Goal: Task Accomplishment & Management: Complete application form

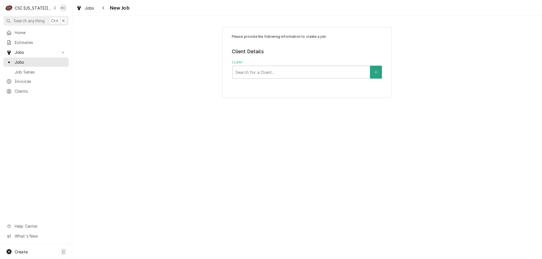
click at [178, 50] on div "Please provide the following information to create a job: Client Details Client…" at bounding box center [307, 62] width 470 height 81
click at [101, 6] on div "Navigate back" at bounding box center [104, 8] width 6 height 6
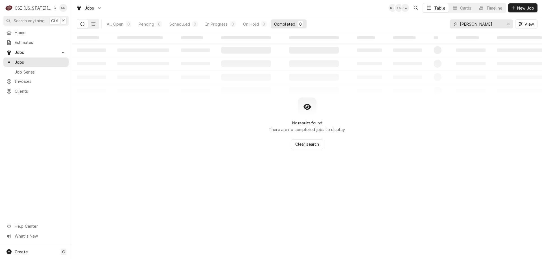
drag, startPoint x: 492, startPoint y: 23, endPoint x: 459, endPoint y: 28, distance: 34.3
click at [459, 28] on div "espino" at bounding box center [481, 23] width 63 height 9
type input "hero"
click at [95, 26] on button "Dynamic Content Wrapper" at bounding box center [93, 23] width 11 height 9
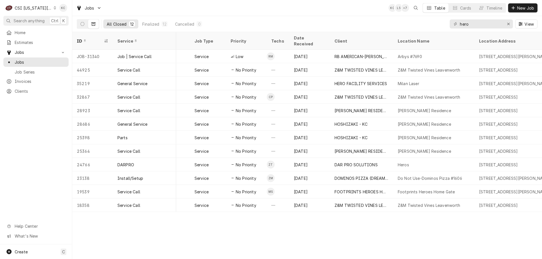
scroll to position [0, 120]
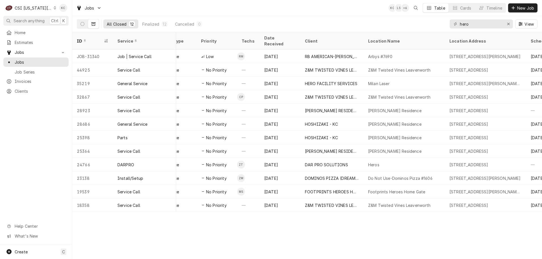
click at [37, 9] on div "CSI Kansas City" at bounding box center [33, 8] width 37 height 6
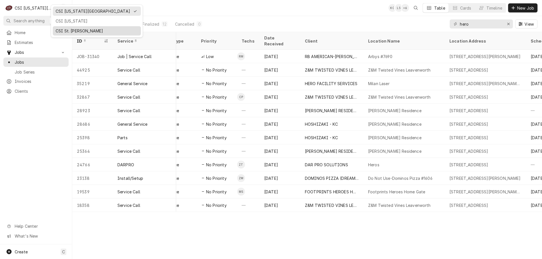
click at [70, 30] on div "CSI St. [PERSON_NAME]" at bounding box center [97, 31] width 82 height 6
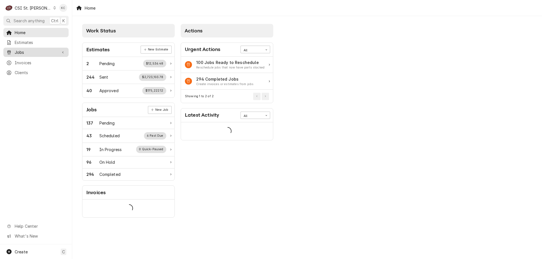
click at [25, 52] on span "Jobs" at bounding box center [36, 52] width 43 height 6
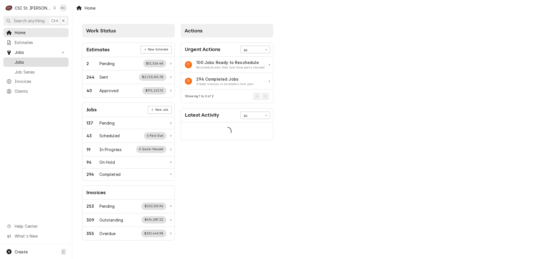
click at [26, 61] on span "Jobs" at bounding box center [40, 62] width 51 height 6
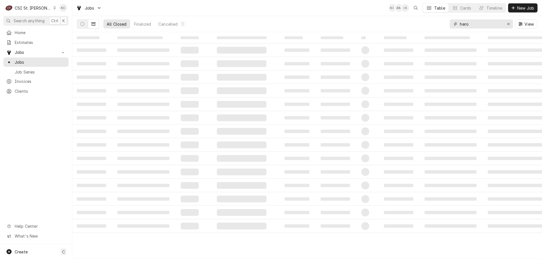
click at [497, 23] on input "hero" at bounding box center [481, 23] width 42 height 9
type input "hero"
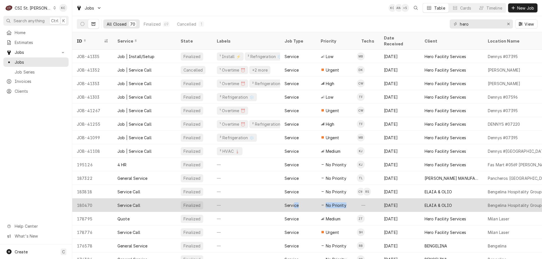
click at [363, 199] on tr "180470 Service Call Finalized — Service No Priority — Jun 8, 2023 ELAIA & OLIO …" at bounding box center [495, 206] width 847 height 14
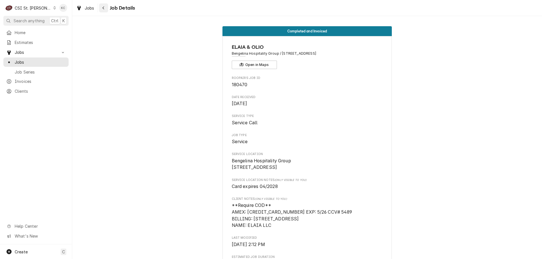
click at [105, 7] on div "Navigate back" at bounding box center [104, 8] width 6 height 6
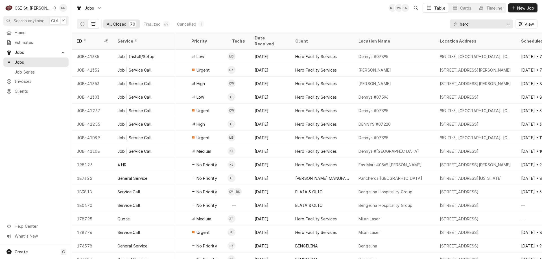
scroll to position [0, 112]
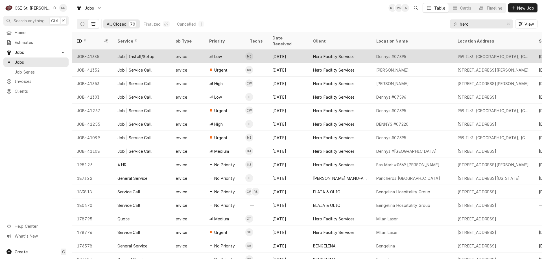
click at [298, 51] on div "Jul 16" at bounding box center [288, 57] width 41 height 14
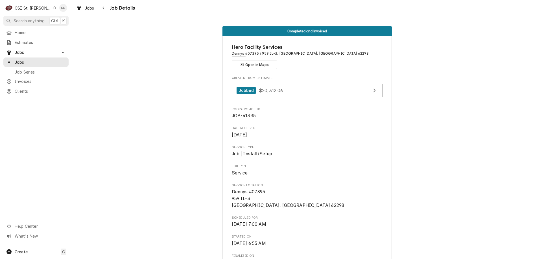
click at [102, 8] on icon "Navigate back" at bounding box center [103, 7] width 2 height 3
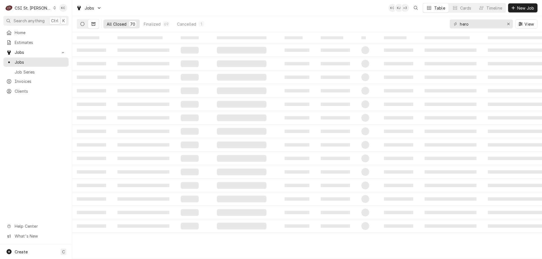
click at [82, 27] on button "Dynamic Content Wrapper" at bounding box center [82, 23] width 11 height 9
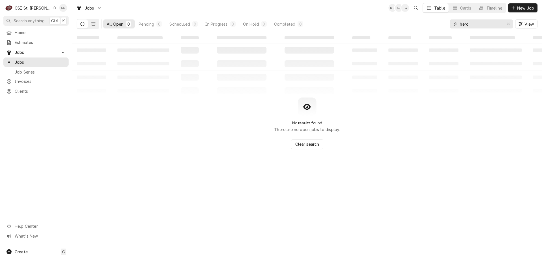
drag, startPoint x: 478, startPoint y: 27, endPoint x: 435, endPoint y: 26, distance: 43.5
click at [435, 26] on div "All Open 0 Pending 0 Scheduled 0 In Progress 0 On Hold 0 Completed 0 hero View" at bounding box center [307, 24] width 461 height 16
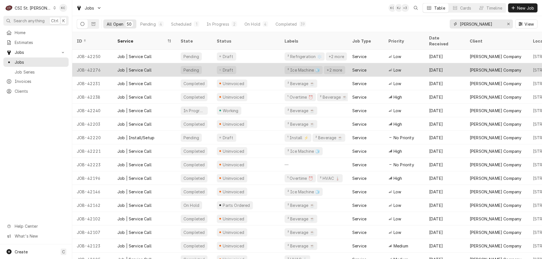
type input "vivian"
click at [202, 63] on div "Pending" at bounding box center [194, 70] width 36 height 14
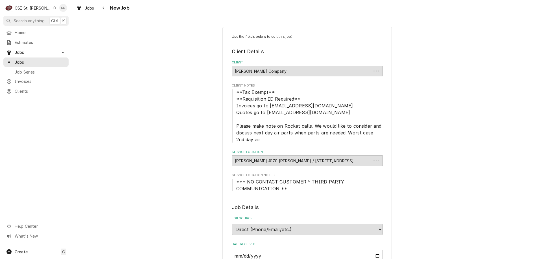
type textarea "x"
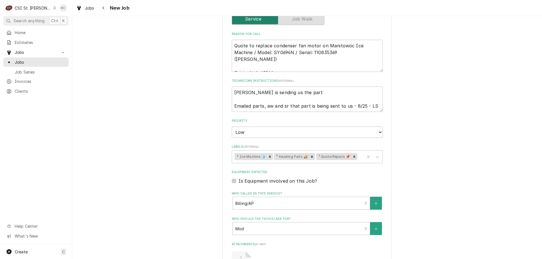
scroll to position [287, 0]
drag, startPoint x: 315, startPoint y: 54, endPoint x: 233, endPoint y: 53, distance: 82.2
click at [233, 53] on textarea "Quote to replace condenser fan motor on Manitowoc Ice Machine / Model: SY0694N …" at bounding box center [307, 57] width 151 height 32
click at [107, 11] on button "Navigate back" at bounding box center [103, 7] width 9 height 9
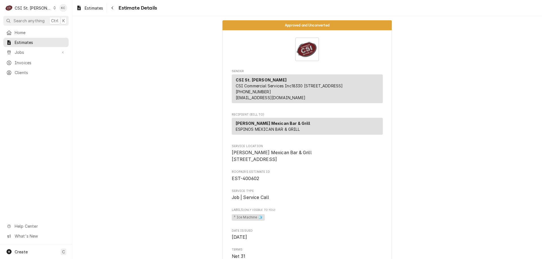
scroll to position [1072, 0]
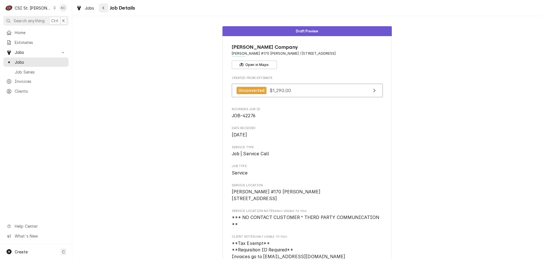
click at [106, 7] on div "Navigate back" at bounding box center [104, 8] width 6 height 6
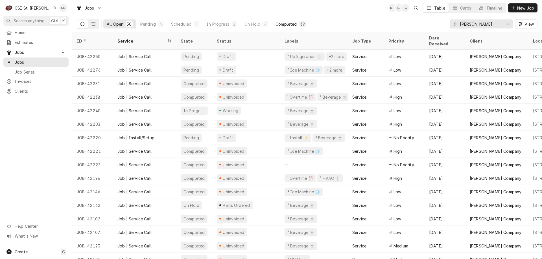
click at [293, 24] on div "Completed" at bounding box center [286, 24] width 21 height 6
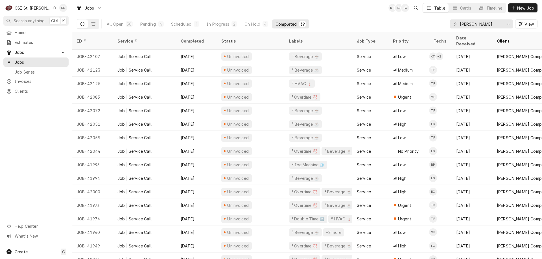
scroll to position [113, 0]
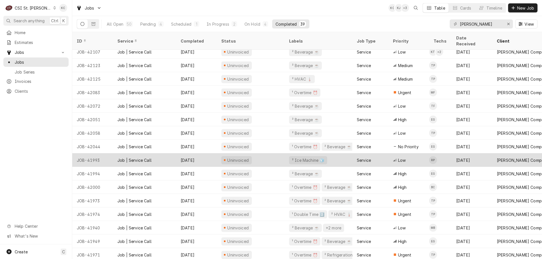
click at [128, 158] on div "Job | Service Call" at bounding box center [134, 161] width 34 height 6
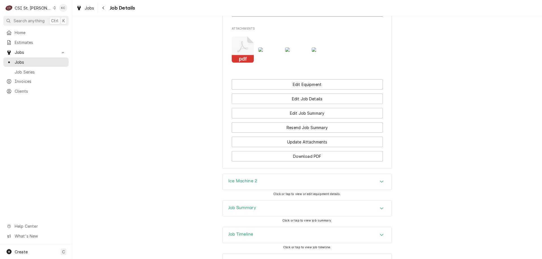
scroll to position [690, 0]
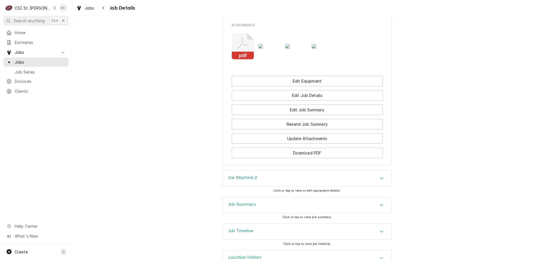
click at [239, 202] on h3 "Job Summary" at bounding box center [242, 204] width 28 height 5
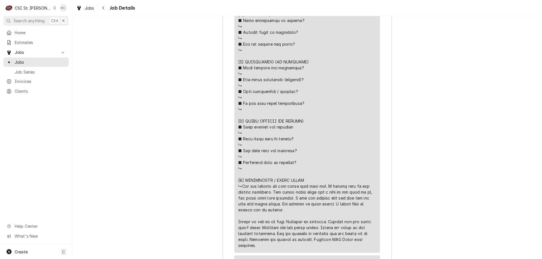
scroll to position [1302, 0]
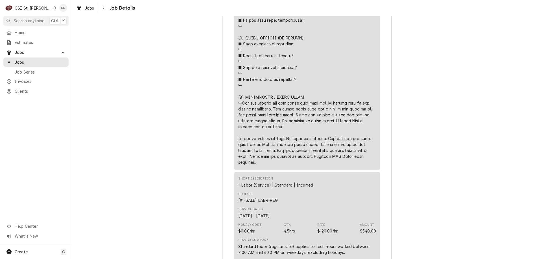
drag, startPoint x: 255, startPoint y: 145, endPoint x: 240, endPoint y: 86, distance: 61.0
copy div "⚠️ 𝗙𝗢𝗥𝗠 𝗜𝗡𝗦𝗧𝗥𝗨𝗖𝗧𝗜𝗢𝗡𝗦 ⚠️ ✪ 𝗖𝗼𝗺𝗽𝗹𝗲𝘁𝗲 𝗮𝗹𝗹 𝗿𝗲𝗹𝗲𝘃𝗮𝗻𝘁 𝘀𝗲𝗰𝘁𝗶𝗼𝗻𝘀 ✪ 𝗣𝗿𝗼𝘃𝗶𝗱𝗲 𝗱𝗲𝘁𝗮𝗶𝗹𝗲𝗱 𝗮𝗻𝘀…"
click at [102, 9] on icon "Navigate back" at bounding box center [103, 8] width 3 height 4
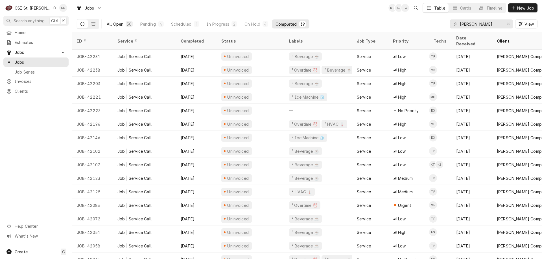
click at [115, 25] on div "All Open" at bounding box center [115, 24] width 17 height 6
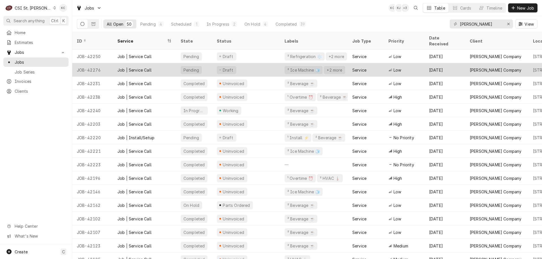
click at [109, 64] on div "JOB-42276" at bounding box center [92, 70] width 41 height 14
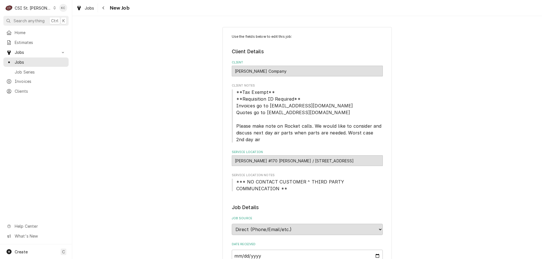
type textarea "x"
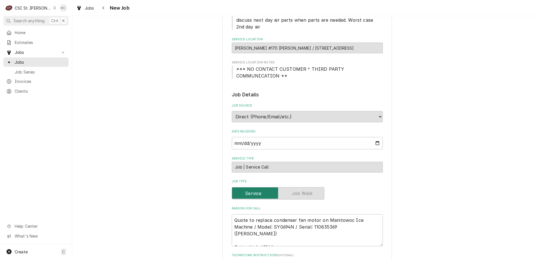
scroll to position [141, 0]
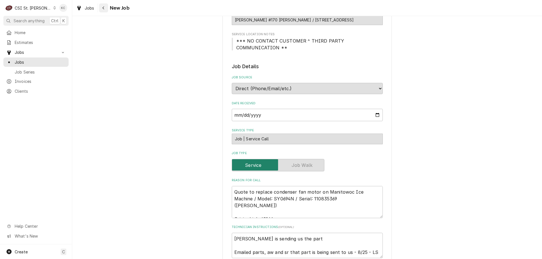
click at [105, 8] on div "Navigate back" at bounding box center [104, 8] width 6 height 6
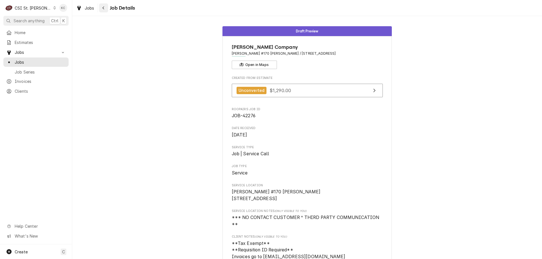
click at [102, 9] on icon "Navigate back" at bounding box center [103, 8] width 3 height 4
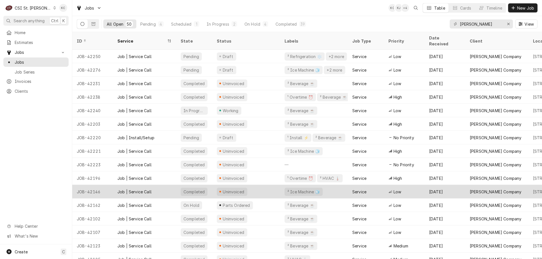
click at [149, 185] on div "Job | Service Call" at bounding box center [144, 192] width 63 height 14
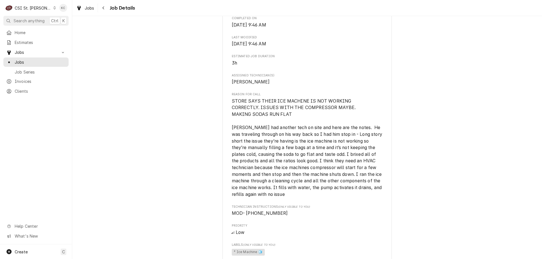
scroll to position [282, 0]
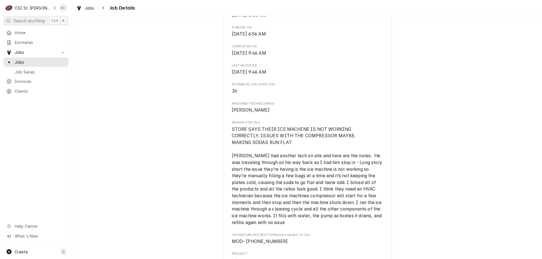
click at [25, 8] on div "CSI St. [PERSON_NAME]" at bounding box center [33, 8] width 37 height 6
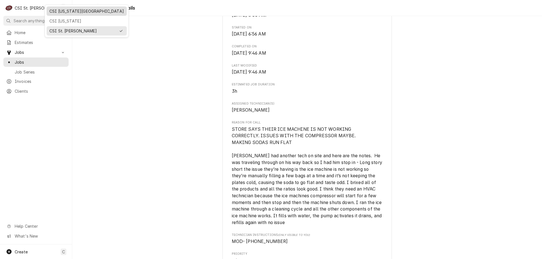
click at [57, 12] on div "CSI [US_STATE][GEOGRAPHIC_DATA]" at bounding box center [86, 11] width 75 height 6
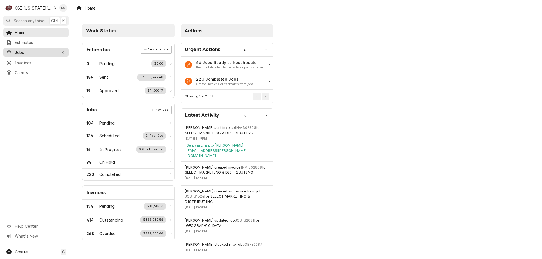
click at [28, 53] on span "Jobs" at bounding box center [36, 52] width 43 height 6
click at [28, 90] on span "Clients" at bounding box center [40, 91] width 51 height 6
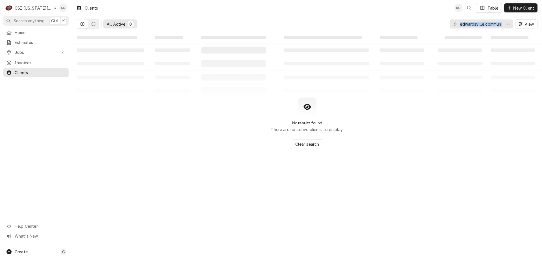
drag, startPoint x: 503, startPoint y: 26, endPoint x: 500, endPoint y: 25, distance: 3.3
click at [496, 25] on div "edwardsville commun" at bounding box center [481, 23] width 63 height 9
drag, startPoint x: 502, startPoint y: 24, endPoint x: 437, endPoint y: 27, distance: 65.0
click at [438, 27] on div "All Active 0 edwardsville commun View" at bounding box center [307, 24] width 461 height 16
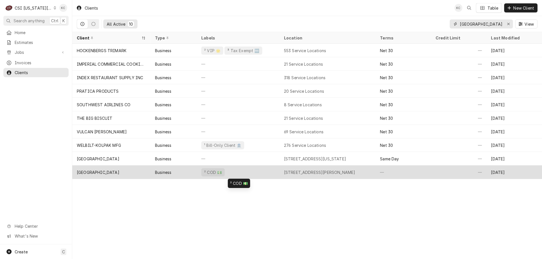
type input "[GEOGRAPHIC_DATA]"
click at [276, 174] on div "² COD 💵" at bounding box center [238, 173] width 83 height 14
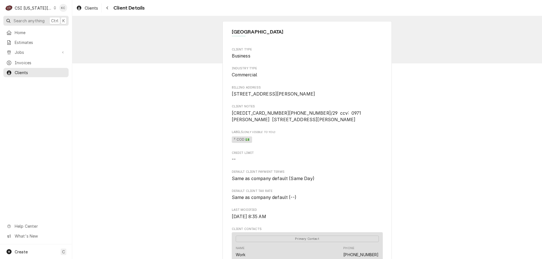
drag, startPoint x: 109, startPoint y: 4, endPoint x: 68, endPoint y: 23, distance: 45.1
click at [109, 4] on button "Navigate back" at bounding box center [107, 7] width 9 height 9
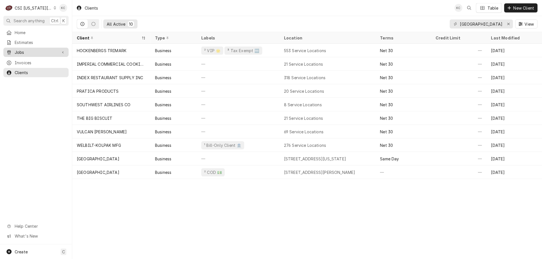
drag, startPoint x: 0, startPoint y: 0, endPoint x: 21, endPoint y: 53, distance: 56.4
click at [21, 53] on span "Jobs" at bounding box center [36, 52] width 43 height 6
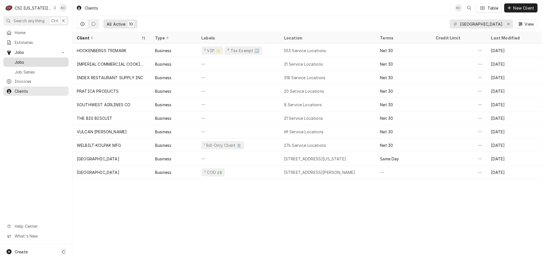
click at [23, 60] on span "Jobs" at bounding box center [40, 62] width 51 height 6
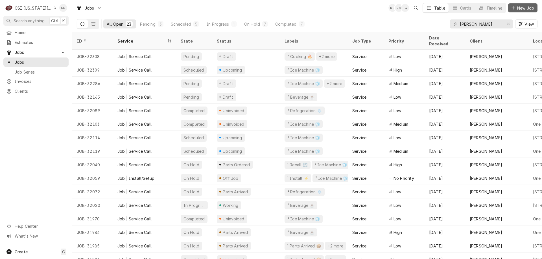
click at [526, 6] on span "New Job" at bounding box center [525, 8] width 19 height 6
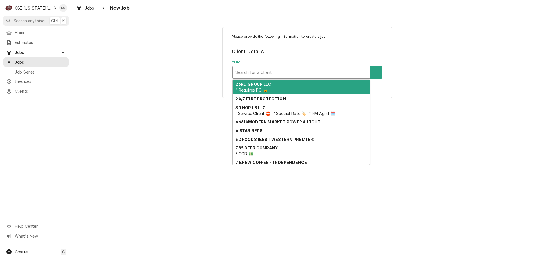
click at [304, 72] on div "Client" at bounding box center [301, 72] width 132 height 10
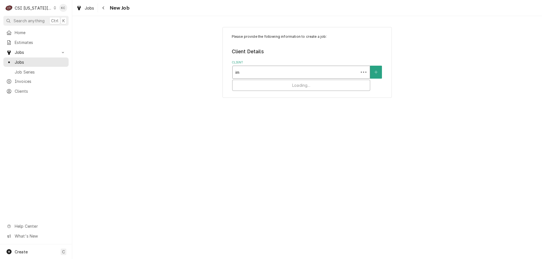
type input "i"
type input "1128"
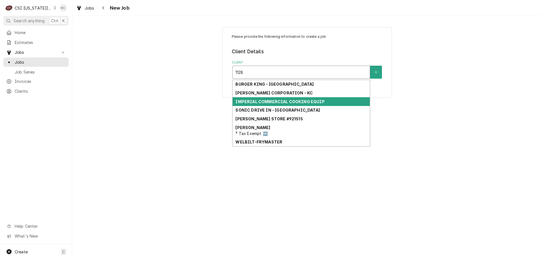
click at [304, 100] on strong "IMPERIAL COMMERCIAL COOKING EQUIP" at bounding box center [279, 101] width 89 height 5
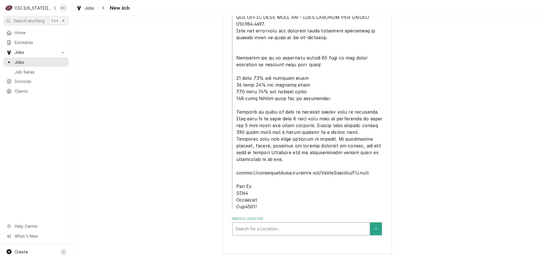
scroll to position [155, 0]
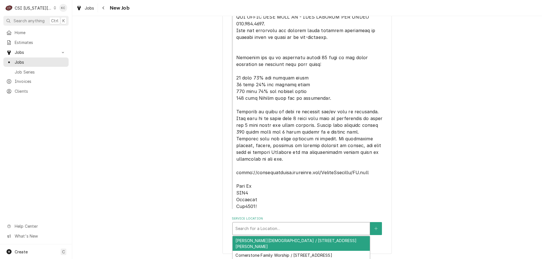
click at [288, 231] on div "Service Location" at bounding box center [301, 229] width 132 height 10
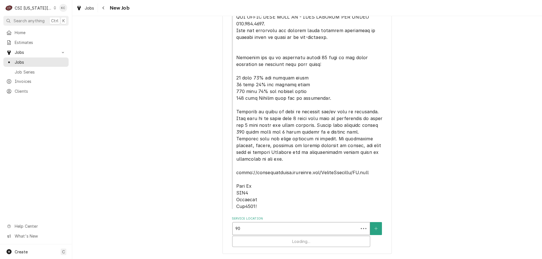
type input "904"
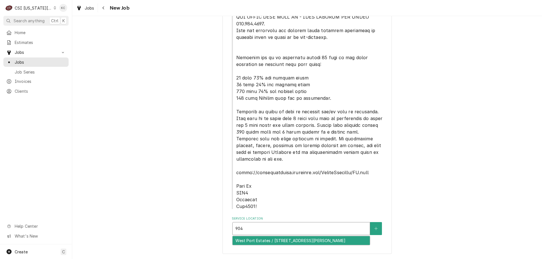
click at [289, 242] on div "West Port Estates / 904 S Apache Dr, Marshall, MO 65340" at bounding box center [301, 241] width 137 height 9
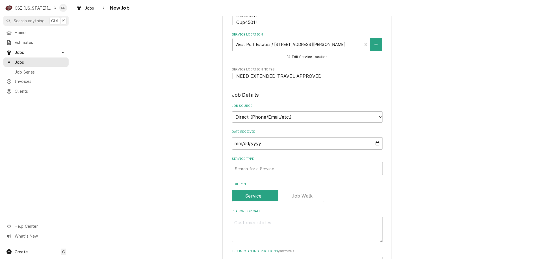
scroll to position [381, 0]
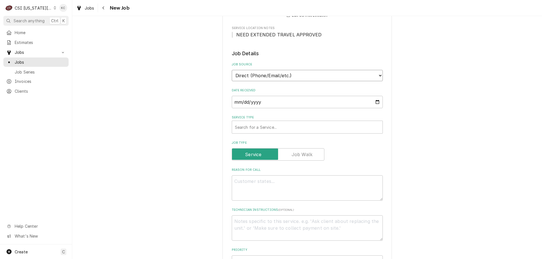
click at [265, 76] on select "Direct (Phone/Email/etc.) Service Channel Corrigo Ecotrak Other" at bounding box center [307, 75] width 151 height 11
select select "100"
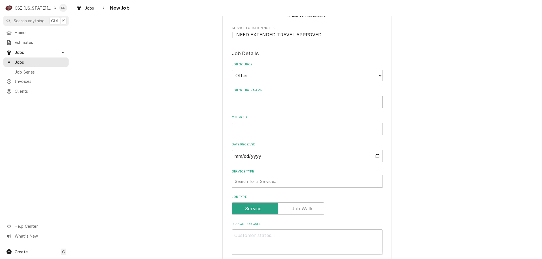
click at [252, 104] on input "Job Source Name" at bounding box center [307, 102] width 151 height 12
type textarea "x"
type input "N"
type textarea "x"
type input "No"
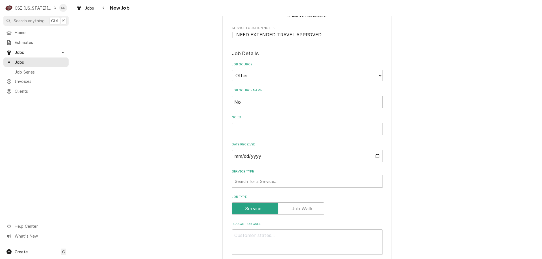
type textarea "x"
type input "Nor"
type textarea "x"
type input "Nore"
type textarea "x"
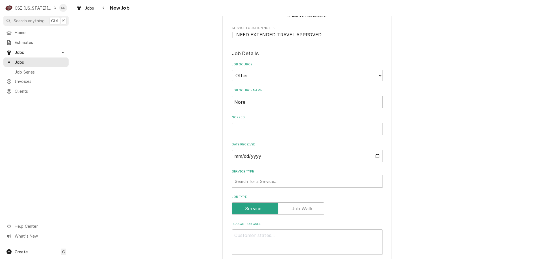
type input "Norep"
type textarea "x"
type input "Norepl"
type textarea "x"
type input "Noreply"
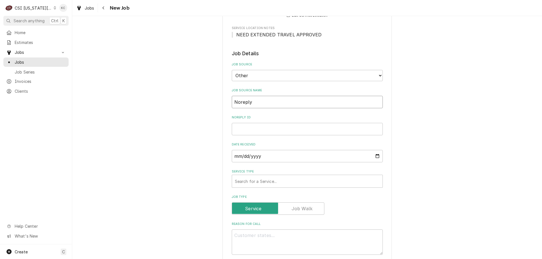
type textarea "x"
type input "Noreply@"
type textarea "x"
type input "Noreply@d"
type textarea "x"
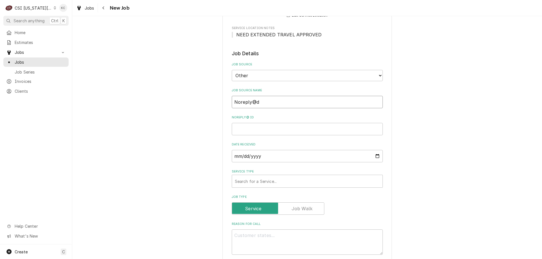
type input "Noreply@da"
type textarea "x"
type input "Noreply@dav"
type textarea "x"
type input "Noreply@davi"
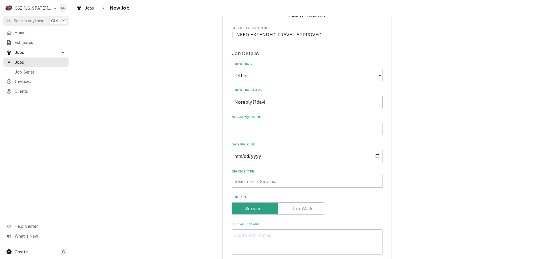
type textarea "x"
type input "Noreply@davis"
type textarea "x"
type input "Noreply@daviswa"
type textarea "x"
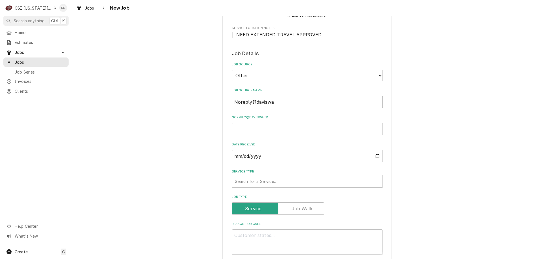
type input "Noreply@daviswar"
type textarea "x"
type input "Noreply@davisware"
type textarea "x"
type input "Noreply@davisware"
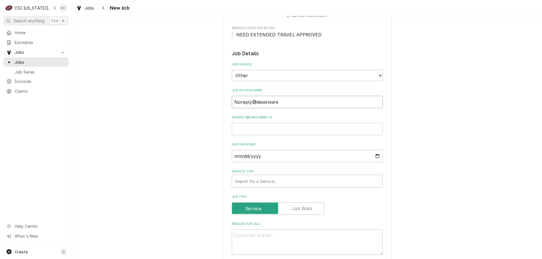
type textarea "x"
type input "Noreply@davisware em"
type textarea "x"
type input "Noreply@davisware emn"
type textarea "x"
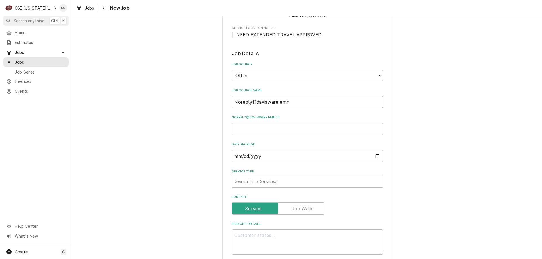
type input "Noreply@davisware emna"
type textarea "x"
type input "Noreply@davisware emnal"
type textarea "x"
type input "Noreply@davisware emna"
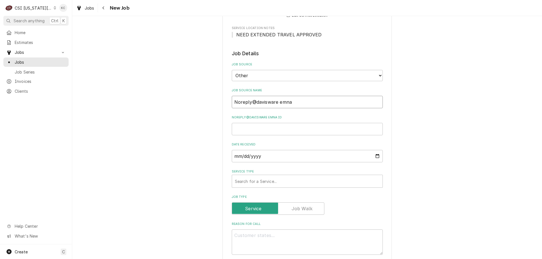
type textarea "x"
type input "Noreply@davisware emn"
type textarea "x"
type input "Noreply@davisware em"
type textarea "x"
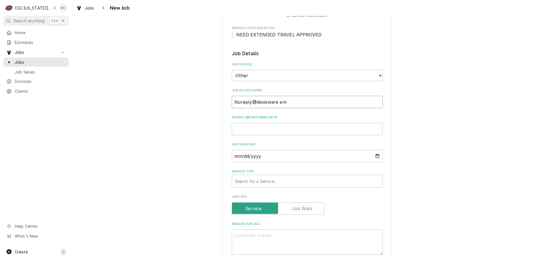
type input "Noreply@davisware ema"
type textarea "x"
type input "Noreply@davisware emai"
type textarea "x"
type input "Noreply@davisware email"
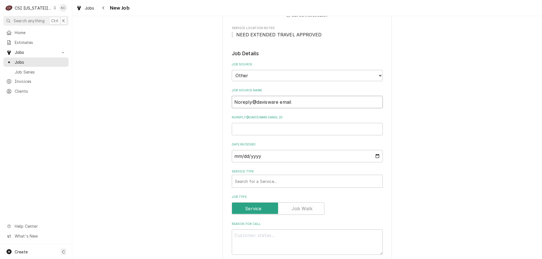
type textarea "x"
type input "Noreply@davisware email"
type textarea "x"
type input "Noreply@davisware email"
click at [245, 129] on input "Noreply@davisware email ID" at bounding box center [307, 129] width 151 height 12
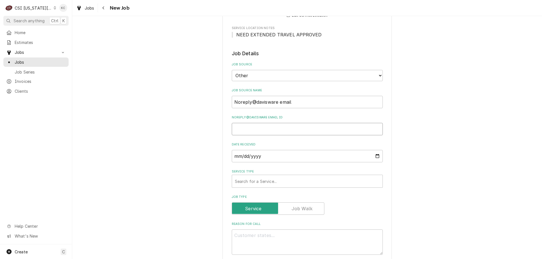
paste input "IMP34001"
type textarea "x"
type input "IMP34001"
type textarea "x"
type input "IMP34001"
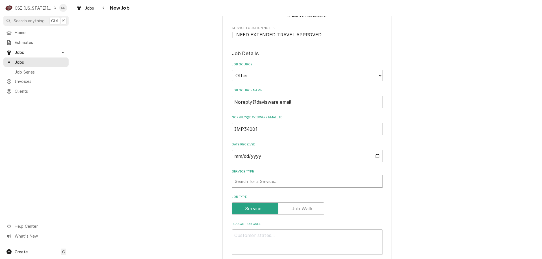
click at [261, 184] on div "Service Type" at bounding box center [307, 181] width 145 height 10
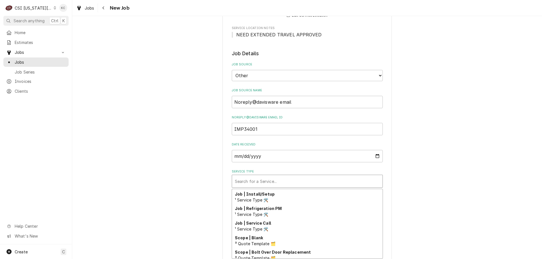
scroll to position [335, 0]
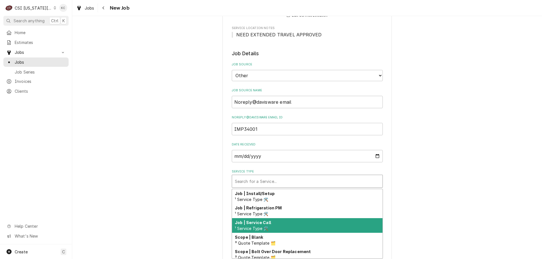
click at [289, 223] on div "Job | Service Call ¹ Service Type 🛠️" at bounding box center [307, 226] width 150 height 15
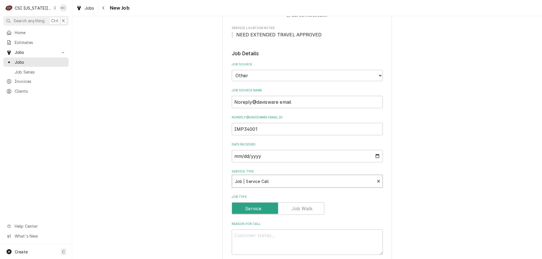
click at [458, 147] on div "Please provide the following information to create a job: Client Details Client…" at bounding box center [307, 107] width 470 height 932
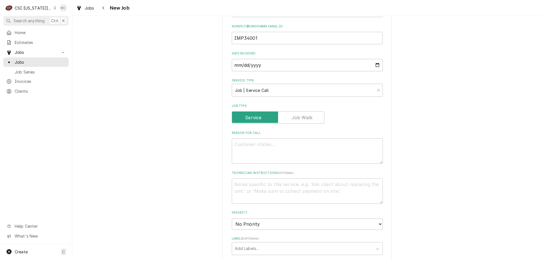
scroll to position [494, 0]
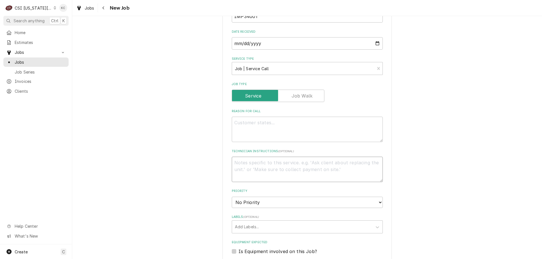
click at [285, 163] on textarea "Technician Instructions ( optional )" at bounding box center [307, 169] width 151 height 25
type textarea "x"
type textarea "J"
type textarea "x"
type textarea "Ja"
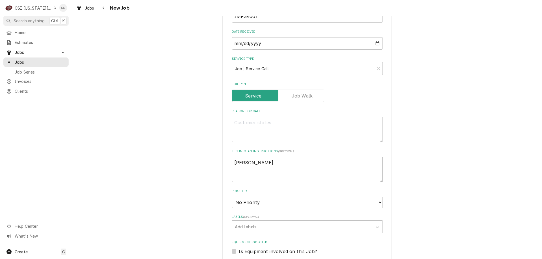
type textarea "x"
type textarea "Jam"
type textarea "x"
type textarea "Jame"
type textarea "x"
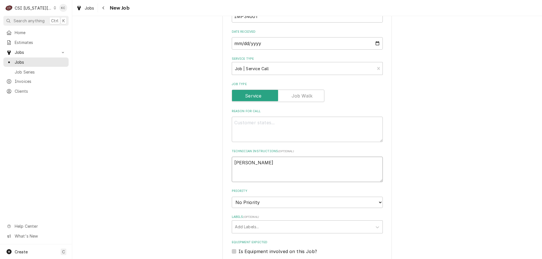
type textarea "James"
type textarea "x"
type textarea "James"
type textarea "x"
type textarea "James -"
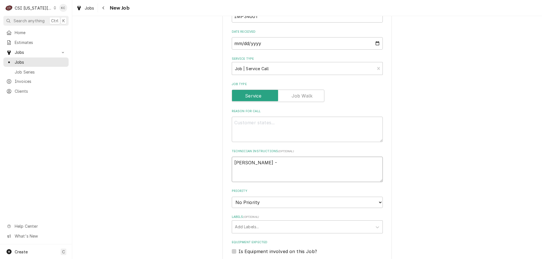
type textarea "x"
type textarea "James -"
type textarea "x"
type textarea "James - 6"
type textarea "x"
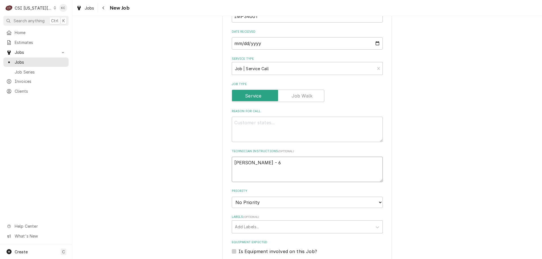
type textarea "James - 66"
type textarea "x"
type textarea "James - 660"
type textarea "x"
type textarea "James - 660"
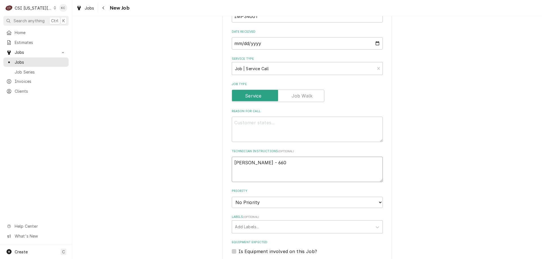
type textarea "x"
type textarea "James - 660 3"
type textarea "x"
type textarea "James - 660 35"
type textarea "x"
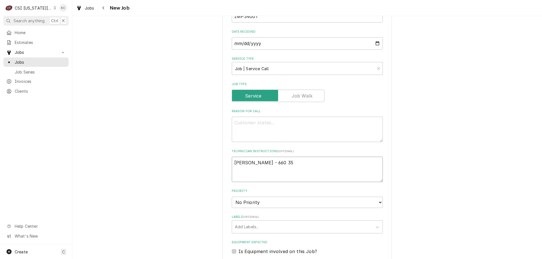
type textarea "James - 660 351"
type textarea "x"
type textarea "James - 660 351-"
type textarea "x"
type textarea "James - 660 351-7"
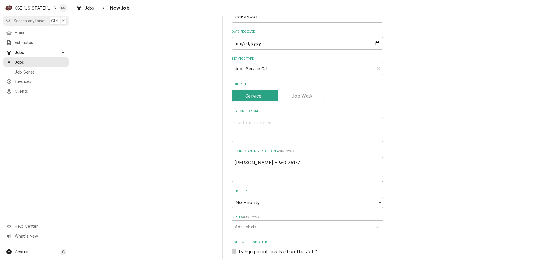
type textarea "x"
type textarea "James - 660 351-79"
type textarea "x"
type textarea "James - 660 351-792"
type textarea "x"
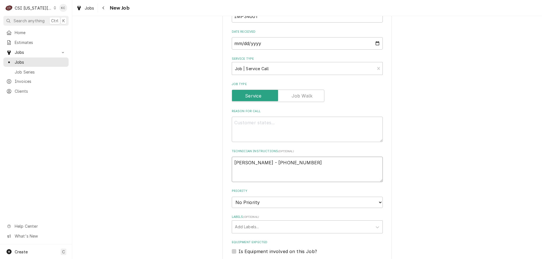
type textarea "James - 660 351-7926"
type textarea "x"
type textarea "James - 660 351-7926"
type textarea "x"
type textarea "James - 660 351-7926"
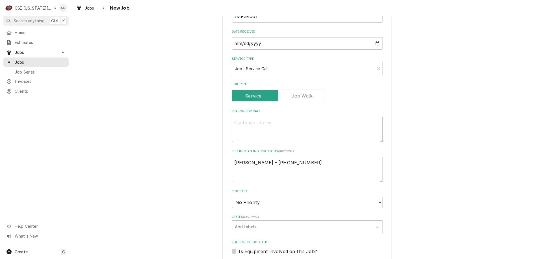
click at [245, 123] on textarea "Reason For Call" at bounding box center [307, 129] width 151 height 25
paste textarea "Model: Serial#:"
type textarea "x"
type textarea "Model: Serial#:"
type textarea "x"
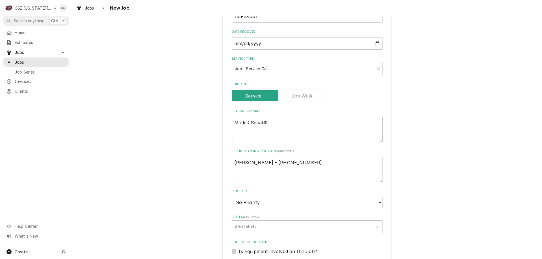
click at [266, 123] on textarea "Model: Serial#:" at bounding box center [307, 129] width 151 height 25
type textarea "Model: Serial#"
type textarea "x"
type textarea "Model: Serial"
type textarea "x"
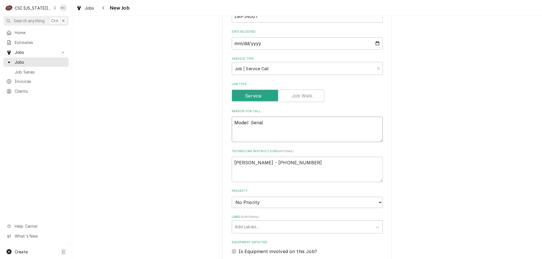
type textarea "Model: Seria"
type textarea "x"
type textarea "Model: Seri"
type textarea "x"
type textarea "Model: Ser"
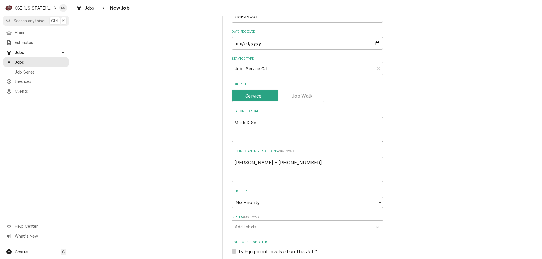
type textarea "x"
type textarea "Model: Se"
type textarea "x"
type textarea "Model: S"
type textarea "x"
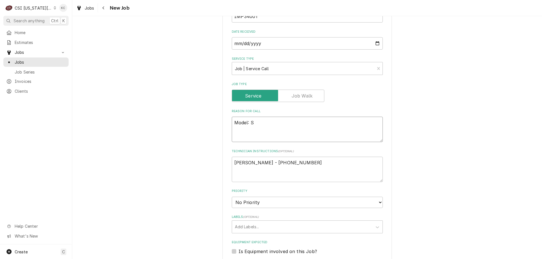
type textarea "Model:"
type textarea "x"
type textarea "Model:"
type textarea "x"
type textarea "Model"
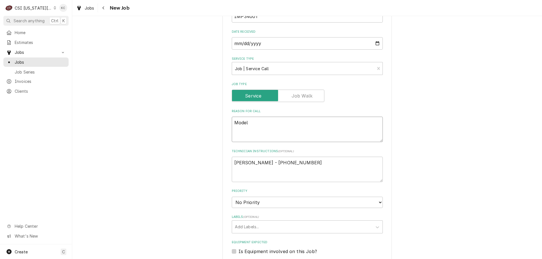
type textarea "x"
type textarea "Model"
type textarea "x"
type textarea "Model -"
type textarea "x"
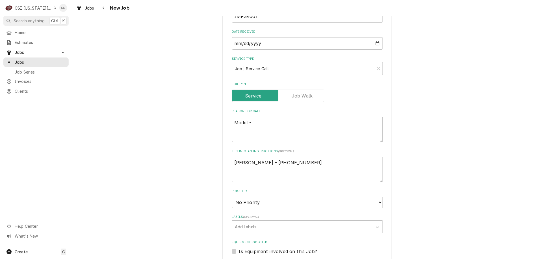
type textarea "Model -"
type textarea "x"
type textarea "Model -"
click at [255, 123] on textarea "Model -" at bounding box center [307, 129] width 151 height 25
type textarea "x"
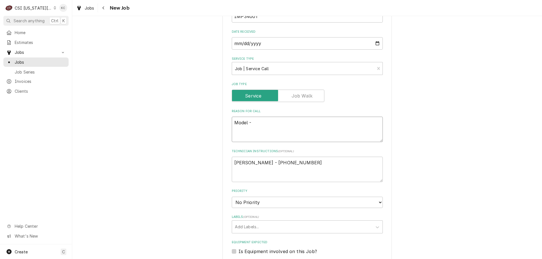
type textarea "Model - I"
type textarea "x"
type textarea "Model - IR"
type textarea "x"
type textarea "Model - IR-"
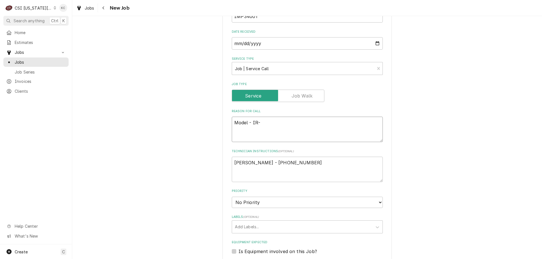
type textarea "x"
type textarea "Model - IR-4"
type textarea "x"
type textarea "Model - IR-4-"
type textarea "x"
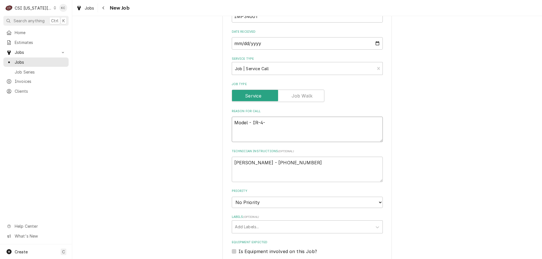
type textarea "Model - IR-4-G"
type textarea "x"
type textarea "Model - IR-4-G2"
type textarea "x"
type textarea "Model - IR-4-G24"
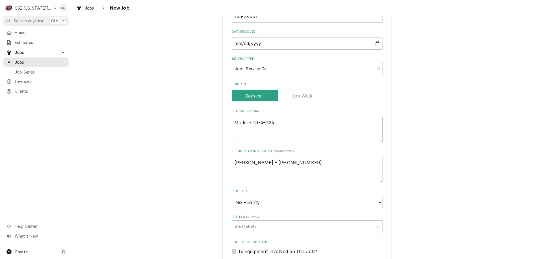
type textarea "x"
type textarea "Model - IR-4-G24T"
type textarea "x"
type textarea "Model - IR-4-G24T-"
type textarea "x"
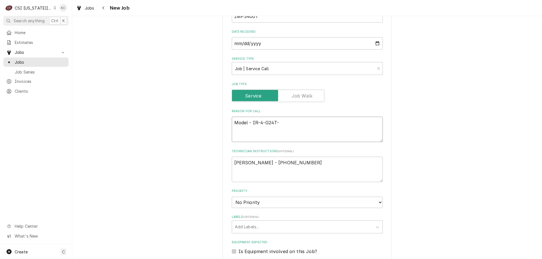
type textarea "Model - IR-4-G24T-E"
type textarea "x"
type textarea "Model - IR-4-G24T-E"
type textarea "x"
type textarea "Model - IR-4-G24T-E S"
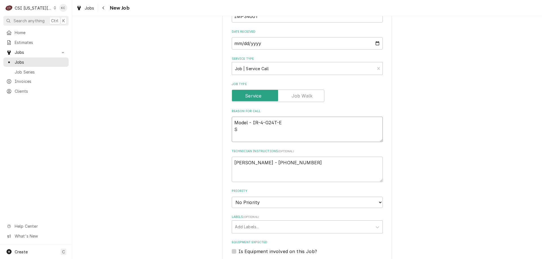
type textarea "x"
type textarea "Model - IR-4-G24T-E Se"
type textarea "x"
type textarea "Model - IR-4-G24T-E Ser"
type textarea "x"
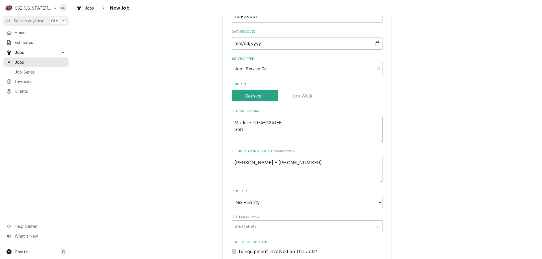
type textarea "Model - IR-4-G24T-E Seria"
type textarea "x"
type textarea "Model - IR-4-G24T-E Serial"
type textarea "x"
type textarea "Model - IR-4-G24T-E Serial"
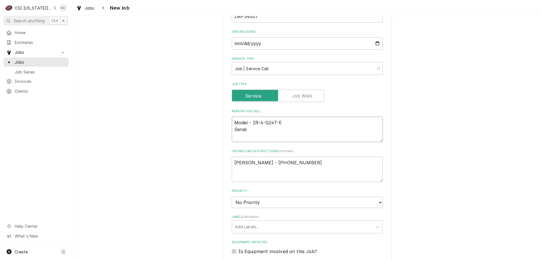
type textarea "x"
type textarea "Model - IR-4-G24T-E Serial -"
type textarea "x"
type textarea "Model - IR-4-G24T-E Serial -"
type textarea "x"
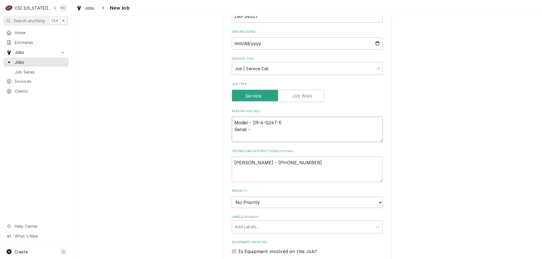
type textarea "Model - IR-4-G24T-E Serial - 1"
type textarea "x"
type textarea "Model - IR-4-G24T-E Serial - 12"
type textarea "x"
type textarea "Model - IR-4-G24T-E Serial - 122"
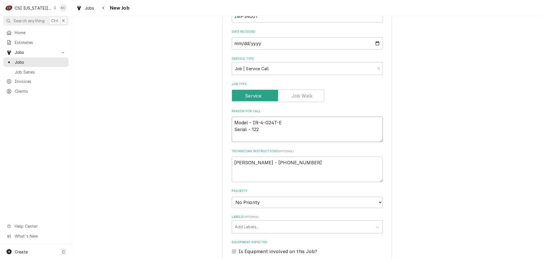
type textarea "x"
type textarea "Model - IR-4-G24T-E Serial - 1229"
type textarea "x"
type textarea "Model - IR-4-G24T-E Serial - 12297"
type textarea "x"
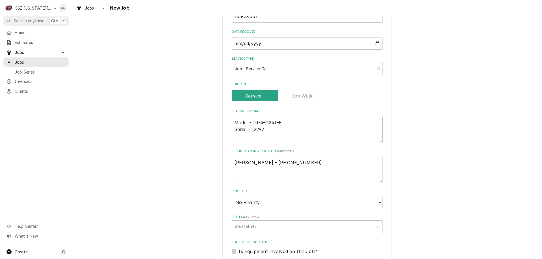
type textarea "Model - IR-4-G24T-E Serial - 122978"
type textarea "x"
type textarea "Model - IR-4-G24T-E Serial - 1229782"
type textarea "x"
type textarea "Model - IR-4-G24T-E Serial - 12297823"
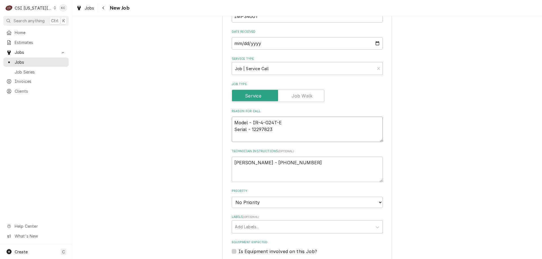
type textarea "x"
type textarea "Model - IR-4-G24T-E Serial - 12297823"
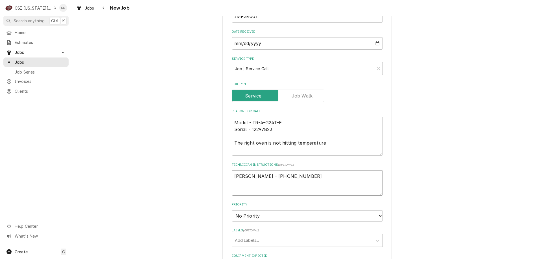
click at [285, 175] on textarea "James - 660 351-7926" at bounding box center [307, 183] width 151 height 25
click at [250, 215] on select "No Priority Urgent High Medium Low" at bounding box center [307, 216] width 151 height 11
click at [232, 211] on select "No Priority Urgent High Medium Low" at bounding box center [307, 216] width 151 height 11
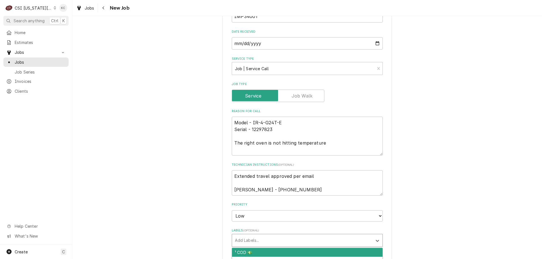
click at [256, 237] on div "Labels" at bounding box center [302, 241] width 135 height 10
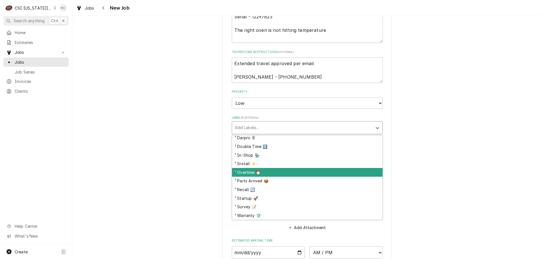
scroll to position [28, 0]
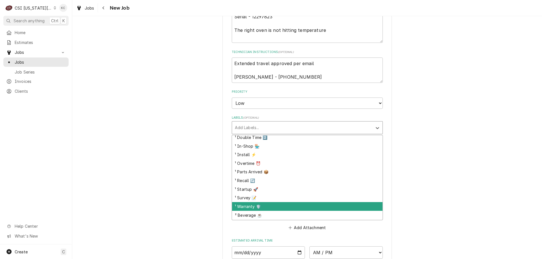
click at [259, 205] on div "¹ Warranty 🛡️" at bounding box center [307, 206] width 150 height 9
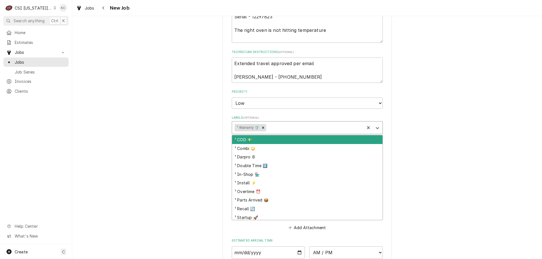
click at [283, 130] on div "Labels" at bounding box center [314, 128] width 95 height 10
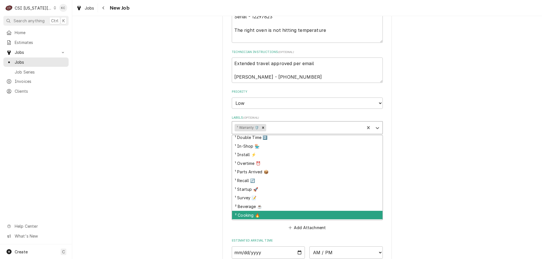
click at [260, 215] on div "² Cooking 🔥" at bounding box center [307, 215] width 150 height 9
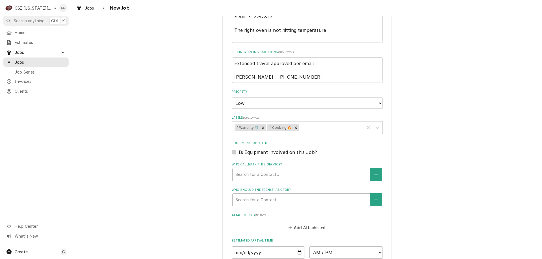
click at [293, 80] on textarea "Extended travel approved per email James - 660 351-7926" at bounding box center [307, 70] width 151 height 25
click at [323, 60] on textarea "Extended travel approved per email James - 660 351-7926" at bounding box center [307, 70] width 151 height 25
click at [318, 78] on textarea "Extended travel approved per email James - 660 351-7926" at bounding box center [307, 70] width 151 height 25
click at [319, 66] on textarea "Extended travel approved per email James - 660 351-7926" at bounding box center [307, 70] width 151 height 25
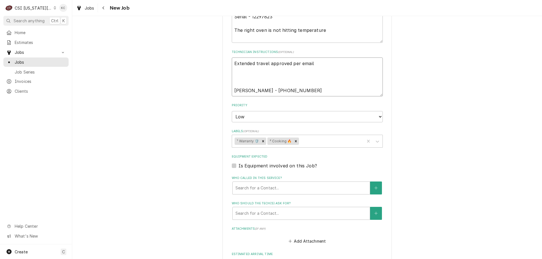
paste textarea "*** If parts are needed, please reach out to me at 951-281-1862 or bsilva@imper…"
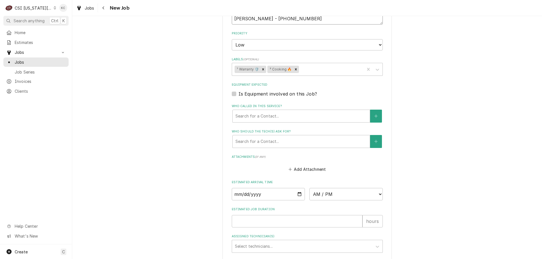
scroll to position [720, 0]
click at [309, 172] on button "Add Attachment" at bounding box center [307, 169] width 40 height 8
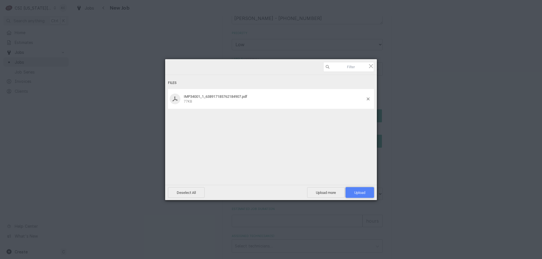
click at [359, 192] on span "Upload 1" at bounding box center [359, 193] width 11 height 4
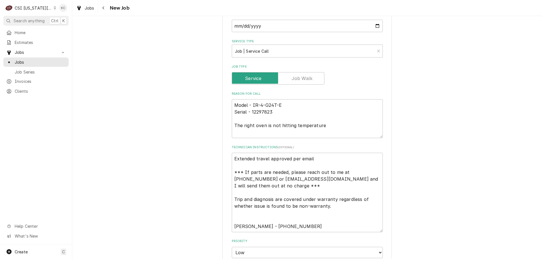
scroll to position [483, 0]
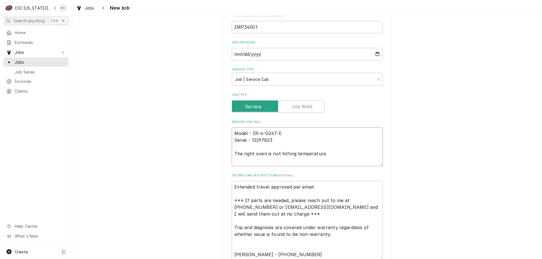
click at [339, 154] on textarea "Model - IR-4-G24T-E Serial - 12297823 The right oven is not hitting temperature" at bounding box center [307, 147] width 151 height 39
paste textarea "please also have your technician check the oven element covers to ensure they a…"
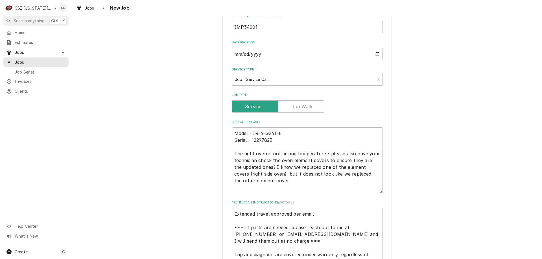
drag, startPoint x: 454, startPoint y: 141, endPoint x: 464, endPoint y: 133, distance: 12.4
click at [456, 141] on div "Please provide the following information to create a job: Client Details Client…" at bounding box center [307, 68] width 470 height 1058
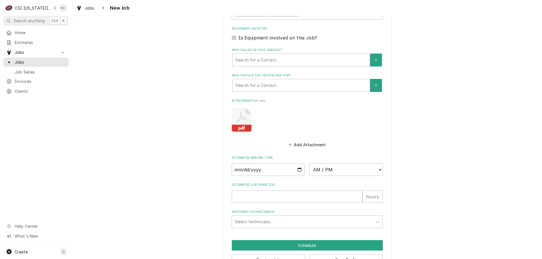
scroll to position [821, 0]
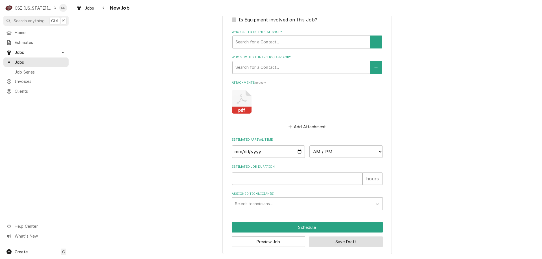
click at [335, 243] on button "Save Draft" at bounding box center [346, 242] width 74 height 10
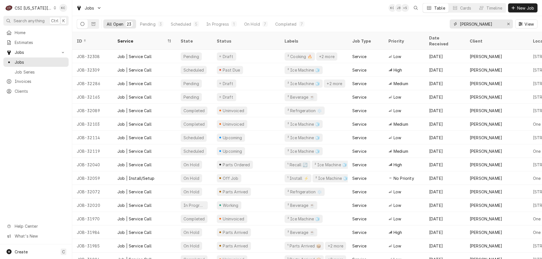
click at [481, 25] on input "[PERSON_NAME]" at bounding box center [481, 23] width 42 height 9
drag, startPoint x: 481, startPoint y: 25, endPoint x: 439, endPoint y: 26, distance: 42.7
click at [439, 26] on div "All Open 23 Pending 3 Scheduled 5 In Progress 1 On Hold 7 Completed 7 vivian Vi…" at bounding box center [307, 24] width 461 height 16
type input "h"
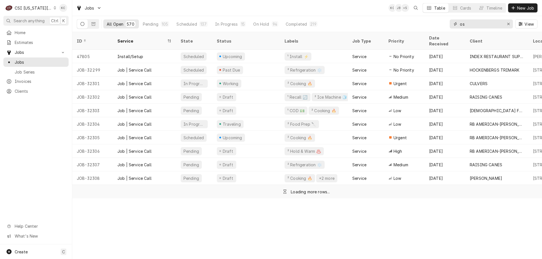
type input "o"
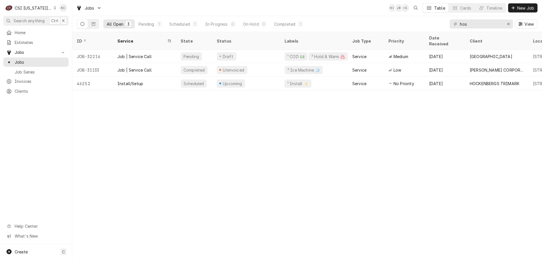
click at [474, 170] on div "ID Service State Status Labels Job Type Priority Date Received Client Location …" at bounding box center [307, 145] width 470 height 227
drag, startPoint x: 475, startPoint y: 24, endPoint x: 437, endPoint y: 30, distance: 39.1
click at [437, 30] on div "All Open 3 Pending 1 Scheduled 1 In Progress 0 On Hold 0 Completed 1 hos View" at bounding box center [307, 24] width 461 height 16
type input "[PERSON_NAME]"
click at [492, 157] on div "ID Service State Status Labels Job Type Priority Date Received Client Location …" at bounding box center [307, 145] width 470 height 227
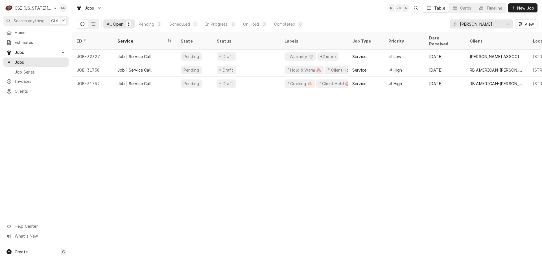
click at [451, 136] on div "ID Service State Status Labels Job Type Priority Date Received Client Location …" at bounding box center [307, 145] width 470 height 227
click at [29, 7] on div "CSI Kansas City" at bounding box center [33, 8] width 37 height 6
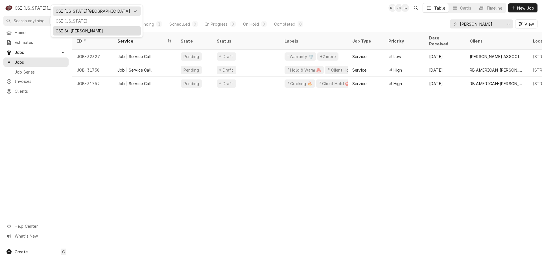
click at [69, 30] on div "CSI St. [PERSON_NAME]" at bounding box center [97, 31] width 82 height 6
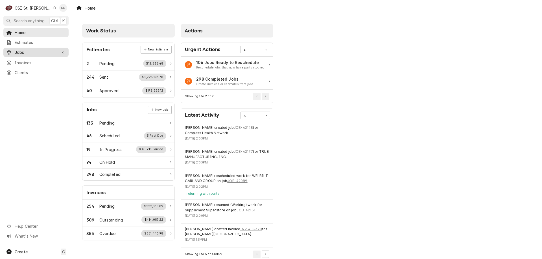
click at [23, 51] on span "Jobs" at bounding box center [36, 52] width 43 height 6
click at [26, 60] on span "Jobs" at bounding box center [40, 62] width 51 height 6
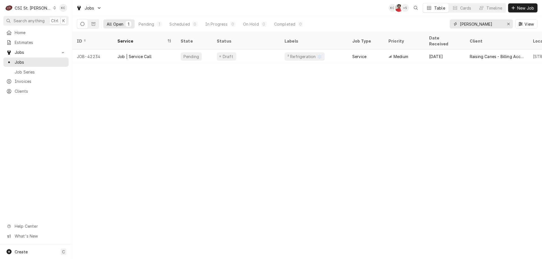
drag, startPoint x: 481, startPoint y: 26, endPoint x: 448, endPoint y: 27, distance: 32.2
click at [448, 27] on div "All Open 1 Pending 1 Scheduled 0 In Progress 0 On Hold 0 Completed 0 [PERSON_NA…" at bounding box center [307, 24] width 461 height 16
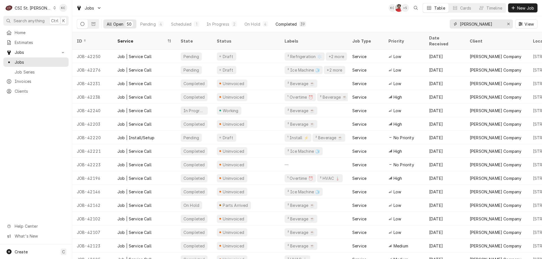
type input "[PERSON_NAME]"
click at [293, 21] on div "Completed" at bounding box center [286, 24] width 21 height 6
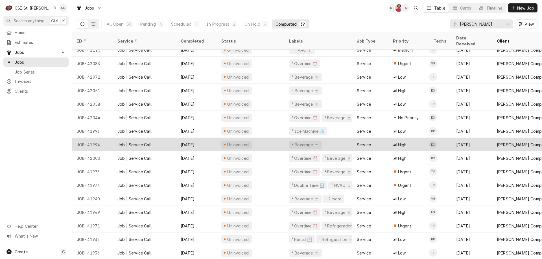
scroll to position [154, 0]
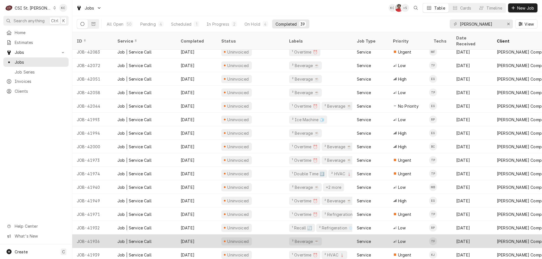
click at [99, 240] on div "JOB-41936" at bounding box center [92, 242] width 41 height 14
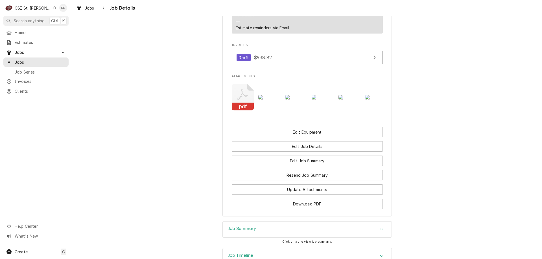
scroll to position [577, 0]
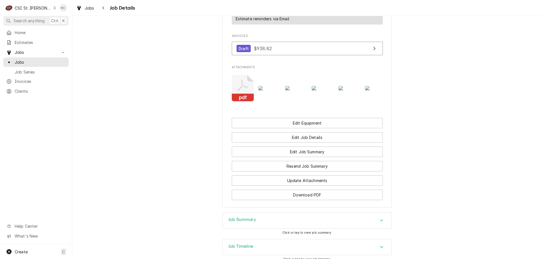
click at [278, 216] on div "Job Summary" at bounding box center [307, 221] width 169 height 16
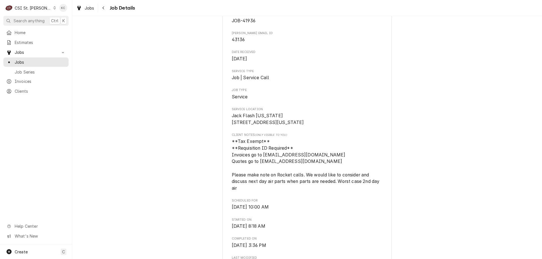
scroll to position [0, 0]
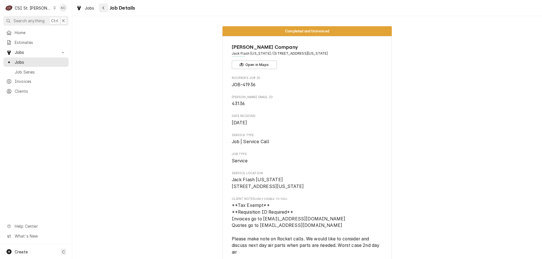
click at [102, 8] on icon "Navigate back" at bounding box center [103, 7] width 2 height 3
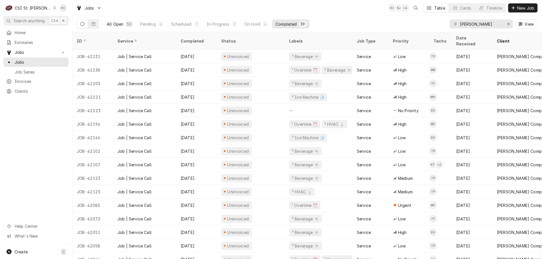
click at [116, 23] on div "All Open" at bounding box center [115, 24] width 17 height 6
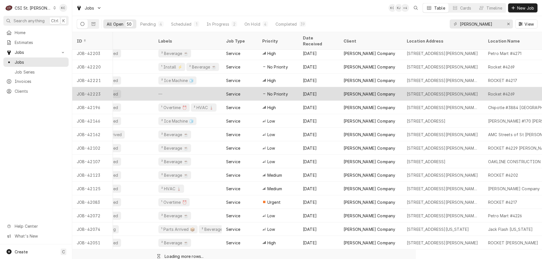
scroll to position [72, 126]
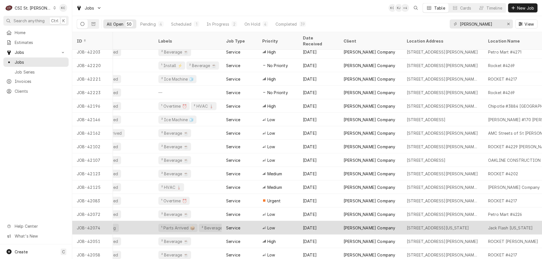
click at [388, 221] on div "[PERSON_NAME] Company" at bounding box center [370, 228] width 63 height 14
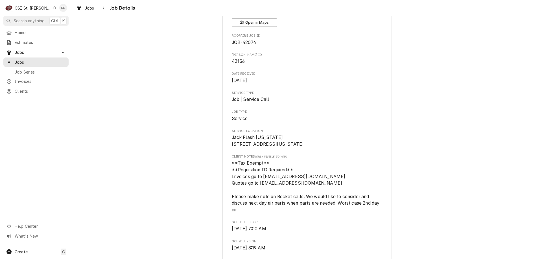
scroll to position [60, 0]
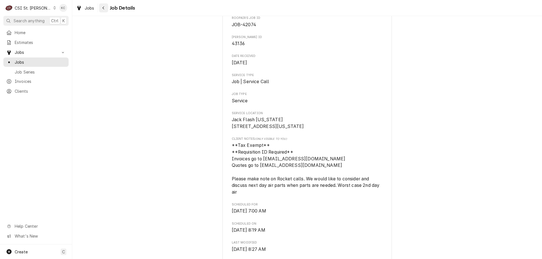
click at [106, 7] on div "Navigate back" at bounding box center [104, 8] width 6 height 6
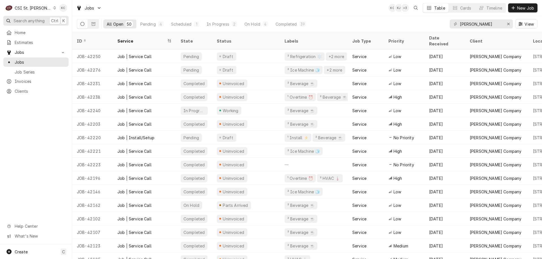
click at [34, 21] on span "Search anything" at bounding box center [29, 21] width 31 height 6
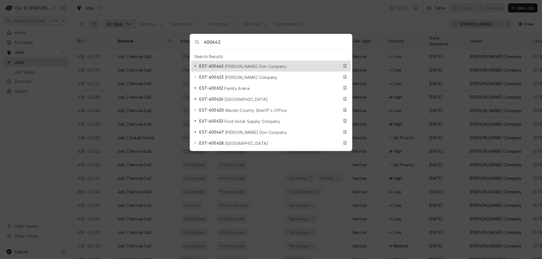
type input "400642"
drag, startPoint x: 252, startPoint y: 15, endPoint x: 272, endPoint y: 2, distance: 23.0
click at [252, 15] on body "C CSI St. Louis KC Search anything Ctrl K Home Estimates Jobs Jobs Job Series I…" at bounding box center [271, 129] width 542 height 259
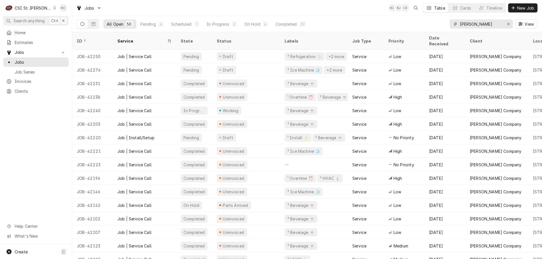
click at [483, 27] on input "[PERSON_NAME]" at bounding box center [481, 23] width 42 height 9
click at [19, 89] on span "Clients" at bounding box center [40, 91] width 51 height 6
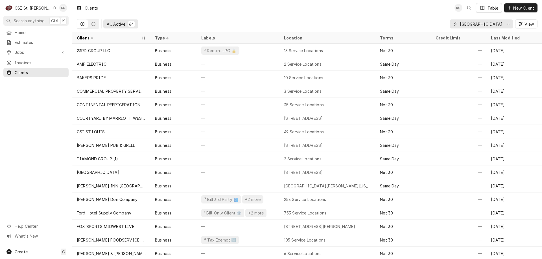
drag, startPoint x: 486, startPoint y: 25, endPoint x: 433, endPoint y: 25, distance: 53.1
click at [433, 25] on div "All Active 64 west port View" at bounding box center [307, 24] width 461 height 16
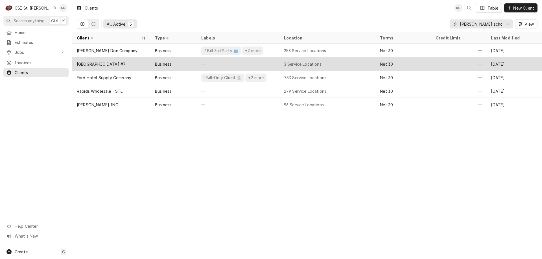
type input "edwards school"
click at [162, 61] on div "Business" at bounding box center [163, 64] width 16 height 6
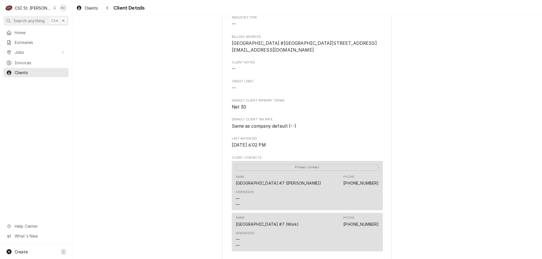
scroll to position [56, 0]
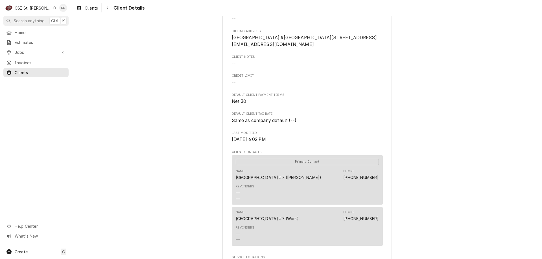
drag, startPoint x: 24, startPoint y: 47, endPoint x: 27, endPoint y: 46, distance: 3.8
click at [24, 49] on div "Jobs" at bounding box center [36, 52] width 63 height 7
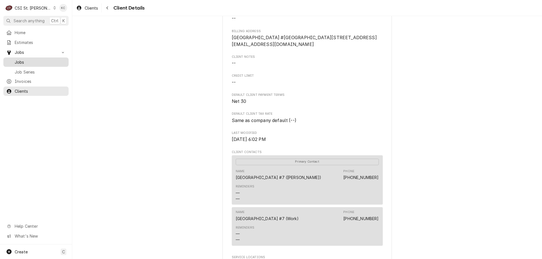
click at [24, 60] on span "Jobs" at bounding box center [40, 62] width 51 height 6
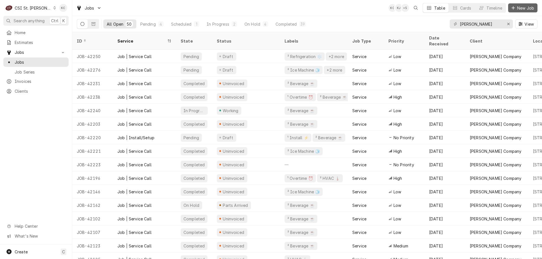
click at [525, 9] on span "New Job" at bounding box center [525, 8] width 19 height 6
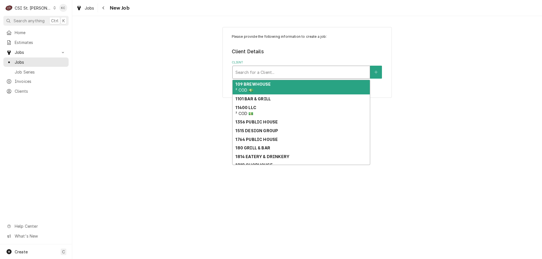
click at [265, 69] on div "Client" at bounding box center [301, 72] width 132 height 10
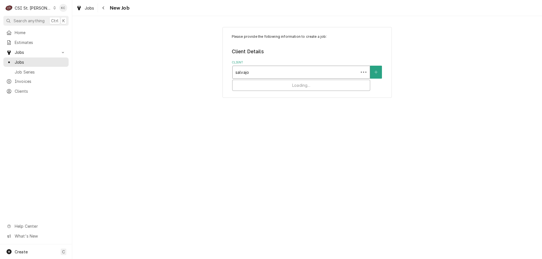
type input "salvajor"
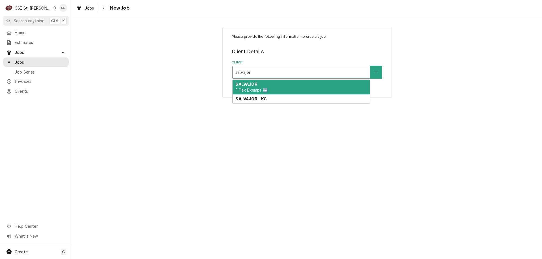
click at [262, 89] on span "³ Tax Exempt 🆓" at bounding box center [251, 90] width 32 height 5
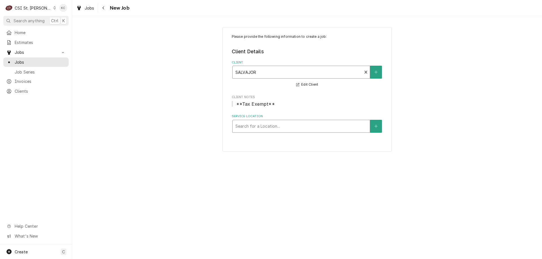
click at [254, 127] on div "Service Location" at bounding box center [301, 126] width 132 height 10
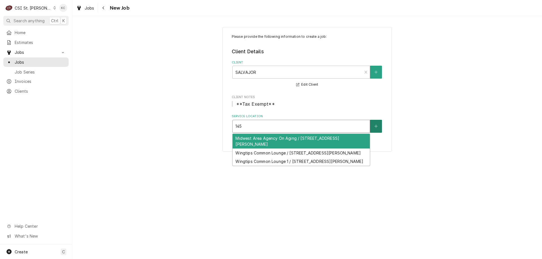
type input "145"
click at [375, 126] on icon "Create New Location" at bounding box center [375, 126] width 3 height 3
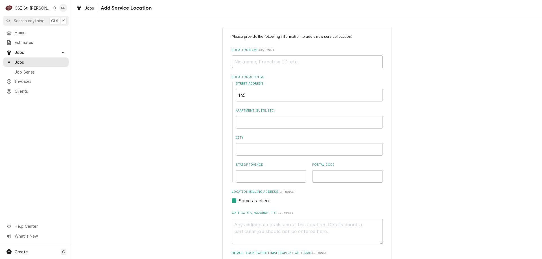
click at [265, 60] on input "Location Name ( optional )" at bounding box center [307, 62] width 151 height 12
type textarea "x"
type input "L"
type textarea "x"
type input "LI"
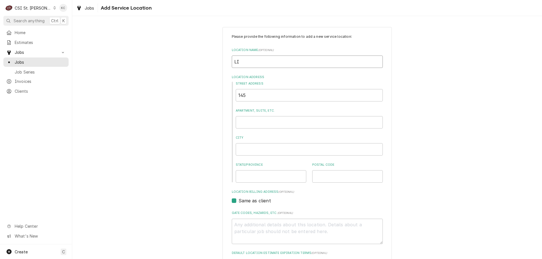
type textarea "x"
type input "LIN"
type textarea "x"
type input "LINC"
type textarea "x"
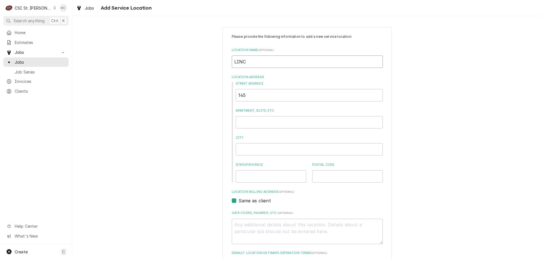
type input "LINCO"
type textarea "x"
type input "LINCOL"
type textarea "x"
type input "LINCOLN"
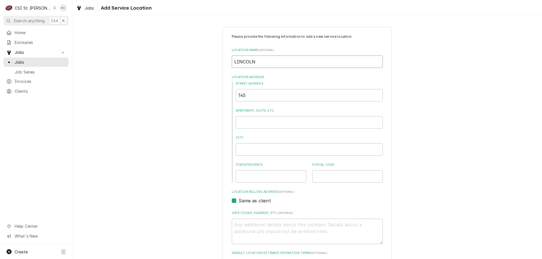
type textarea "x"
type input "LINCOLN"
type textarea "x"
type input "LINCOLN M"
type textarea "x"
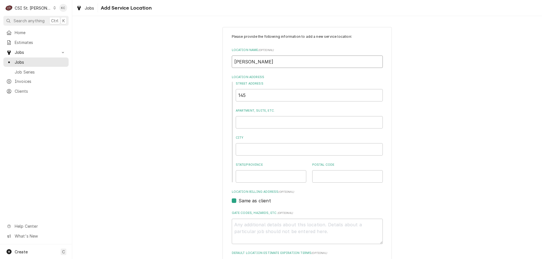
type input "LINCOLN MI"
type textarea "x"
type input "LINCOLN MID"
type textarea "x"
type input "LINCOLN MIDD"
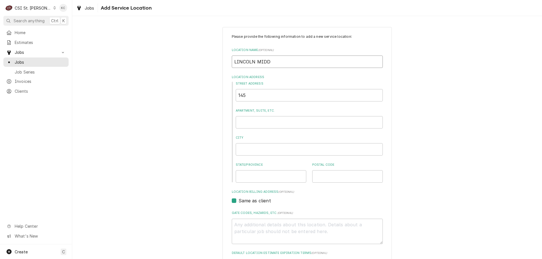
type textarea "x"
type input "LINCOLN MIDDL"
type textarea "x"
type input "LINCOLN MIDDLE"
type textarea "x"
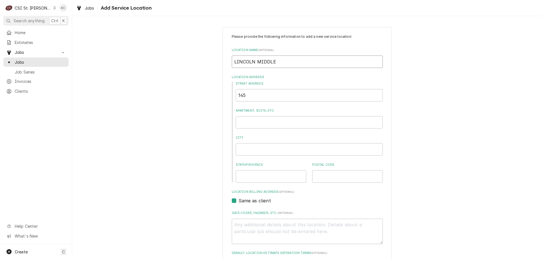
type input "LINCOLN MIDDLE"
type textarea "x"
type input "LINCOLN MIDDLE S"
type textarea "x"
type input "LINCOLN MIDDLE SC"
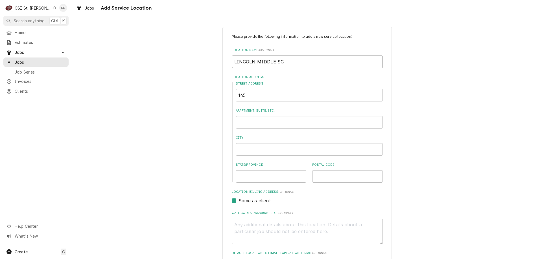
type textarea "x"
type input "LINCOLN MIDDLE SCH"
type textarea "x"
type input "LINCOLN MIDDLE SCHO"
type textarea "x"
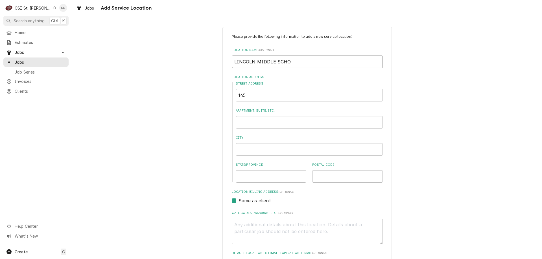
type input "LINCOLN MIDDLE SCHOO"
type textarea "x"
type input "LINCOLN MIDDLE SCHOOL"
type textarea "x"
type input "1"
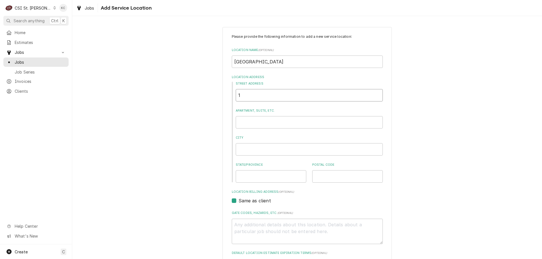
type textarea "x"
type input "14"
type textarea "x"
type input "145"
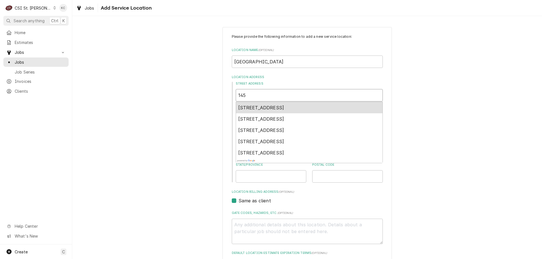
type textarea "x"
type input "145"
type textarea "x"
type input "145 W"
type textarea "x"
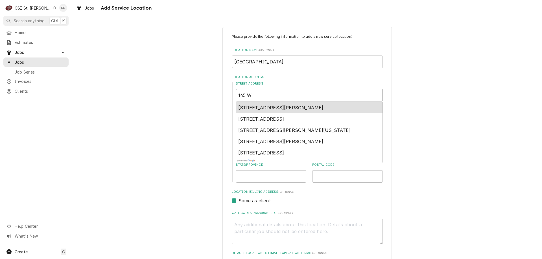
type input "145 WE"
type textarea "x"
type input "145 WES"
type textarea "x"
type input "145 WEST"
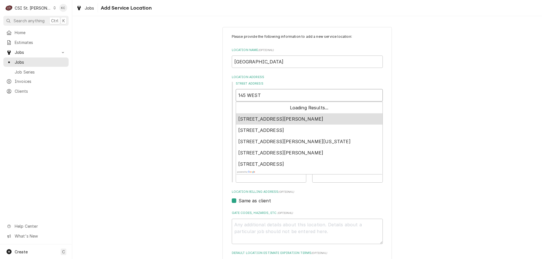
type textarea "x"
type input "145 WEST"
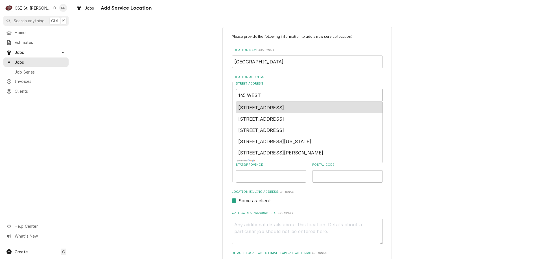
click at [273, 111] on div "145 West Street, Edwardsville, IL, USA" at bounding box center [309, 107] width 147 height 11
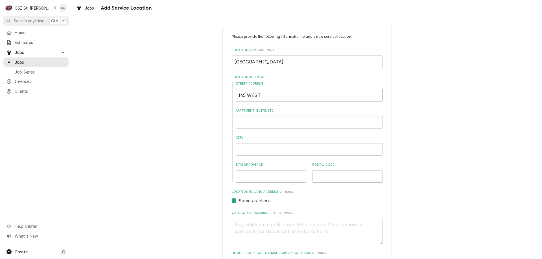
type textarea "x"
type input "145 West St"
type textarea "x"
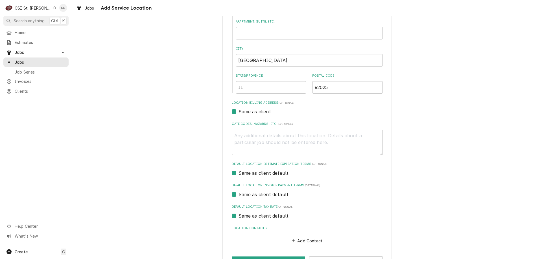
scroll to position [109, 0]
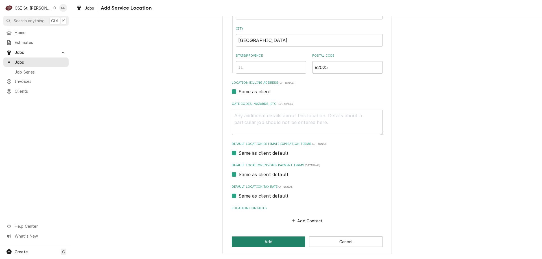
type input "145 West St"
click at [285, 243] on button "Add" at bounding box center [269, 242] width 74 height 10
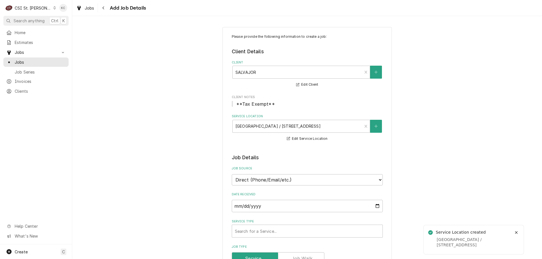
type textarea "x"
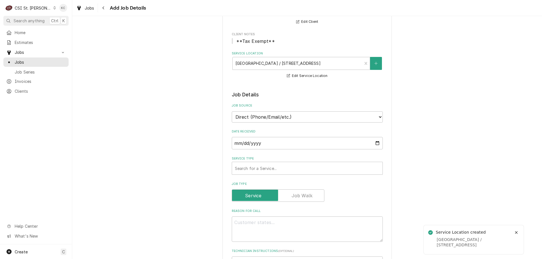
scroll to position [56, 0]
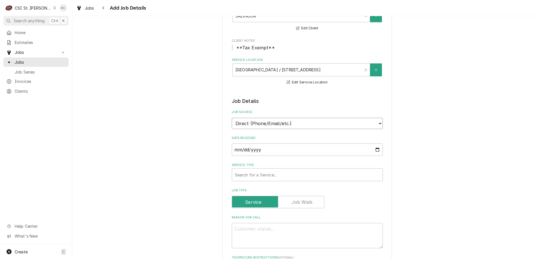
click at [294, 124] on select "Direct (Phone/Email/etc.) Service Channel Corrigo Ecotrak Other" at bounding box center [307, 123] width 151 height 11
select select "100"
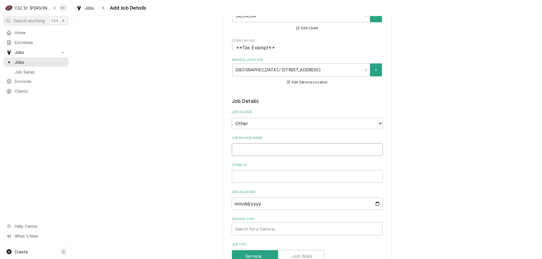
click at [264, 152] on input "Job Source Name" at bounding box center [307, 150] width 151 height 12
type textarea "x"
type input "s"
type textarea "x"
type input "sA"
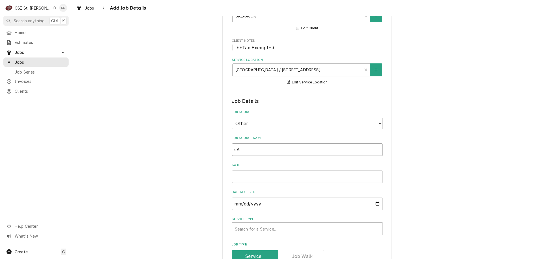
type textarea "x"
type input "sAL"
type textarea "x"
type input "sALV"
type textarea "x"
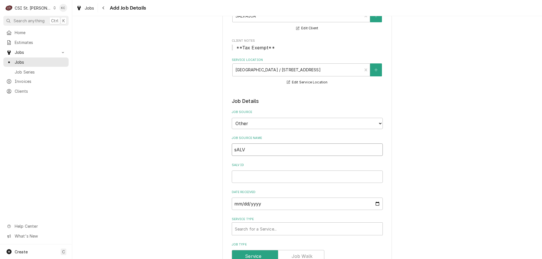
type input "sALVA"
type textarea "x"
type input "sALVAJ"
type textarea "x"
type input "sALVAJO"
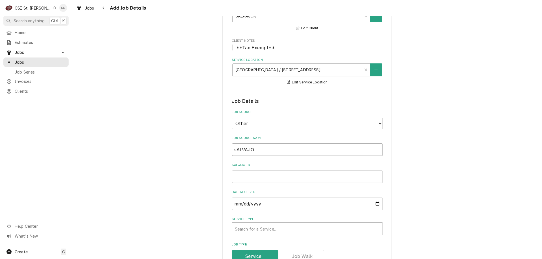
type textarea "x"
type input "sALVAJOR"
type textarea "x"
type input "sALVAJOR"
type textarea "x"
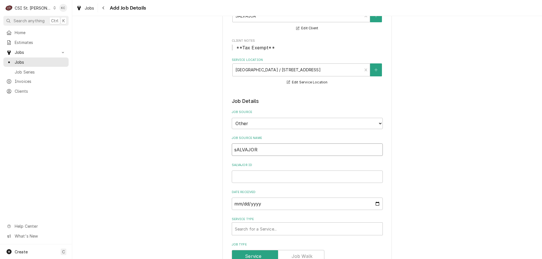
type input "sALVAJOR E"
type textarea "x"
type input "sALVAJOR EMA"
type textarea "x"
type input "sALVAJOR EMAI"
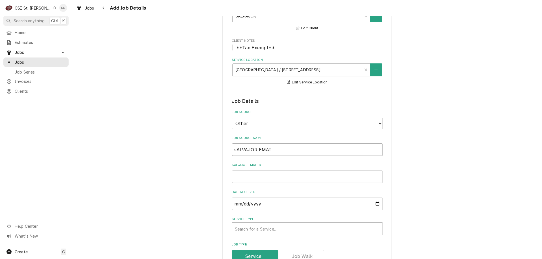
type textarea "x"
type input "sALVAJOR EMAIL"
type textarea "x"
type input "sALVAJOR EMAI"
type textarea "x"
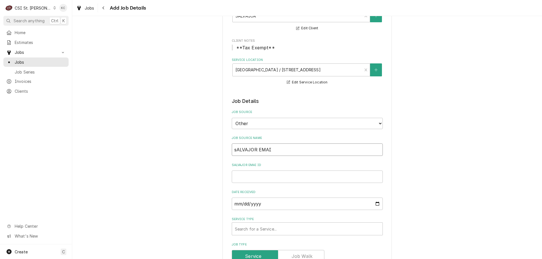
type input "sALVAJOR EMA"
type textarea "x"
type input "sALVAJOR EM"
type textarea "x"
type input "sALVAJOR E"
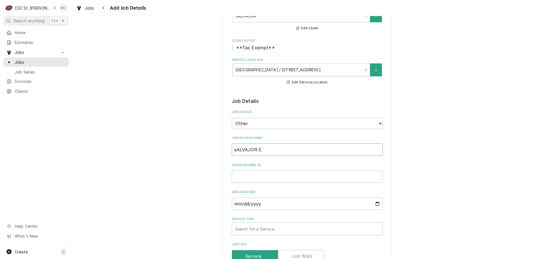
type textarea "x"
type input "sALVAJOR"
type textarea "x"
type input "sALVAJOR"
type textarea "x"
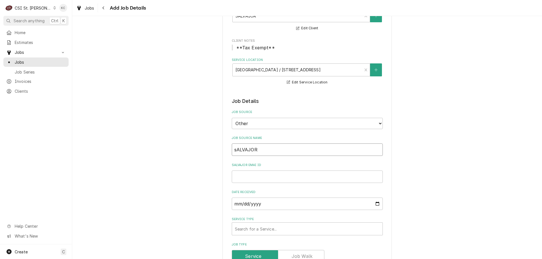
type input "sALVAJO"
type textarea "x"
type input "sALVAJ"
type textarea "x"
type input "sALVA"
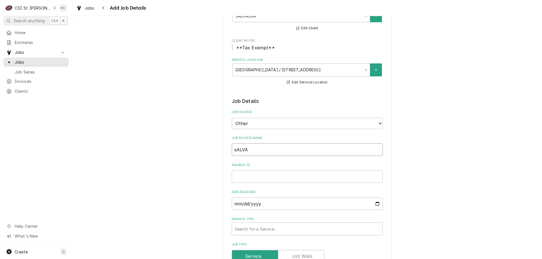
type textarea "x"
type input "sALV"
type textarea "x"
type input "sAL"
type textarea "x"
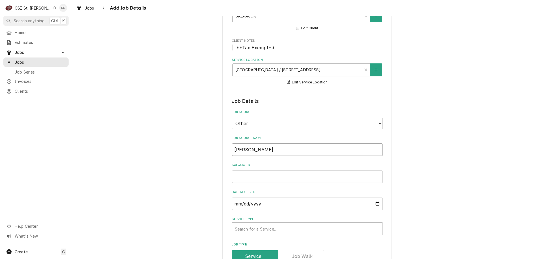
type input "sA"
type textarea "x"
type input "s"
type textarea "x"
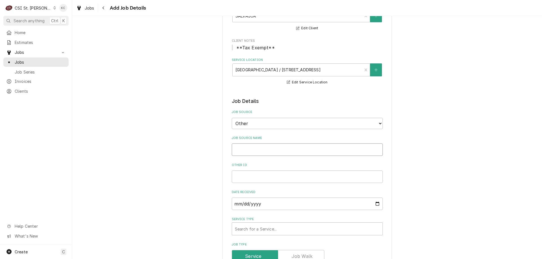
type input "s"
type textarea "x"
type input "D"
type textarea "x"
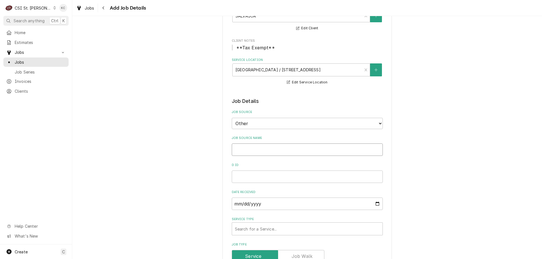
type textarea "x"
type input "S"
type textarea "x"
type input "Sa"
type textarea "x"
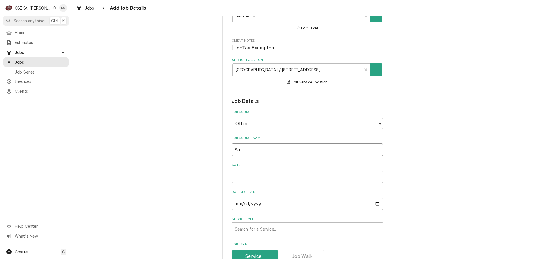
type input "Sal"
type textarea "x"
type input "Salv"
type textarea "x"
type input "Salva"
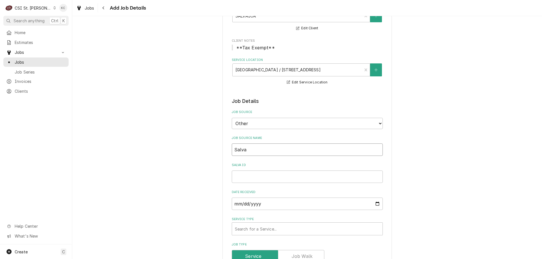
type textarea "x"
type input "Salvaj"
type textarea "x"
type input "Salvajo"
type textarea "x"
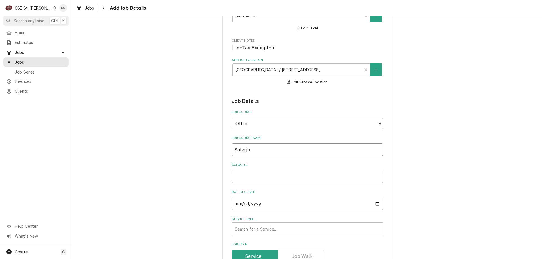
type input "Salvajor"
type textarea "x"
type input "Salvajor"
type textarea "x"
type input "Salvajor e"
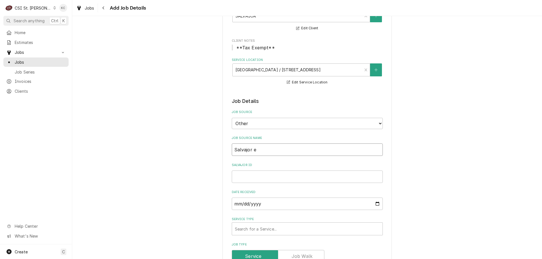
type textarea "x"
type input "Salvajor ema"
type textarea "x"
type input "Salvajor emai"
type textarea "x"
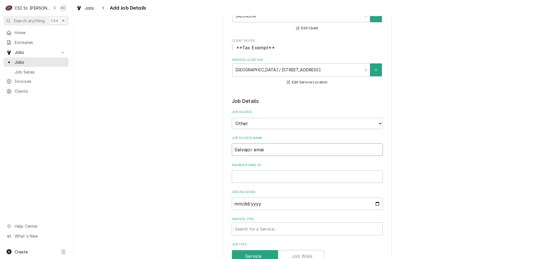
type input "Salvajor email"
type textarea "x"
type input "Salvajor email"
type textarea "x"
type input "1"
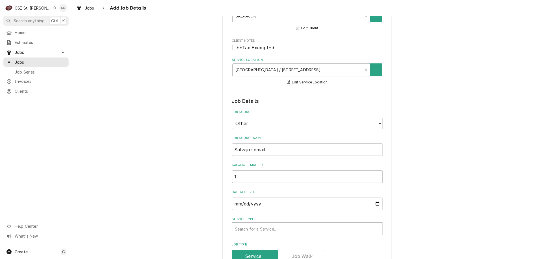
type textarea "x"
type input "13"
type textarea "x"
type input "131"
type textarea "x"
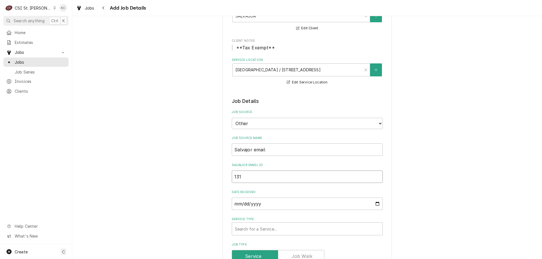
type input "1315"
type textarea "x"
type input "13150"
type textarea "x"
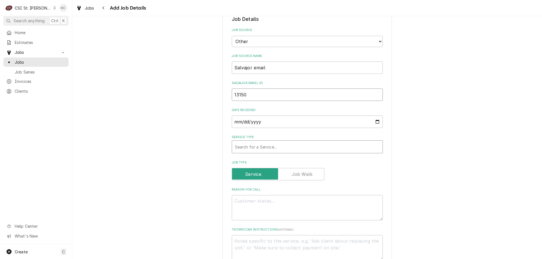
scroll to position [141, 0]
type input "13150"
click at [266, 139] on div "Search for a Service..." at bounding box center [307, 144] width 150 height 12
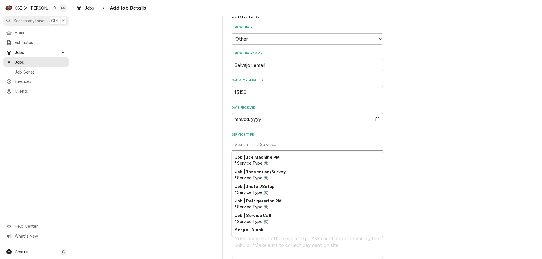
scroll to position [323, 0]
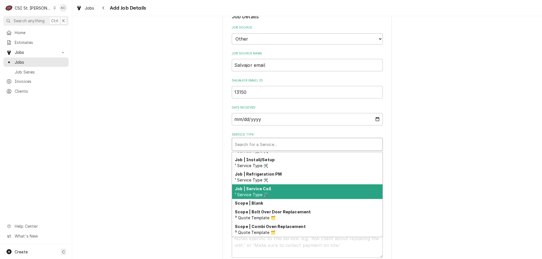
click at [261, 193] on span "¹ Service Type 🛠️" at bounding box center [252, 195] width 34 height 5
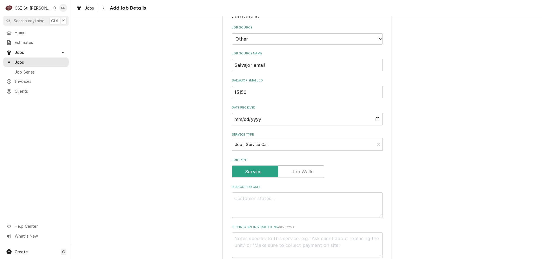
click at [389, 177] on div "Please provide the following information to create a job: Client Details Client…" at bounding box center [307, 208] width 169 height 645
click at [300, 204] on textarea "Reason For Call" at bounding box center [307, 205] width 151 height 25
click at [295, 197] on textarea "Reason For Call" at bounding box center [307, 205] width 151 height 25
type textarea "x"
type textarea "M"
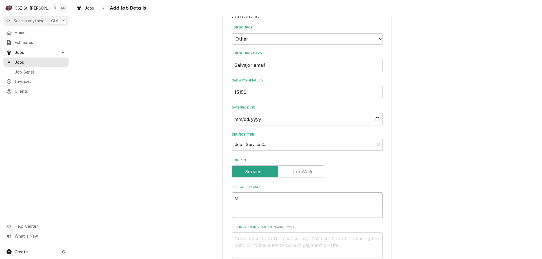
type textarea "x"
type textarea "Mo"
type textarea "x"
type textarea "Mod"
type textarea "x"
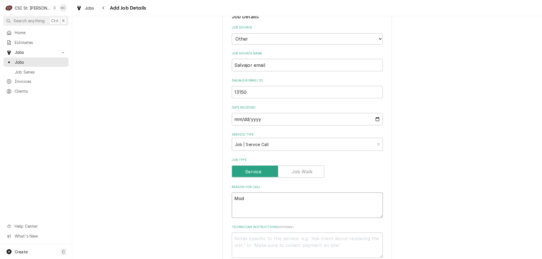
type textarea "Mode"
type textarea "x"
type textarea "Mode"
type textarea "x"
type textarea "Mode"
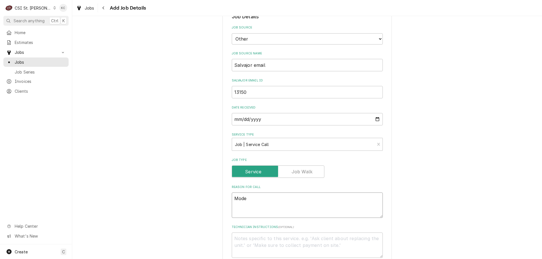
type textarea "x"
type textarea "Model"
type textarea "x"
type textarea "Model"
type textarea "x"
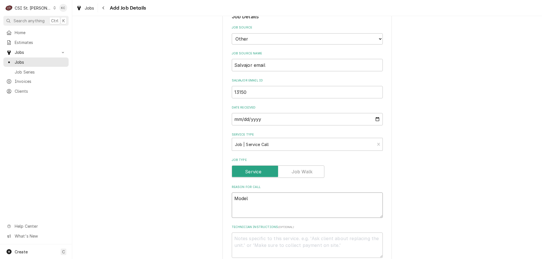
type textarea "Model -"
type textarea "x"
type textarea "Model -"
type textarea "x"
type textarea "Model - 3"
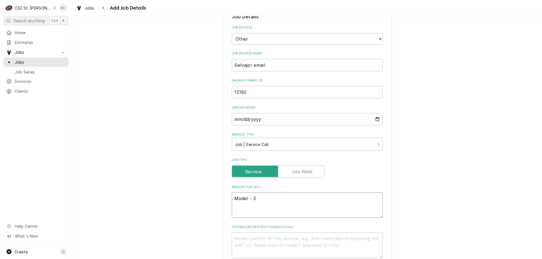
type textarea "x"
type textarea "Model - 30"
type textarea "x"
type textarea "Model - 300"
type textarea "x"
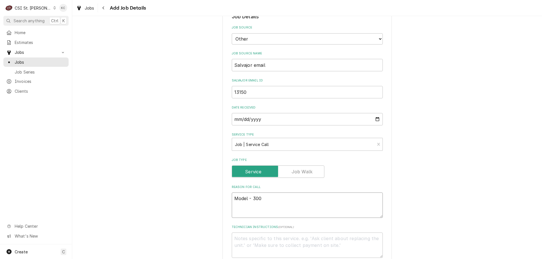
type textarea "Model - 300"
click at [246, 249] on textarea "Technician Instructions ( optional )" at bounding box center [307, 252] width 151 height 25
click at [276, 245] on textarea "Technician Instructions ( optional )" at bounding box center [307, 252] width 151 height 25
paste textarea "BREANNA GORDON"
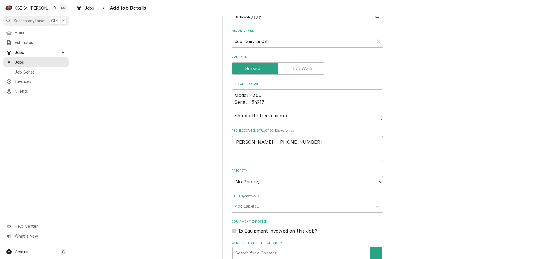
scroll to position [282, 0]
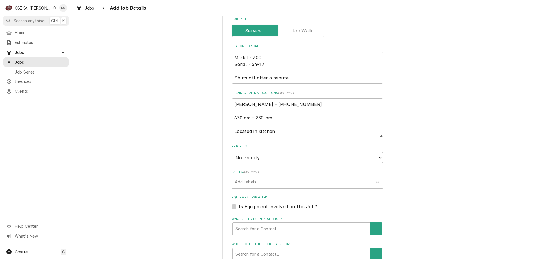
click at [247, 156] on select "No Priority Urgent High Medium Low" at bounding box center [307, 157] width 151 height 11
click at [232, 152] on select "No Priority Urgent High Medium Low" at bounding box center [307, 157] width 151 height 11
click at [248, 186] on div "Labels" at bounding box center [302, 182] width 135 height 10
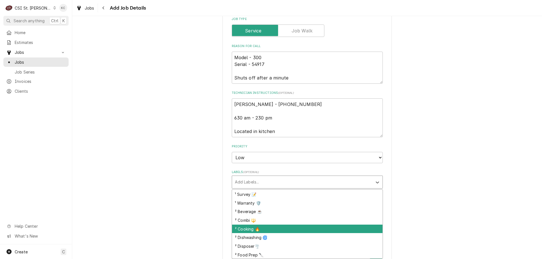
scroll to position [56, 0]
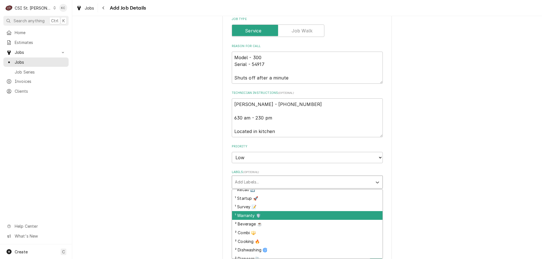
click at [255, 216] on div "¹ Warranty 🛡️" at bounding box center [307, 215] width 150 height 9
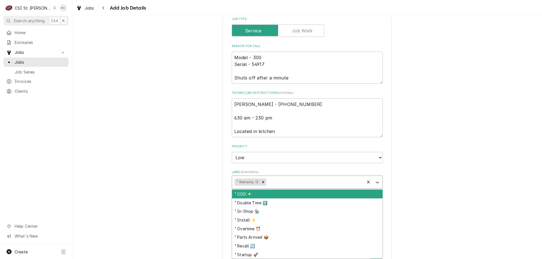
click at [280, 183] on div "Labels" at bounding box center [314, 182] width 95 height 10
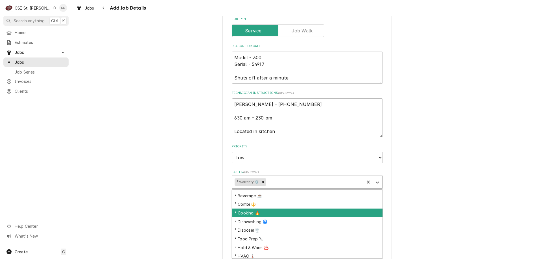
scroll to position [85, 0]
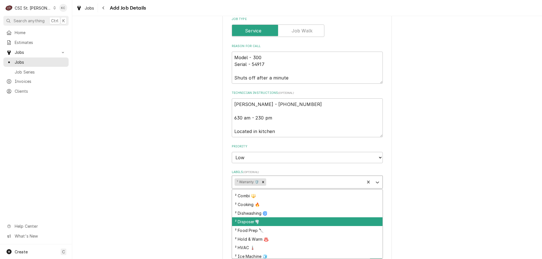
click at [286, 226] on div "² Disposer🌪️" at bounding box center [307, 222] width 150 height 9
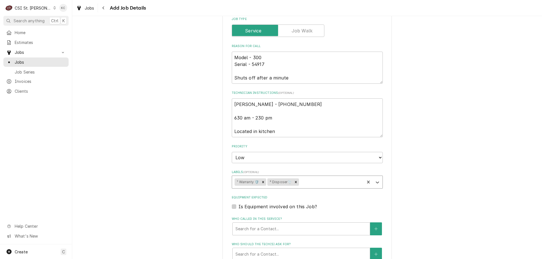
click at [405, 197] on div "Please provide the following information to create a job: Client Details Client…" at bounding box center [307, 77] width 470 height 675
click at [294, 133] on textarea "BREANNA GORDON - 618 655-6023 630 am - 230 pm Located in kitchen" at bounding box center [307, 118] width 151 height 39
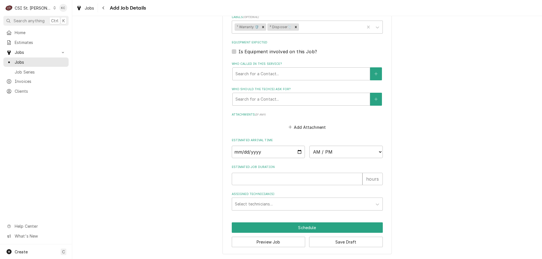
scroll to position [451, 0]
click at [302, 128] on button "Add Attachment" at bounding box center [307, 127] width 40 height 8
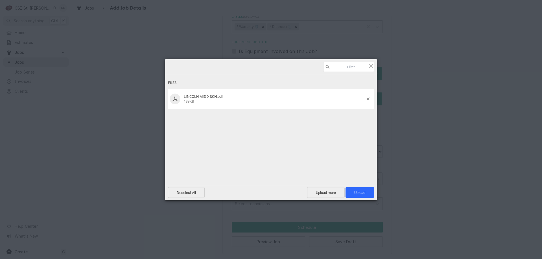
click at [354, 187] on div "Deselect All Upload more Upload 1" at bounding box center [271, 192] width 212 height 15
click at [354, 196] on span "Upload 1" at bounding box center [360, 192] width 29 height 11
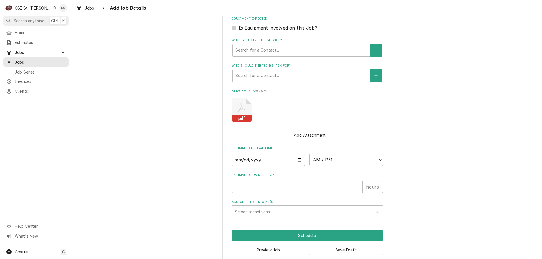
scroll to position [483, 0]
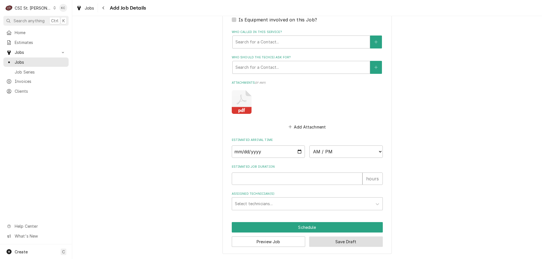
click at [351, 243] on button "Save Draft" at bounding box center [346, 242] width 74 height 10
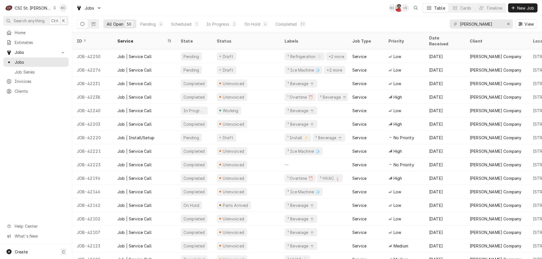
click at [384, 13] on div "Jobs KC NF + 5 Table Cards Timeline New Job" at bounding box center [307, 8] width 470 height 16
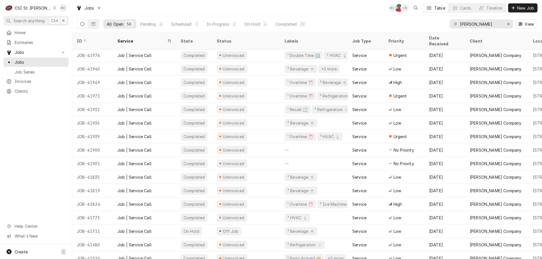
scroll to position [384, 0]
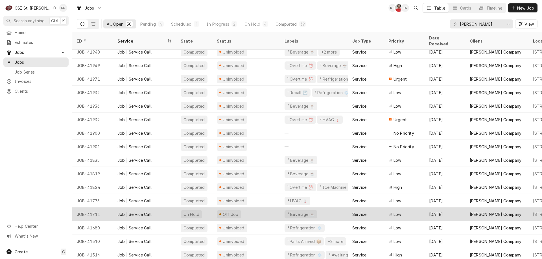
click at [121, 212] on div "Job | Service Call" at bounding box center [134, 215] width 34 height 6
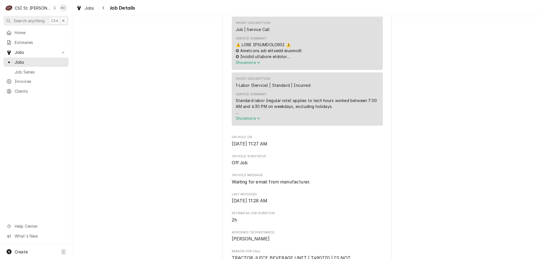
scroll to position [347, 0]
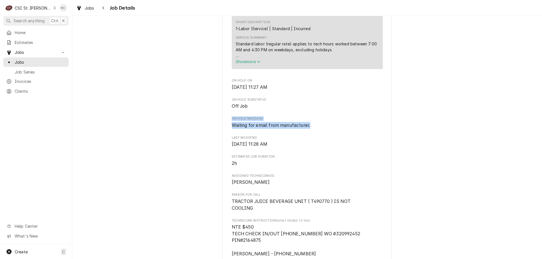
drag, startPoint x: 309, startPoint y: 133, endPoint x: 226, endPoint y: 124, distance: 83.5
click at [226, 124] on div "Vivian Company Chipotle - Florissant / 2391 N Hwy 67, Florissant, MO 63033 Open…" at bounding box center [307, 123] width 169 height 869
copy div "On Hold Message Waiting for email from manufacturer."
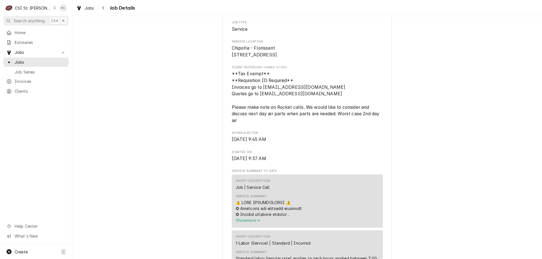
scroll to position [39, 0]
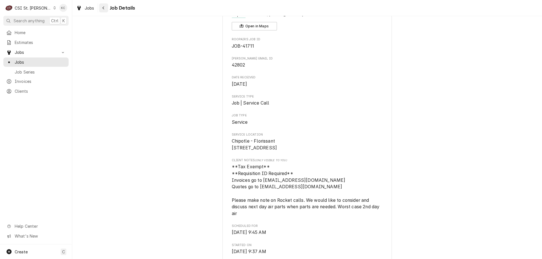
click at [104, 8] on icon "Navigate back" at bounding box center [103, 8] width 3 height 4
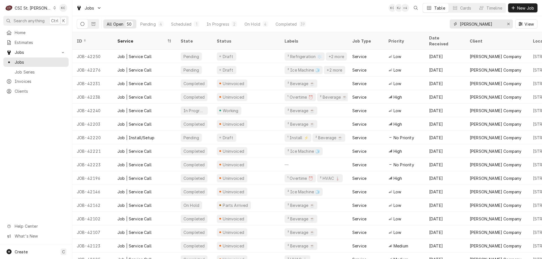
drag, startPoint x: 486, startPoint y: 23, endPoint x: 456, endPoint y: 26, distance: 30.1
click at [456, 26] on div "[PERSON_NAME]" at bounding box center [481, 23] width 63 height 9
type input "p"
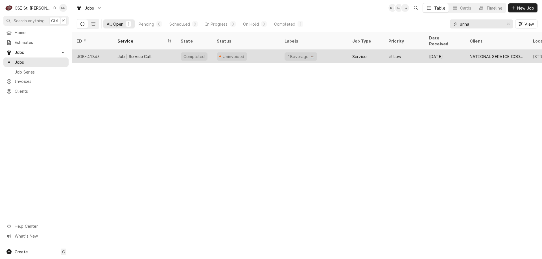
type input "urina"
click at [243, 53] on div "Uninvoiced" at bounding box center [232, 57] width 30 height 8
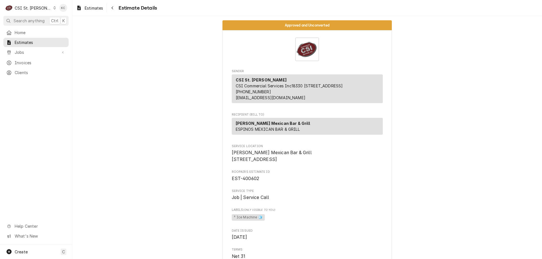
scroll to position [975, 0]
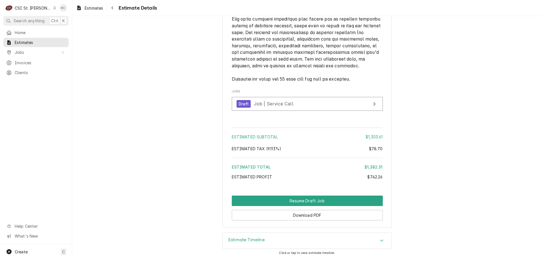
click at [34, 7] on div "CSI St. Louis" at bounding box center [33, 8] width 37 height 6
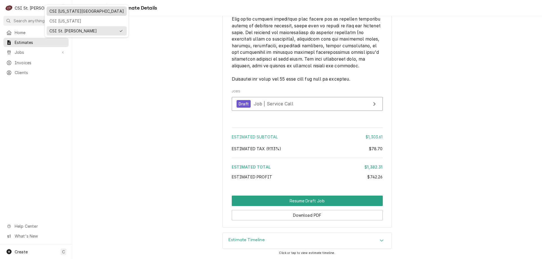
click at [58, 14] on div "CSI [US_STATE][GEOGRAPHIC_DATA]" at bounding box center [86, 11] width 75 height 6
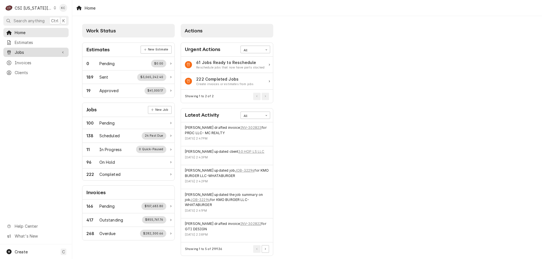
click at [32, 53] on span "Jobs" at bounding box center [36, 52] width 43 height 6
click at [28, 61] on span "Jobs" at bounding box center [40, 62] width 51 height 6
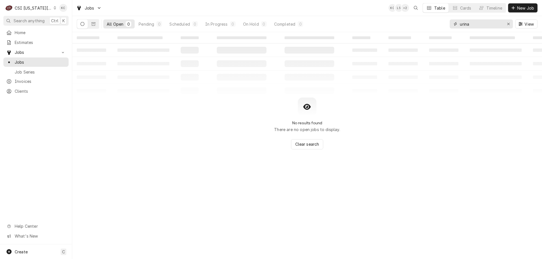
drag, startPoint x: 486, startPoint y: 26, endPoint x: 445, endPoint y: 27, distance: 40.4
click at [445, 27] on div "All Open 0 Pending 0 Scheduled 0 In Progress 0 On Hold 0 Completed 0 urina View" at bounding box center [307, 24] width 461 height 16
drag, startPoint x: 476, startPoint y: 25, endPoint x: 438, endPoint y: 26, distance: 38.1
click at [438, 26] on div "All Open 0 Pending 0 Scheduled 0 In Progress 0 On Hold 0 Completed 0 hub View" at bounding box center [307, 24] width 461 height 16
type input "6360 sp"
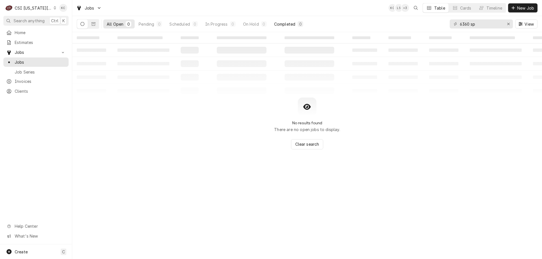
click at [281, 24] on div "Completed" at bounding box center [284, 24] width 21 height 6
click at [91, 25] on button "Dynamic Content Wrapper" at bounding box center [93, 23] width 11 height 9
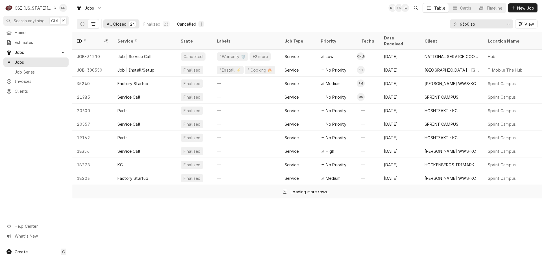
click at [192, 22] on div "Cancelled" at bounding box center [186, 24] width 19 height 6
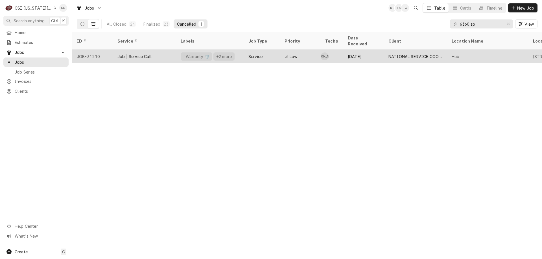
click at [361, 51] on div "[DATE]" at bounding box center [363, 57] width 41 height 14
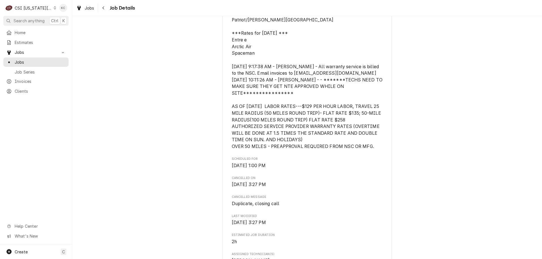
scroll to position [254, 0]
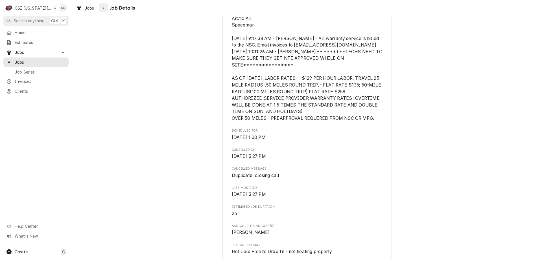
click at [104, 8] on icon "Navigate back" at bounding box center [103, 8] width 3 height 4
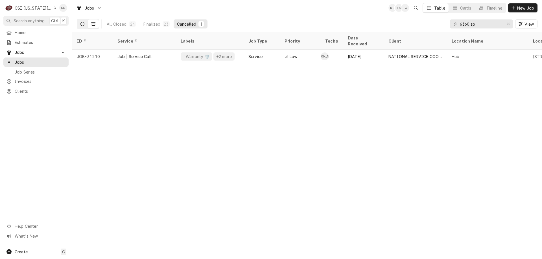
click at [79, 23] on button "Dynamic Content Wrapper" at bounding box center [82, 23] width 11 height 9
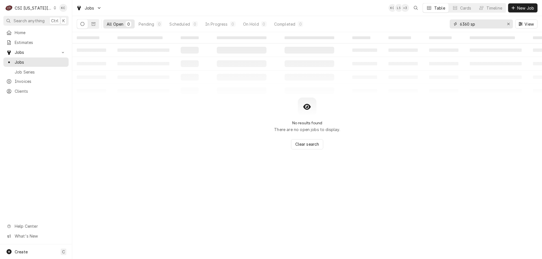
drag, startPoint x: 480, startPoint y: 23, endPoint x: 439, endPoint y: 21, distance: 41.0
click at [443, 22] on div "All Open 0 Pending 0 Scheduled 0 In Progress 0 On Hold 0 Completed 0 6360 sp Vi…" at bounding box center [307, 24] width 461 height 16
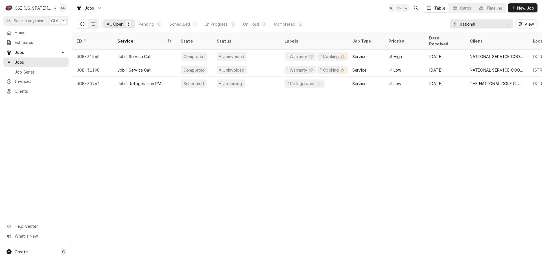
type input "national"
drag, startPoint x: 300, startPoint y: 88, endPoint x: 338, endPoint y: 87, distance: 38.1
click at [339, 87] on div "ID Service State Status Labels Job Type Priority Date Received Client Location …" at bounding box center [307, 145] width 470 height 227
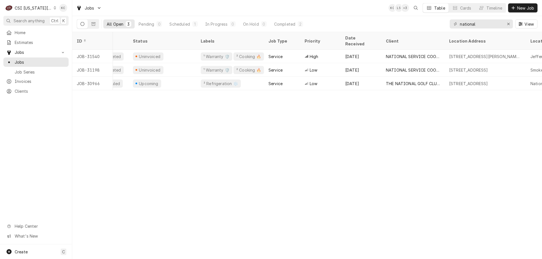
scroll to position [0, 106]
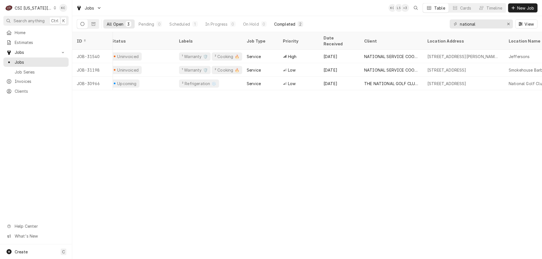
click at [279, 24] on div "Completed" at bounding box center [284, 24] width 21 height 6
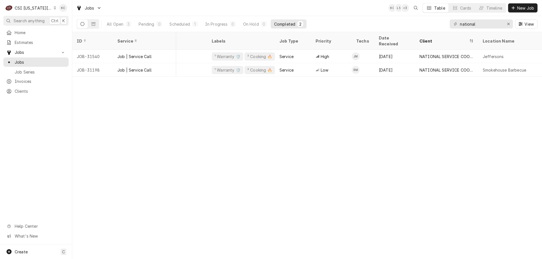
scroll to position [0, 0]
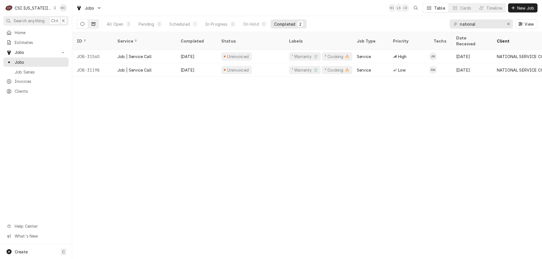
click at [92, 25] on icon "Dynamic Content Wrapper" at bounding box center [93, 23] width 4 height 3
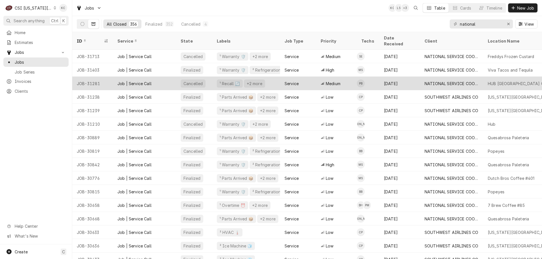
click at [516, 81] on div "HUB [GEOGRAPHIC_DATA] CAMPUS" at bounding box center [523, 84] width 70 height 6
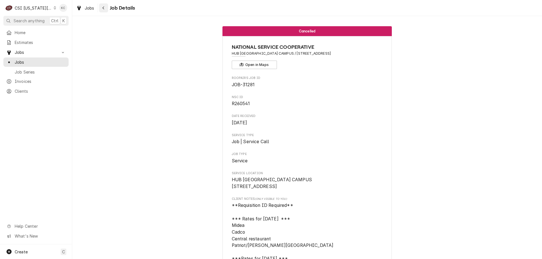
click at [104, 8] on icon "Navigate back" at bounding box center [103, 8] width 3 height 4
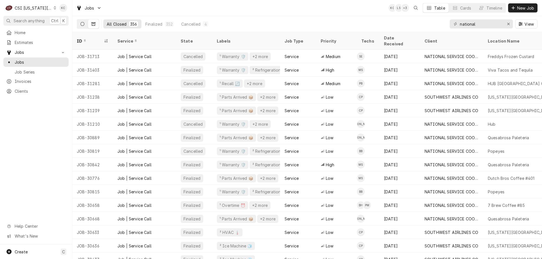
click at [84, 25] on icon "Dynamic Content Wrapper" at bounding box center [82, 24] width 4 height 4
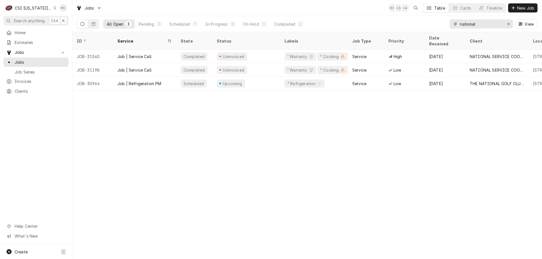
click at [486, 26] on input "national" at bounding box center [481, 23] width 42 height 9
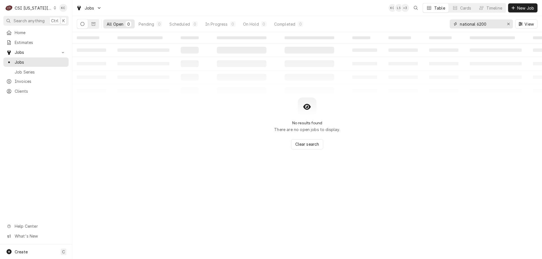
drag, startPoint x: 476, startPoint y: 24, endPoint x: 442, endPoint y: 26, distance: 34.5
click at [442, 26] on div "All Open 0 Pending 0 Scheduled 0 In Progress 0 On Hold 0 Completed 0 national 6…" at bounding box center [307, 24] width 461 height 16
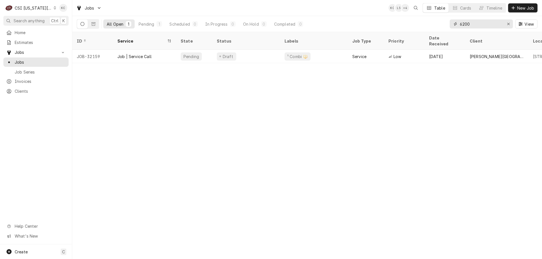
drag, startPoint x: 479, startPoint y: 25, endPoint x: 453, endPoint y: 25, distance: 26.0
click at [453, 25] on div "6200" at bounding box center [481, 23] width 63 height 9
type input "n"
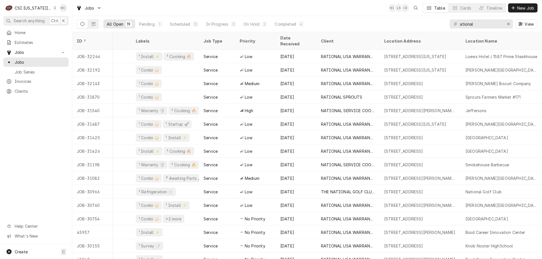
scroll to position [0, 163]
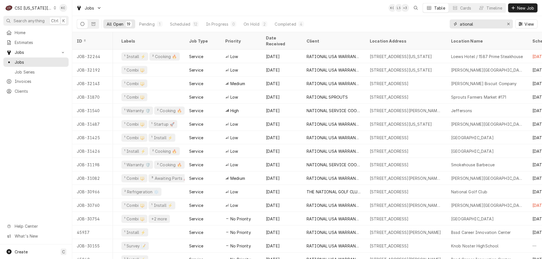
drag, startPoint x: 481, startPoint y: 26, endPoint x: 438, endPoint y: 28, distance: 43.0
click at [438, 28] on div "All Open 19 Pending 1 Scheduled 12 In Progress 0 On Hold 2 Completed 4 ational …" at bounding box center [307, 24] width 461 height 16
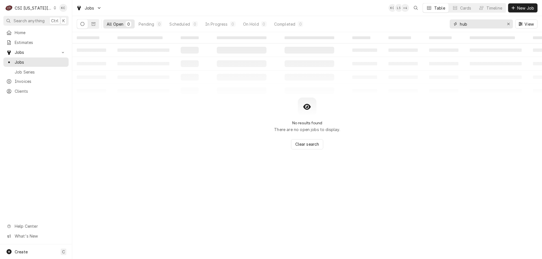
drag, startPoint x: 478, startPoint y: 26, endPoint x: 405, endPoint y: 34, distance: 73.3
click at [405, 34] on div "Jobs KC LS + 4 Table Cards Timeline New Job All Open 0 Pending 0 Scheduled 0 In…" at bounding box center [307, 129] width 470 height 259
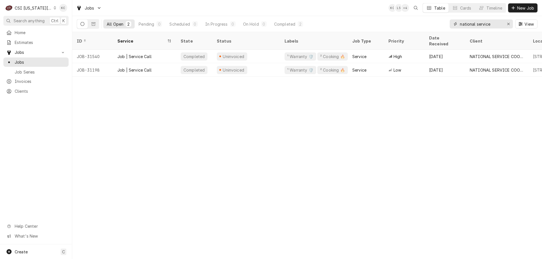
type input "national service"
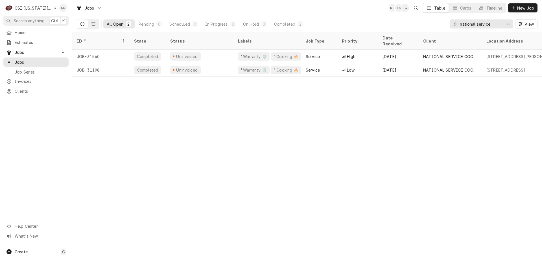
scroll to position [0, 49]
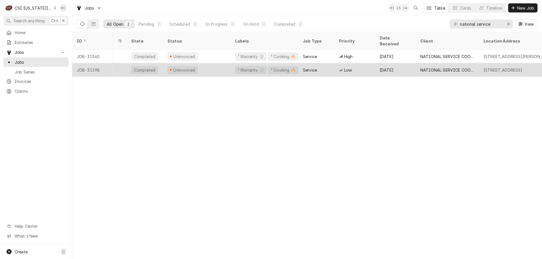
click at [193, 67] on div "Uninvoiced" at bounding box center [184, 70] width 23 height 6
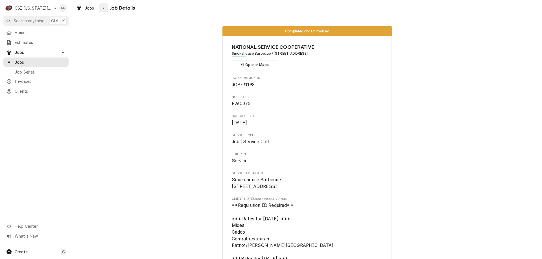
click at [103, 7] on icon "Navigate back" at bounding box center [103, 7] width 2 height 3
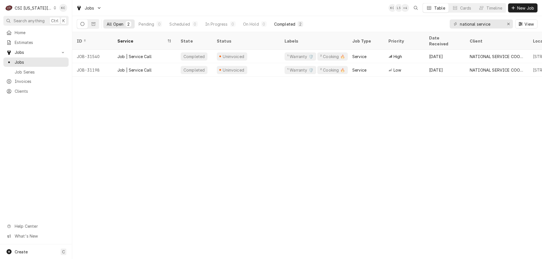
click at [288, 22] on div "Completed" at bounding box center [284, 24] width 21 height 6
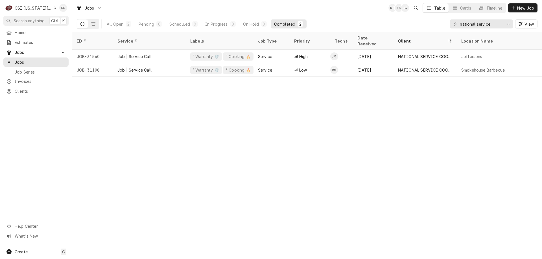
scroll to position [0, 104]
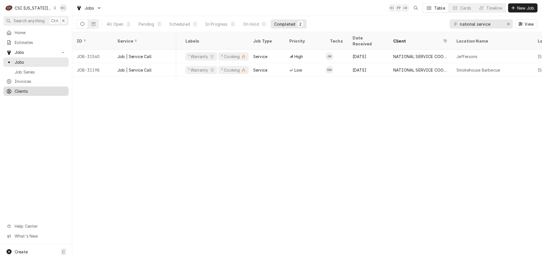
click at [23, 89] on span "Clients" at bounding box center [40, 91] width 51 height 6
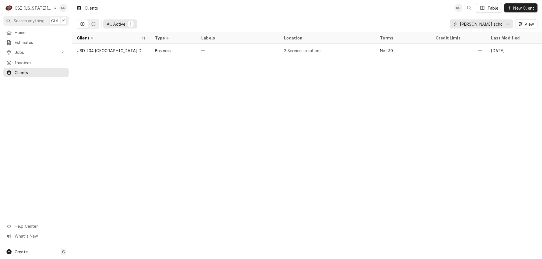
drag, startPoint x: 496, startPoint y: 24, endPoint x: 439, endPoint y: 24, distance: 57.0
click at [439, 24] on div "All Active 1 edwards school View" at bounding box center [307, 24] width 461 height 16
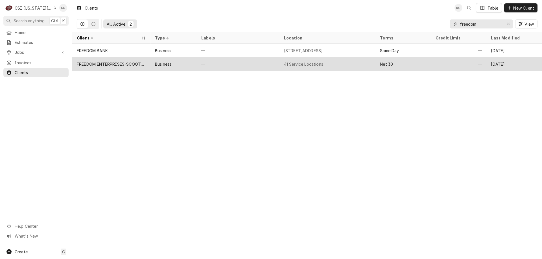
type input "freedom"
click at [105, 67] on div "FREEDOM ENTERPRISES-SCOOTERS COFFEE (2)" at bounding box center [111, 64] width 78 height 14
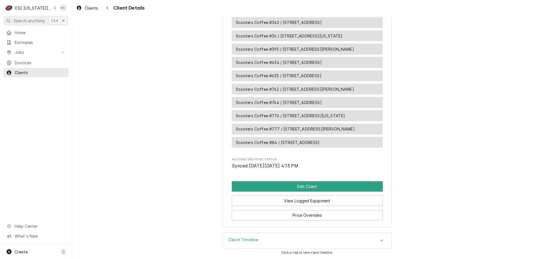
scroll to position [969, 0]
click at [307, 188] on button "Edit Client" at bounding box center [307, 187] width 151 height 10
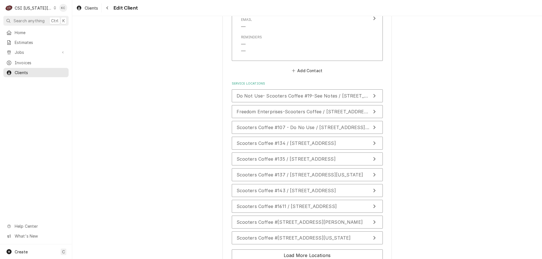
scroll to position [1063, 0]
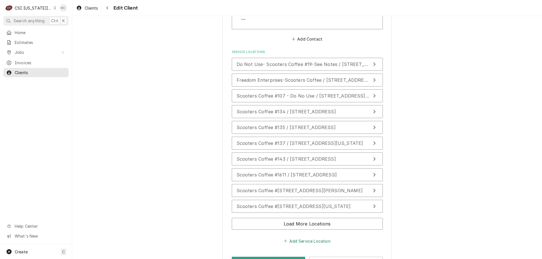
click at [297, 237] on button "Add Service Location" at bounding box center [307, 241] width 49 height 8
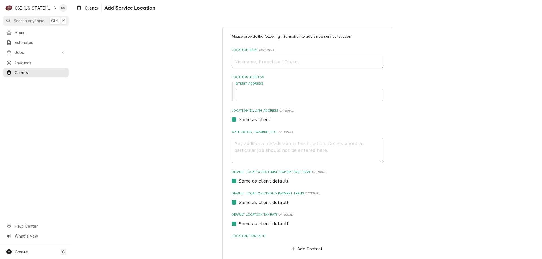
click at [258, 63] on input "Location Name ( optional )" at bounding box center [307, 62] width 151 height 12
type textarea "x"
type input "S"
type textarea "x"
type input "SC"
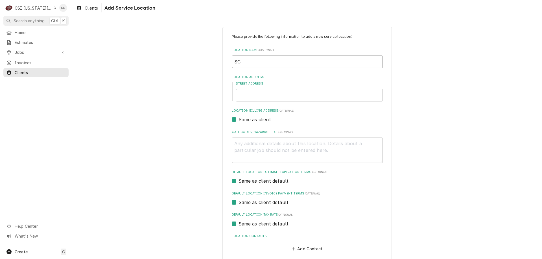
type textarea "x"
type input "SCO"
type textarea "x"
type input "SCOO"
type textarea "x"
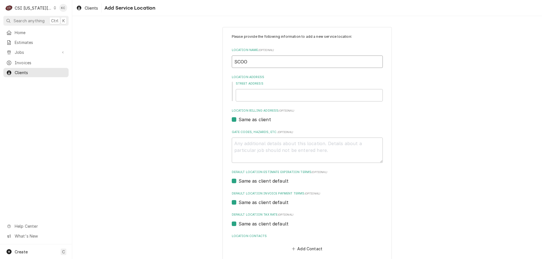
type input "SCOOR"
type textarea "x"
type input "SCOO"
type textarea "x"
type input "SCOOT"
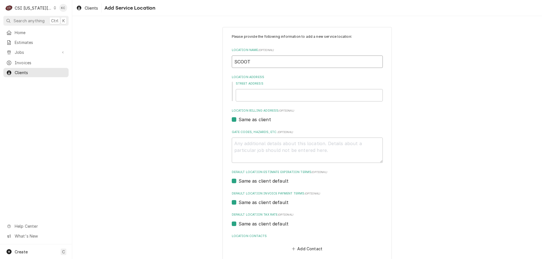
type textarea "x"
type input "SCOOTE"
type textarea "x"
type input "SCOOTER"
type textarea "x"
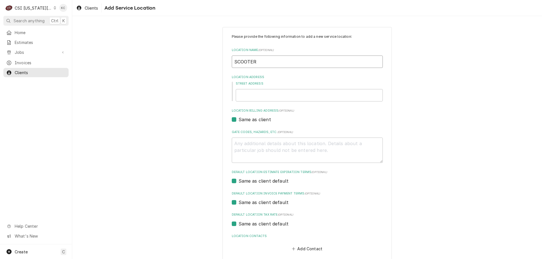
type input "SCOOTERS"
type textarea "x"
type input "SCOOTERS"
type textarea "x"
type input "SCOOTERS #"
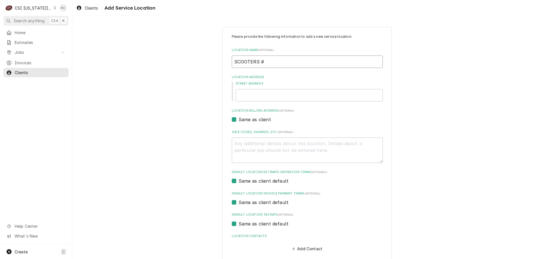
type textarea "x"
type input "SCOOTERS #2"
type textarea "x"
type input "SCOOTERS #24"
type textarea "x"
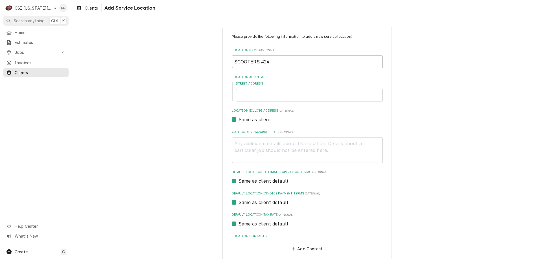
type input "SCOOTERS #245"
type textarea "x"
type input "SCOOTERS #2457"
type textarea "x"
type input "SCOOTERS #2457"
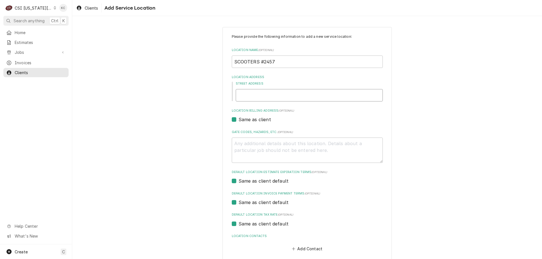
type textarea "x"
type input "3"
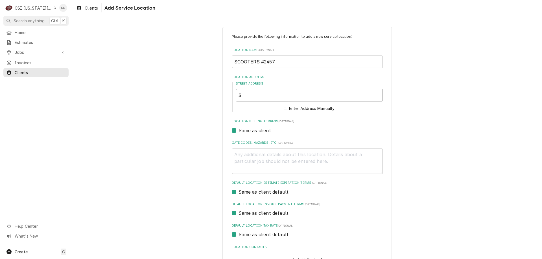
type textarea "x"
type input "31"
type textarea "x"
type input "319"
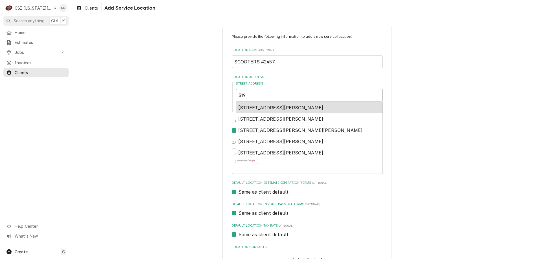
type textarea "x"
type input "319"
type textarea "x"
type input "319 W"
type textarea "x"
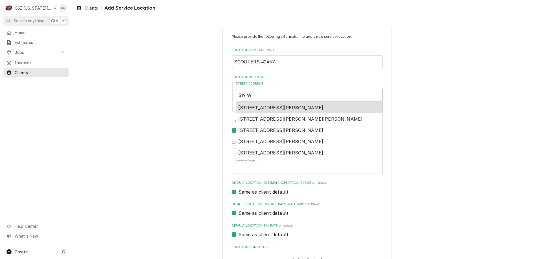
type input "319 WE"
type textarea "x"
type input "319 W"
type textarea "x"
type input "319 WS"
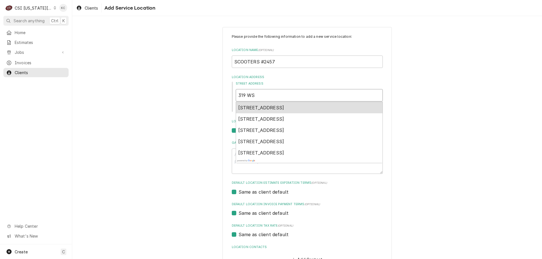
type textarea "x"
type input "319 W"
type textarea "x"
type input "319 WE"
type textarea "x"
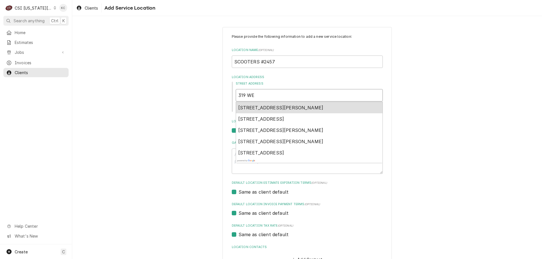
type input "319 WES"
type textarea "x"
type input "319 WEST"
type textarea "x"
type input "319 WEST"
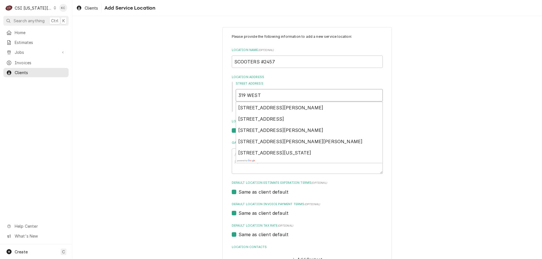
type textarea "x"
type input "319 WEST A"
type textarea "x"
type input "319 WEST AU"
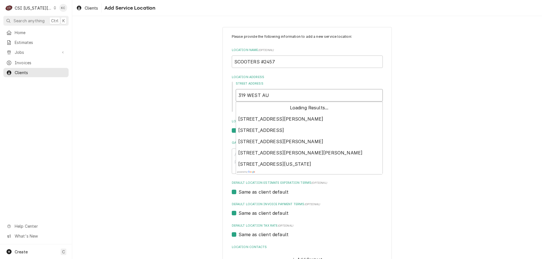
type textarea "x"
type input "319 WEST AUS"
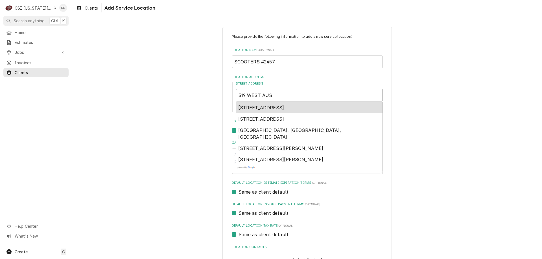
type textarea "x"
type input "319 WEST AUST"
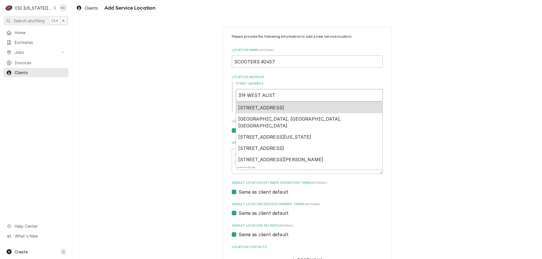
type textarea "x"
type input "319 WEST AUSTI"
type textarea "x"
type input "319 WEST AUSTIN"
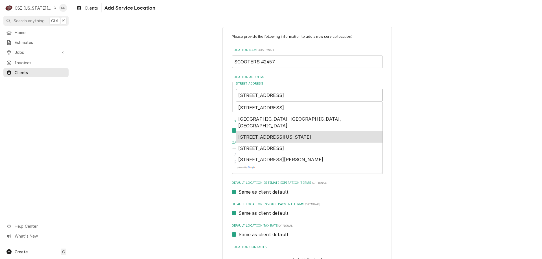
click at [293, 134] on span "319 West Austin Boulevard, Nevada, MO, USA" at bounding box center [274, 137] width 73 height 6
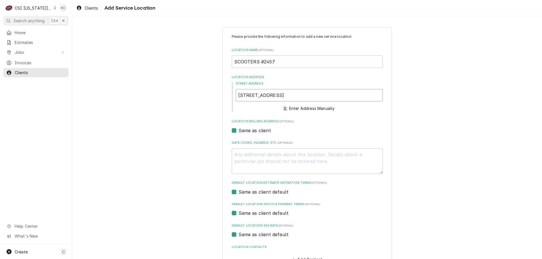
type textarea "x"
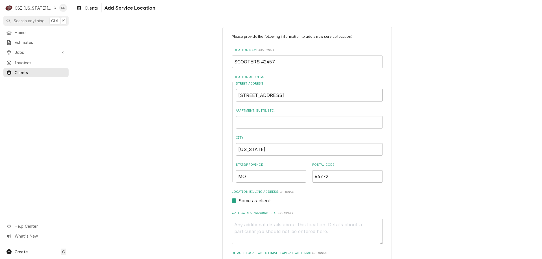
type input "319 W Austin Blvd"
click at [379, 130] on div "Street Address 319 W Austin Blvd Apartment, Suite, etc. City Nevada State/Provi…" at bounding box center [307, 132] width 151 height 101
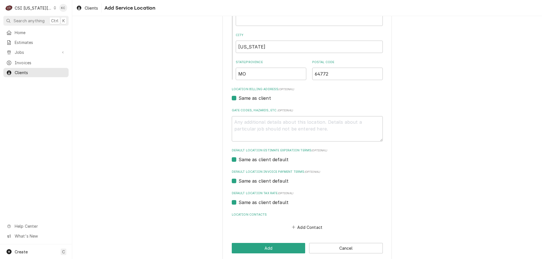
scroll to position [109, 0]
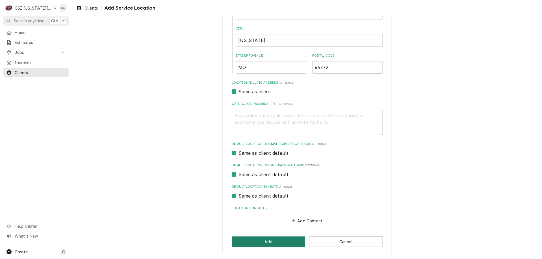
click at [265, 240] on button "Add" at bounding box center [269, 242] width 74 height 10
type textarea "x"
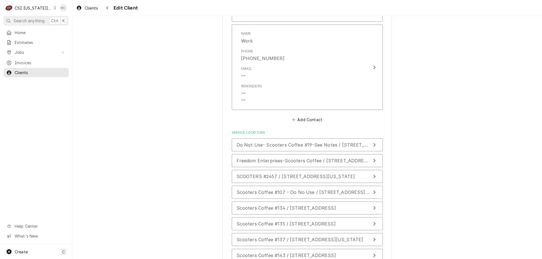
scroll to position [984, 0]
click at [25, 53] on span "Jobs" at bounding box center [36, 52] width 43 height 6
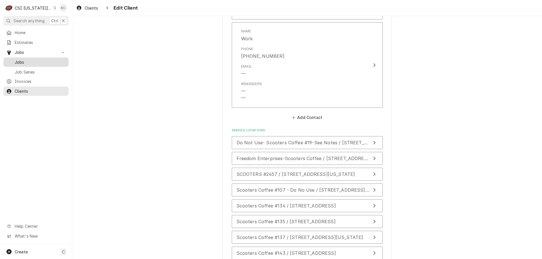
click at [22, 60] on span "Jobs" at bounding box center [40, 62] width 51 height 6
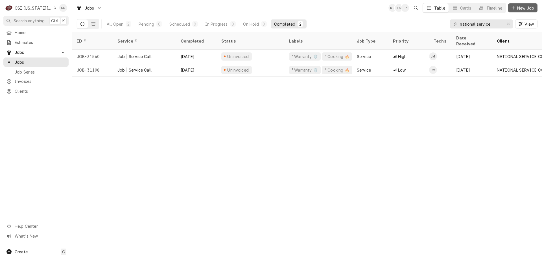
click at [526, 8] on span "New Job" at bounding box center [525, 8] width 19 height 6
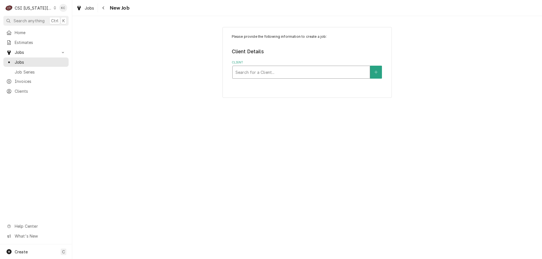
click at [320, 77] on div "Client" at bounding box center [301, 72] width 132 height 10
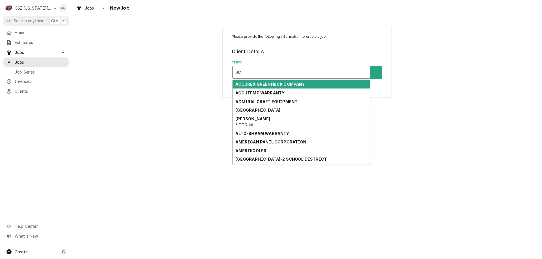
type input "S"
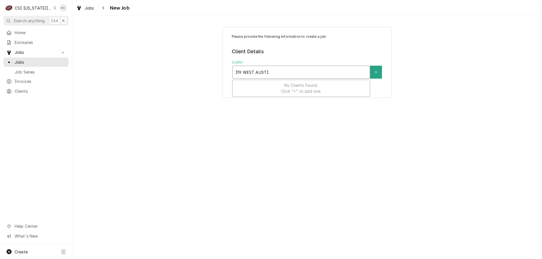
type input "[STREET_ADDRESS]"
drag, startPoint x: 300, startPoint y: 73, endPoint x: 223, endPoint y: 77, distance: 76.9
click at [223, 78] on div "Please provide the following information to create a job: Client Details Client…" at bounding box center [307, 62] width 169 height 71
type input "SCOOTERS 2457"
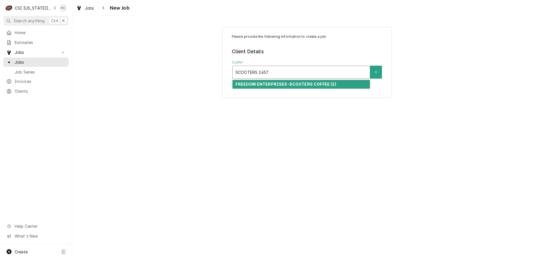
click at [288, 83] on strong "FREEDOM ENTERPRISES-SCOOTERS COFFEE (2)" at bounding box center [285, 84] width 101 height 5
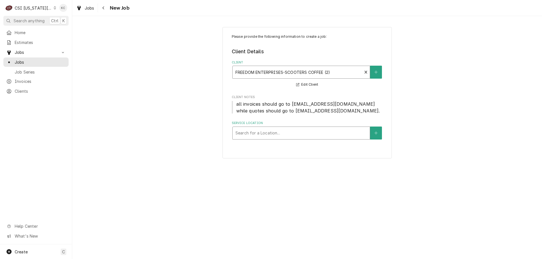
click at [337, 132] on div "Service Location" at bounding box center [301, 133] width 132 height 10
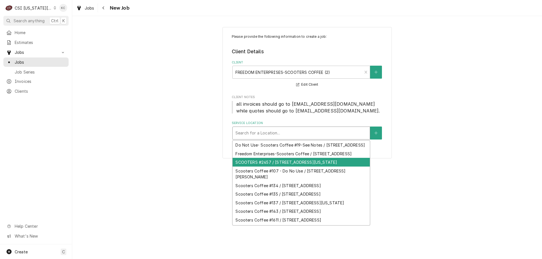
click at [318, 167] on div "SCOOTERS #2457 / 319 W Austin Blvd, Nevada, MO 64772" at bounding box center [301, 162] width 137 height 9
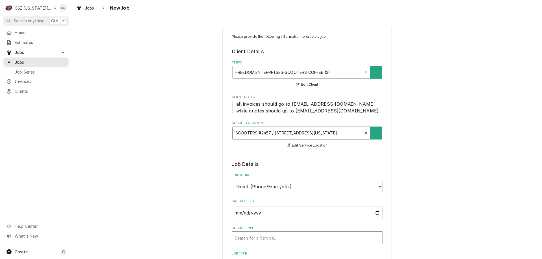
click at [275, 240] on div "Service Type" at bounding box center [307, 238] width 145 height 10
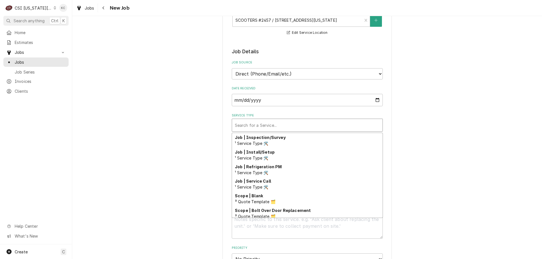
scroll to position [322, 0]
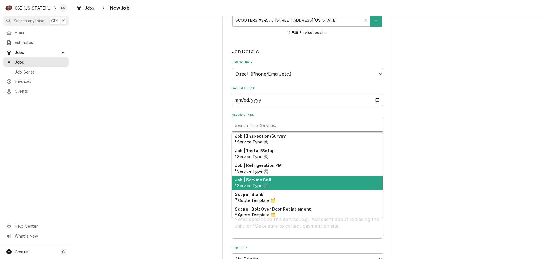
click at [289, 178] on div "Job | Service Call ¹ Service Type 🛠️" at bounding box center [307, 183] width 150 height 15
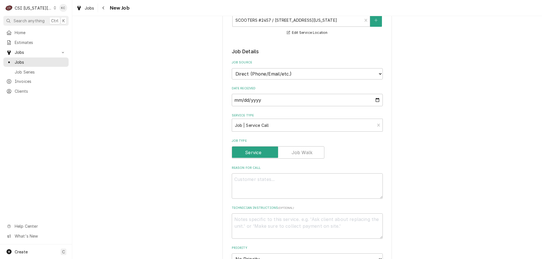
click at [483, 137] on div "Please provide the following information to create a job: Client Details Client…" at bounding box center [307, 213] width 470 height 608
click at [311, 184] on textarea "Reason For Call" at bounding box center [307, 186] width 151 height 25
type textarea "x"
type textarea "m"
type textarea "x"
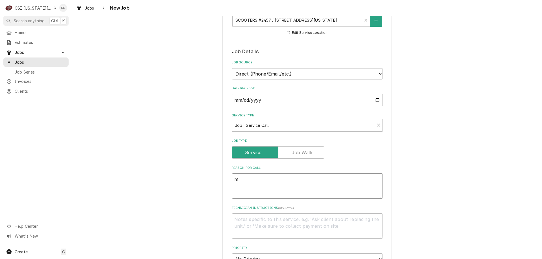
type textarea "mA"
type textarea "x"
type textarea "mAR"
type textarea "x"
type textarea "mARR"
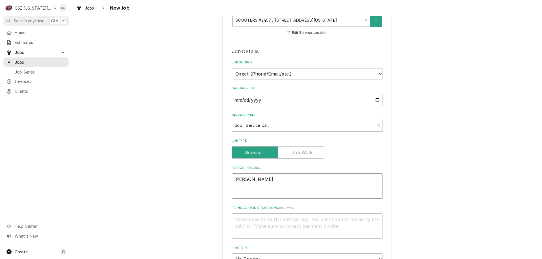
type textarea "x"
type textarea "mARRY"
type textarea "x"
type textarea "mARR"
type textarea "x"
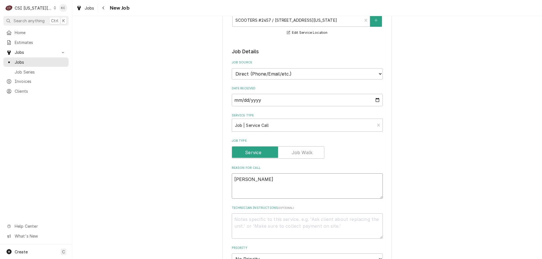
type textarea "mAR"
type textarea "x"
type textarea "mA"
type textarea "x"
type textarea "m"
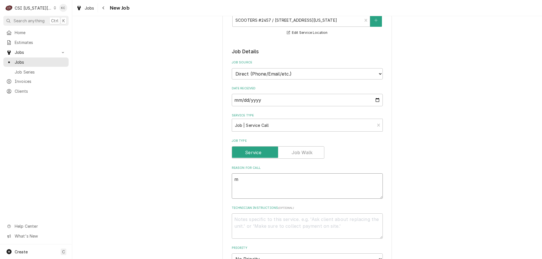
type textarea "x"
type textarea "M"
type textarea "x"
type textarea "Me"
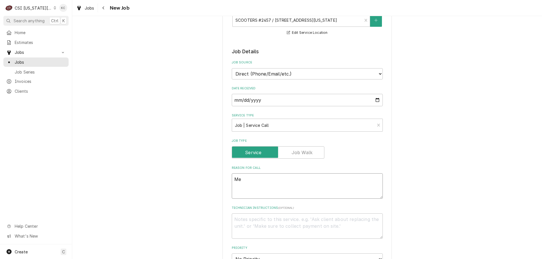
type textarea "x"
type textarea "Mer"
type textarea "x"
type textarea "Merr"
type textarea "x"
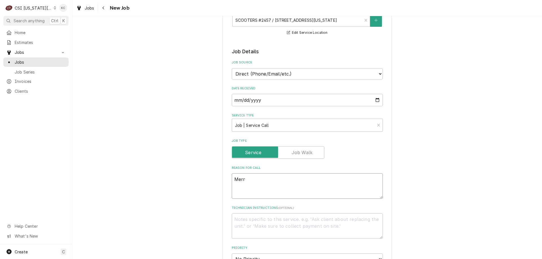
type textarea "Merry"
type textarea "x"
type textarea "Merryc"
type textarea "x"
type textarea "Merrycg"
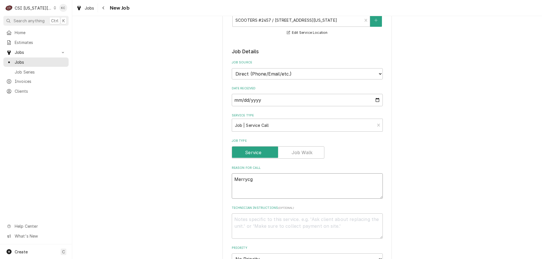
type textarea "x"
type textarea "Merryc"
type textarea "x"
type textarea "Merrych"
type textarea "x"
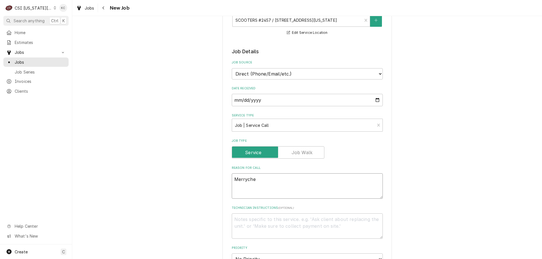
type textarea "Merrychef"
type textarea "x"
type textarea "Merrychef"
type textarea "x"
type textarea "Merrychef k"
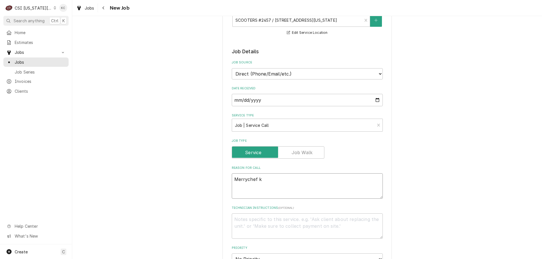
type textarea "x"
type textarea "Merrychef ke"
type textarea "x"
type textarea "Merrychef kee"
type textarea "x"
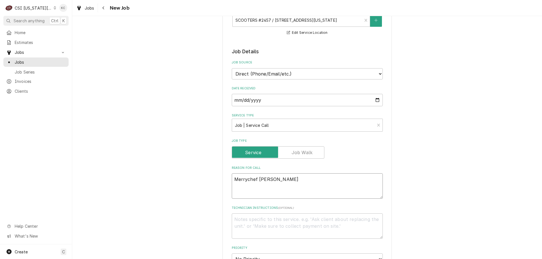
type textarea "Merrychef keep"
type textarea "x"
type textarea "Merrychef keeps"
type textarea "x"
type textarea "Merrychef keeps"
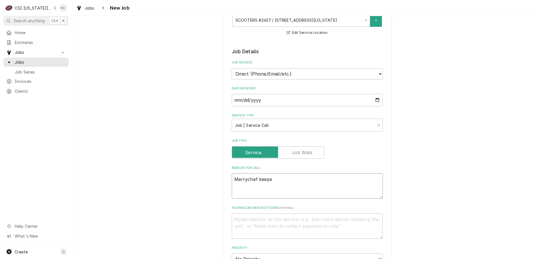
type textarea "x"
type textarea "Merrychef keeps h"
type textarea "x"
type textarea "Merrychef keeps ha"
type textarea "x"
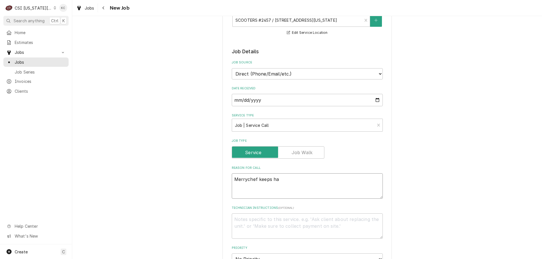
type textarea "Merrychef keeps hai"
type textarea "x"
type textarea "Merrychef keeps hain"
type textarea "x"
type textarea "Merrychef keeps hai"
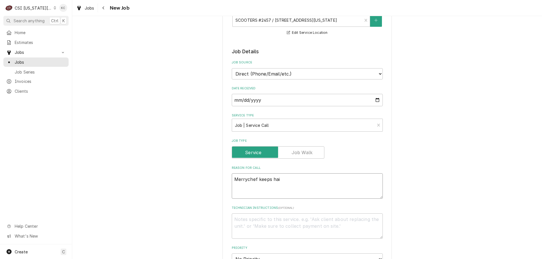
type textarea "x"
type textarea "Merrychef keeps ha"
type textarea "x"
type textarea "Merrychef keeps hav"
type textarea "x"
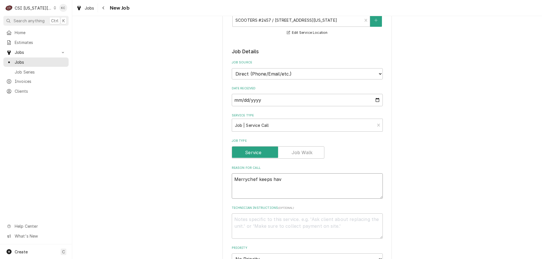
type textarea "Merrychef keeps havi"
type textarea "x"
type textarea "Merrychef keeps having"
type textarea "x"
type textarea "Merrychef keeps having"
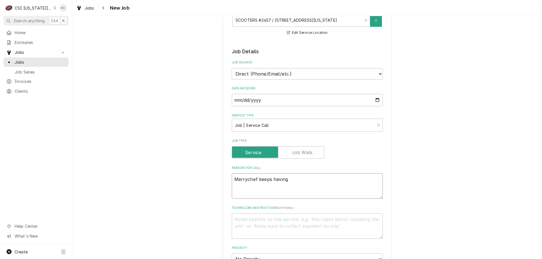
type textarea "x"
type textarea "Merrychef keeps having w"
type textarea "x"
type textarea "Merrychef keeps having"
type textarea "x"
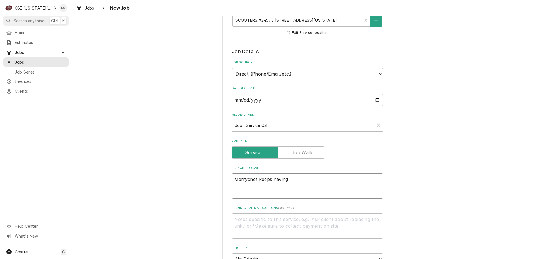
type textarea "Merrychef keeps having e"
type textarea "x"
type textarea "Merrychef keeps having er"
type textarea "x"
type textarea "Merrychef keeps having err"
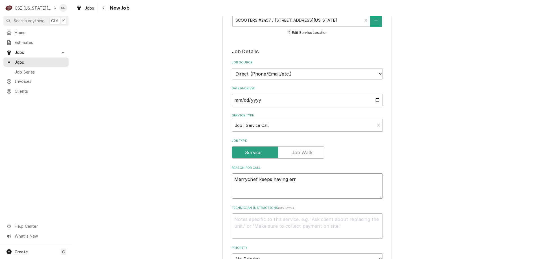
type textarea "x"
type textarea "Merrychef keeps having erro"
type textarea "x"
type textarea "Merrychef keeps having error"
type textarea "x"
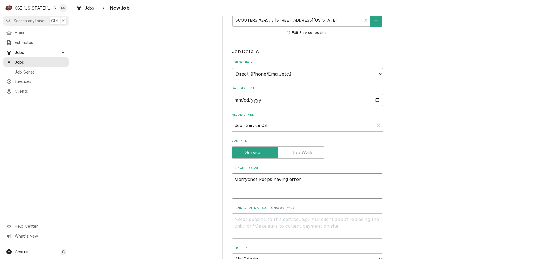
type textarea "Merrychef keeps having error"
type textarea "x"
type textarea "Merrychef keeps having error -"
type textarea "x"
type textarea "Merrychef keeps having error -"
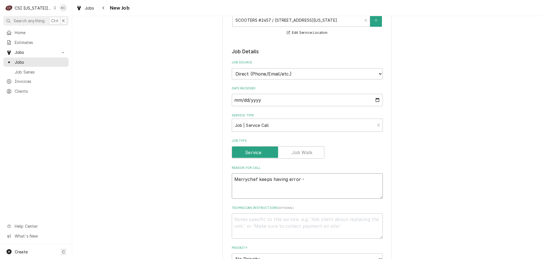
type textarea "x"
type textarea "Merrychef keeps having error - m"
type textarea "x"
type textarea "Merrychef keeps having error - ma"
type textarea "x"
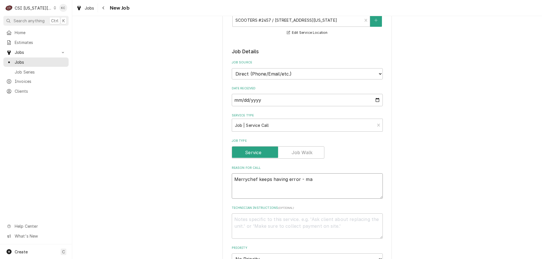
type textarea "Merrychef keeps having error - mak"
type textarea "x"
type textarea "Merrychef keeps having error - make"
type textarea "x"
type textarea "Merrychef keeps having error - makes"
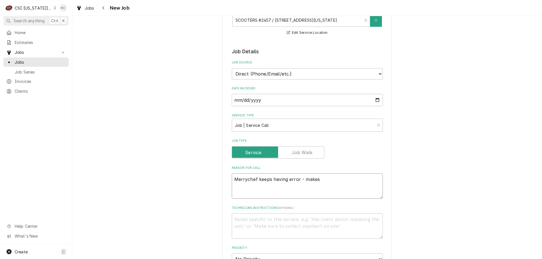
type textarea "x"
type textarea "Merrychef keeps having error - makes"
type textarea "x"
type textarea "Merrychef keeps having error - makes t"
type textarea "x"
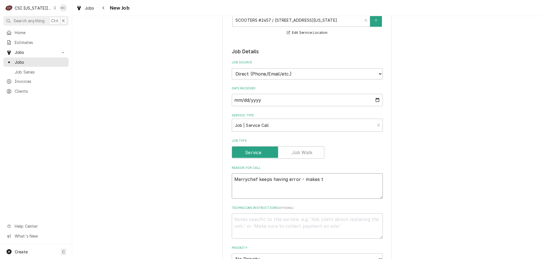
type textarea "Merrychef keeps having error - makes th"
type textarea "x"
type textarea "Merrychef keeps having error - makes the"
type textarea "x"
type textarea "Merrychef keeps having error - makes them"
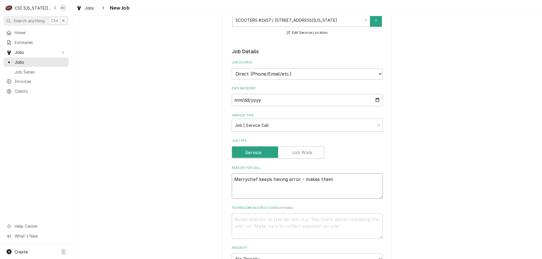
type textarea "x"
type textarea "Merrychef keeps having error - makes them"
type textarea "x"
type textarea "Merrychef keeps having error - makes them p"
type textarea "x"
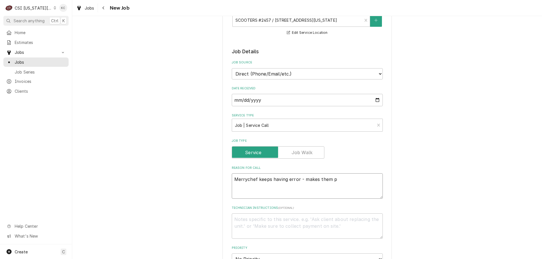
type textarea "Merrychef keeps having error - makes them po"
type textarea "x"
type textarea "Merrychef keeps having error - makes them pow"
type textarea "x"
type textarea "Merrychef keeps having error - makes them powe"
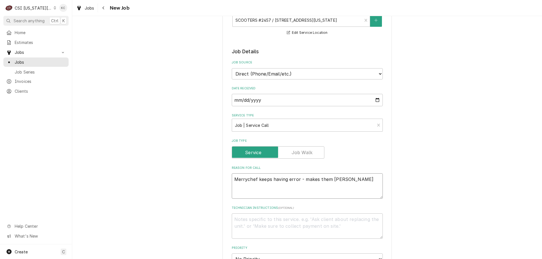
type textarea "x"
type textarea "Merrychef keeps having error - makes them power"
type textarea "x"
type textarea "Merrychef keeps having error - makes them power"
type textarea "x"
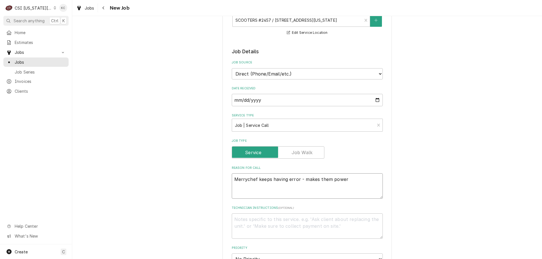
type textarea "Merrychef keeps having error - makes them power d"
type textarea "x"
type textarea "Merrychef keeps having error - makes them power do"
type textarea "x"
type textarea "Merrychef keeps having error - makes them power dow"
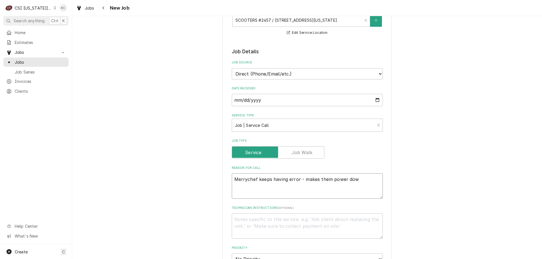
type textarea "x"
type textarea "Merrychef keeps having error - makes them power down"
type textarea "x"
type textarea "Merrychef keeps having error - makes them power down"
type textarea "x"
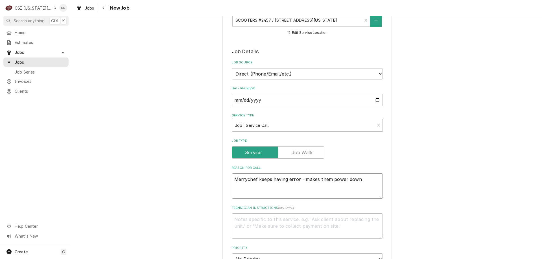
type textarea "Merrychef keeps having error - makes them power down a"
type textarea "x"
type textarea "Merrychef keeps having error - makes them power down an"
type textarea "x"
type textarea "Merrychef keeps having error - makes them power down and"
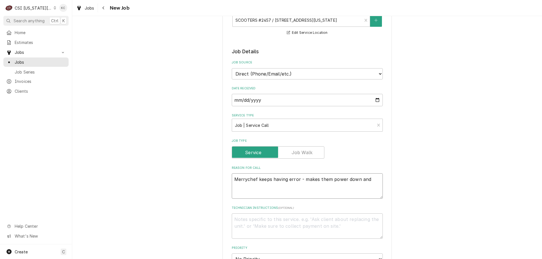
type textarea "x"
type textarea "Merrychef keeps having error - makes them power down and"
type textarea "x"
type textarea "Merrychef keeps having error - makes them power down and t"
type textarea "x"
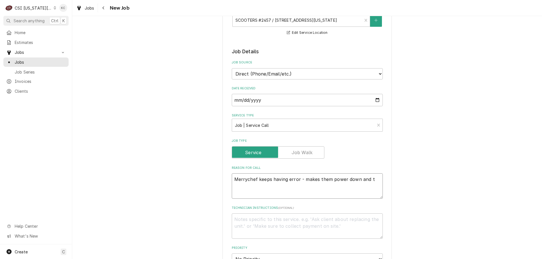
type textarea "Merrychef keeps having error - makes them power down and th"
type textarea "x"
type textarea "Merrychef keeps having error - makes them power down and then"
type textarea "x"
type textarea "Merrychef keeps having error - makes them power down and then"
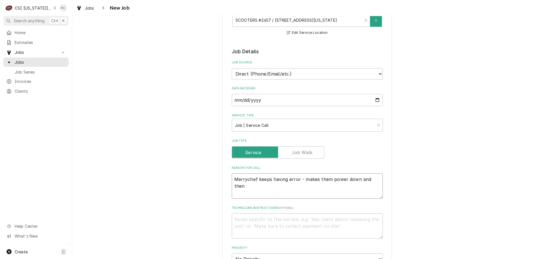
type textarea "x"
type textarea "Merrychef keeps having error - makes them power down and then d"
type textarea "x"
type textarea "Merrychef keeps having error - makes them power down and then do"
type textarea "x"
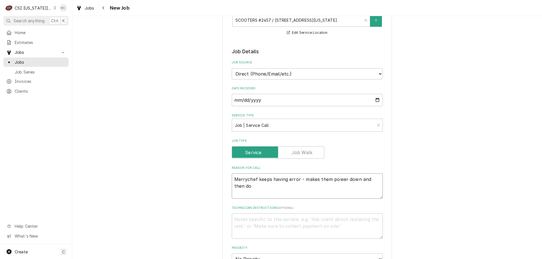
type textarea "Merrychef keeps having error - makes them power down and then dow"
type textarea "x"
type textarea "Merrychef keeps having error - makes them power down and then down"
type textarea "x"
type textarea "Merrychef keeps having error - makes them power down and then down"
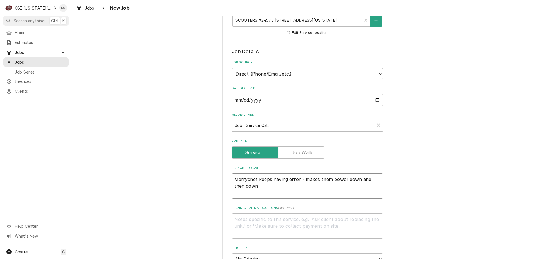
type textarea "x"
type textarea "Merrychef keeps having error - makes them power down and then down fo"
type textarea "x"
type textarea "Merrychef keeps having error - makes them power down and then down for"
type textarea "x"
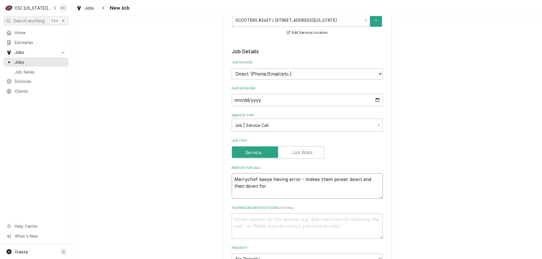
type textarea "Merrychef keeps having error - makes them power down and then down for"
type textarea "x"
type textarea "Merrychef keeps having error - makes them power down and then down for a"
type textarea "x"
type textarea "Merrychef keeps having error - makes them power down and then down for an"
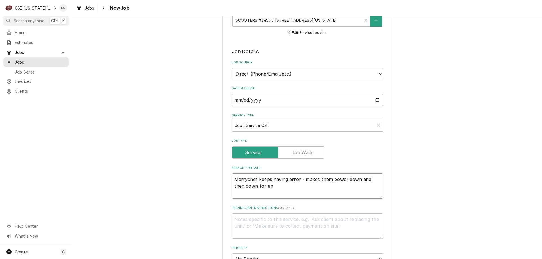
type textarea "x"
type textarea "Merrychef keeps having error - makes them power down and then down for an"
type textarea "x"
type textarea "Merrychef keeps having error - makes them power down and then down for an h"
type textarea "x"
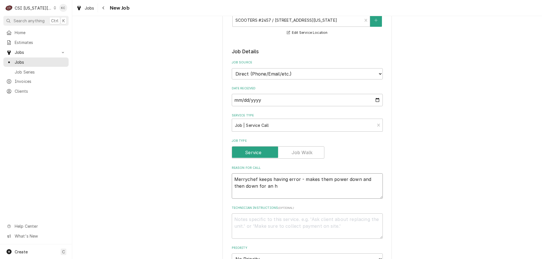
type textarea "Merrychef keeps having error - makes them power down and then down for an ho"
type textarea "x"
type textarea "Merrychef keeps having error - makes them power down and then down for an hou"
type textarea "x"
type textarea "Merrychef keeps having error - makes them power down and then down for an hour"
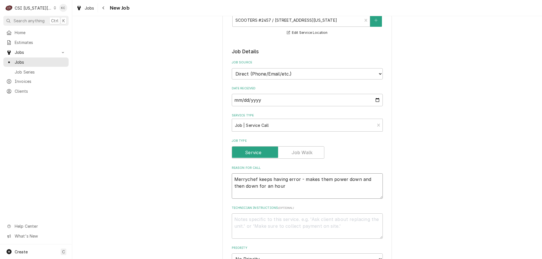
type textarea "x"
type textarea "Merrychef keeps having error - makes them power down and then down for an hour"
click at [251, 221] on textarea "Technician Instructions ( optional )" at bounding box center [307, 226] width 151 height 25
type textarea "x"
type textarea "E"
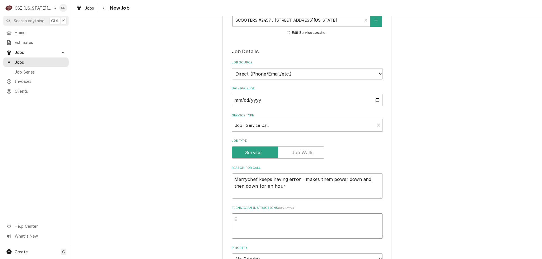
type textarea "x"
type textarea "Ex"
type textarea "x"
type textarea "Ext"
type textarea "x"
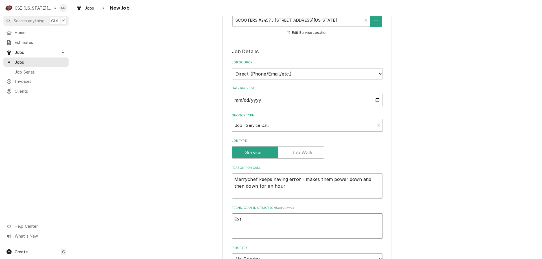
type textarea "Exte"
type textarea "x"
type textarea "Exten"
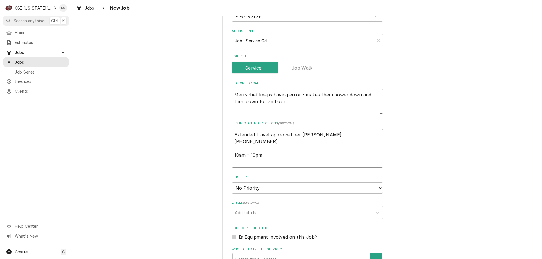
scroll to position [226, 0]
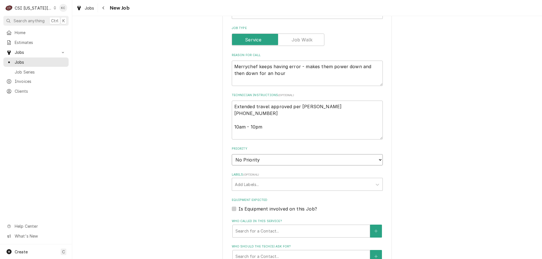
click at [263, 162] on select "No Priority Urgent High Medium Low" at bounding box center [307, 159] width 151 height 11
click at [232, 154] on select "No Priority Urgent High Medium Low" at bounding box center [307, 159] width 151 height 11
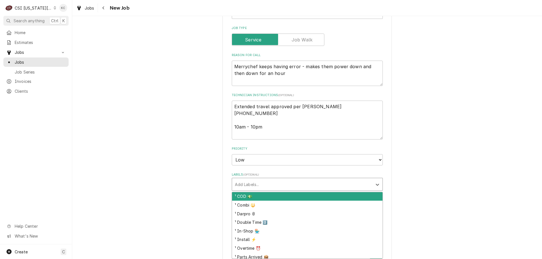
click at [258, 187] on div "Labels" at bounding box center [302, 185] width 135 height 10
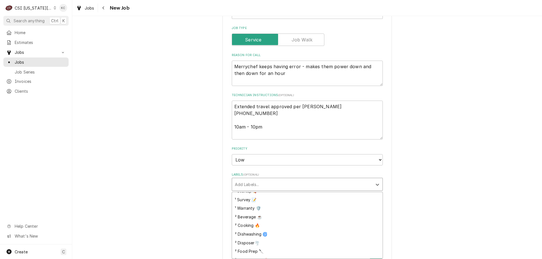
scroll to position [85, 0]
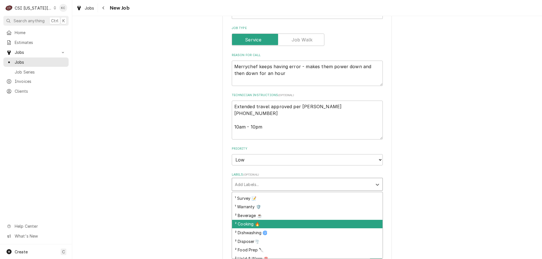
click at [274, 222] on div "² Cooking 🔥" at bounding box center [307, 224] width 150 height 9
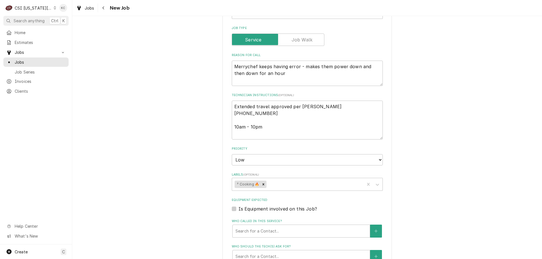
click at [432, 202] on div "Please provide the following information to create a job: Client Details Client…" at bounding box center [307, 106] width 470 height 621
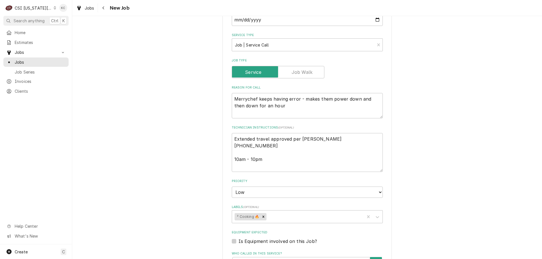
scroll to position [178, 0]
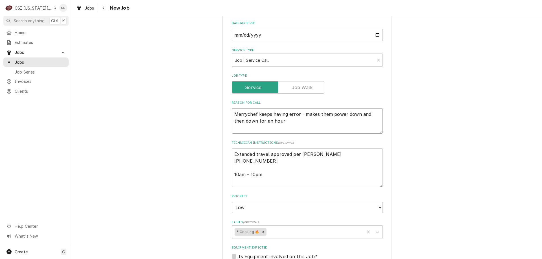
click at [310, 121] on textarea "Merrychef keeps having error - makes them power down and then down for an hour" at bounding box center [307, 120] width 151 height 25
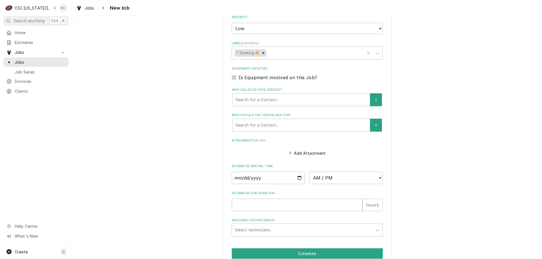
scroll to position [384, 0]
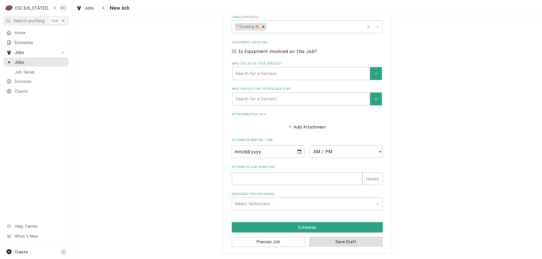
click at [333, 243] on button "Save Draft" at bounding box center [346, 242] width 74 height 10
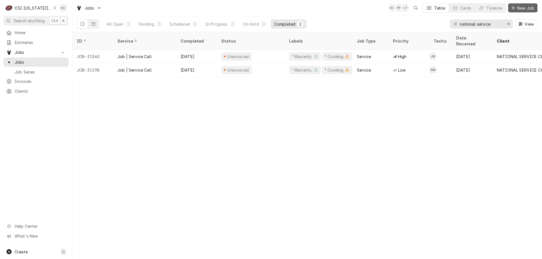
click at [520, 7] on span "New Job" at bounding box center [525, 8] width 19 height 6
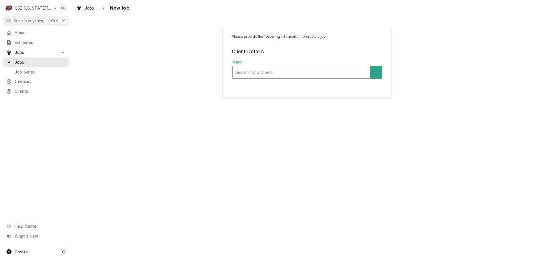
click at [328, 75] on div "Client" at bounding box center [301, 72] width 132 height 10
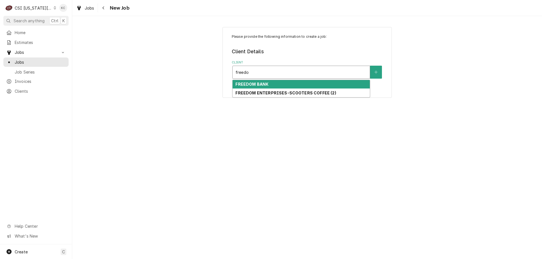
type input "freedom"
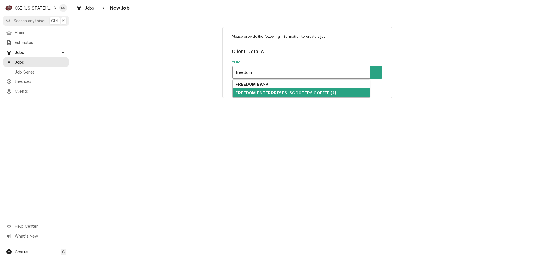
click at [319, 92] on strong "FREEDOM ENTERPRISES-SCOOTERS COFFEE (2)" at bounding box center [285, 93] width 101 height 5
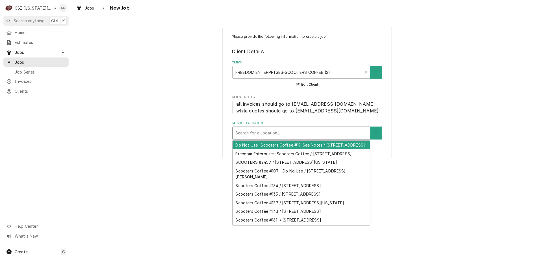
click at [305, 137] on div "Service Location" at bounding box center [301, 133] width 132 height 10
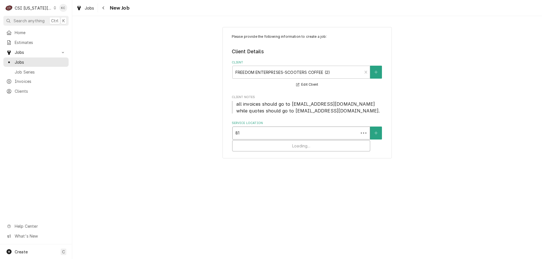
type input "814"
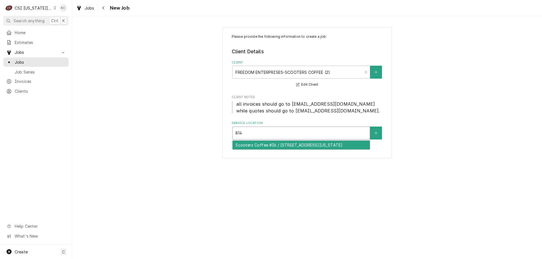
click at [310, 145] on div "Scooters Coffee #36 / 814 Iowa St, Lawrence, KS 66044" at bounding box center [301, 145] width 137 height 9
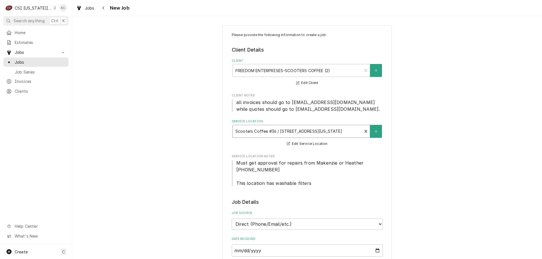
scroll to position [113, 0]
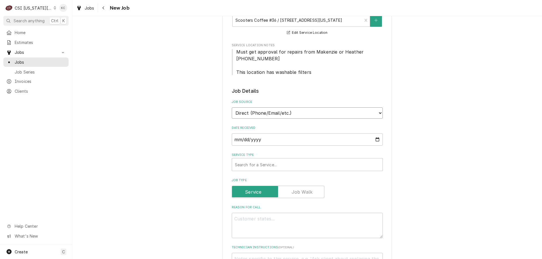
click at [277, 114] on select "Direct (Phone/Email/etc.) Service Channel Corrigo Ecotrak Other" at bounding box center [307, 113] width 151 height 11
click at [276, 114] on select "Direct (Phone/Email/etc.) Service Channel Corrigo Ecotrak Other" at bounding box center [307, 113] width 151 height 11
click at [272, 166] on div "Service Type" at bounding box center [307, 165] width 145 height 10
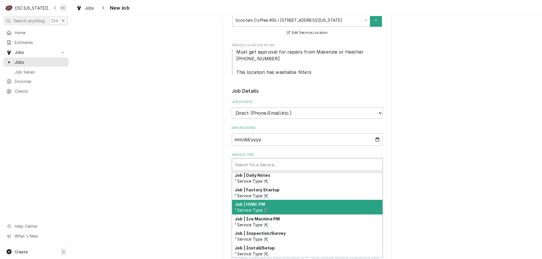
scroll to position [320, 0]
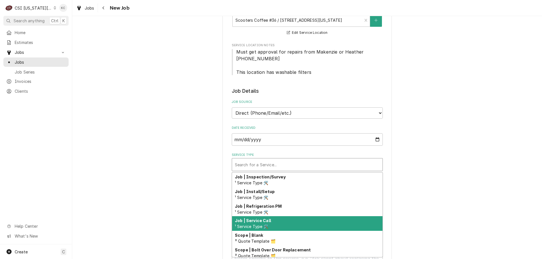
click at [295, 221] on div "Job | Service Call ¹ Service Type 🛠️" at bounding box center [307, 224] width 150 height 15
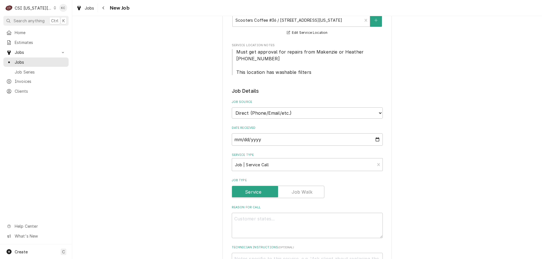
click at [455, 190] on div "Please provide the following information to create a job: Client Details Client…" at bounding box center [307, 232] width 470 height 647
click at [315, 223] on textarea "Reason For Call" at bounding box center [307, 225] width 151 height 25
type textarea "x"
type textarea "M"
type textarea "x"
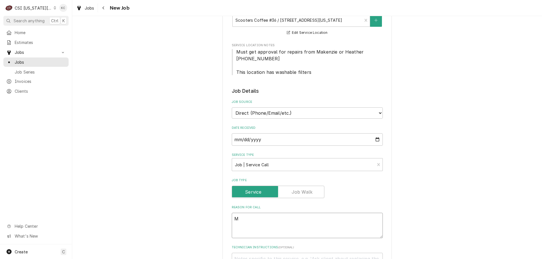
type textarea "Me"
type textarea "x"
type textarea "Mer"
type textarea "x"
type textarea "Merr"
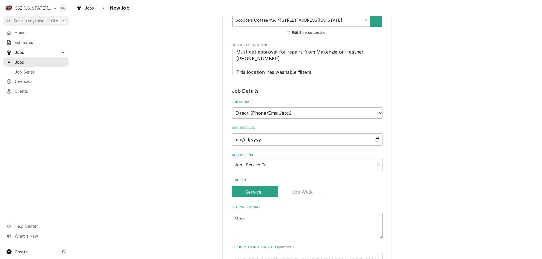
type textarea "x"
type textarea "Merry"
type textarea "x"
type textarea "Merryc"
type textarea "x"
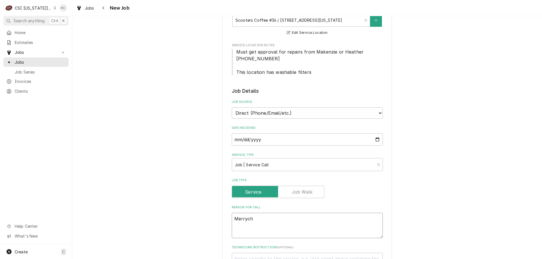
type textarea "Merryche"
type textarea "x"
type textarea "Merrychef"
type textarea "x"
type textarea "Merrychef"
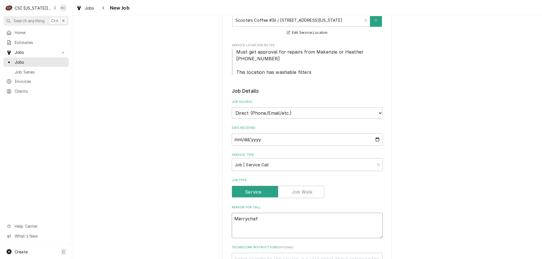
type textarea "x"
type textarea "Merrychef i"
type textarea "x"
type textarea "Merrychef is"
type textarea "x"
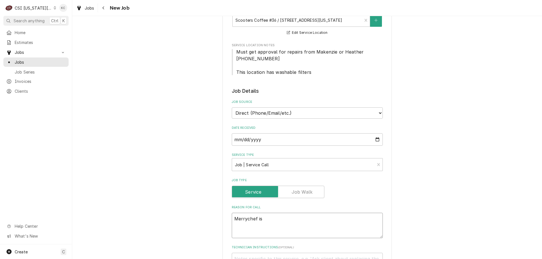
type textarea "Merrychef is b"
type textarea "x"
type textarea "Merrychef is bu"
type textarea "x"
type textarea "Merrychef is bur"
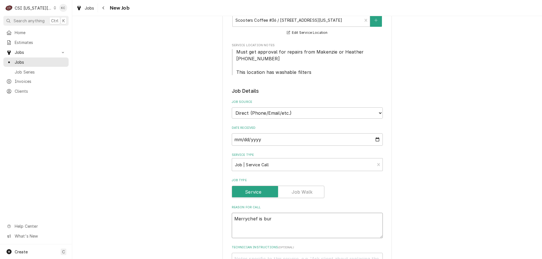
type textarea "x"
type textarea "Merrychef is burn"
type textarea "x"
type textarea "Merrychef is burni"
type textarea "x"
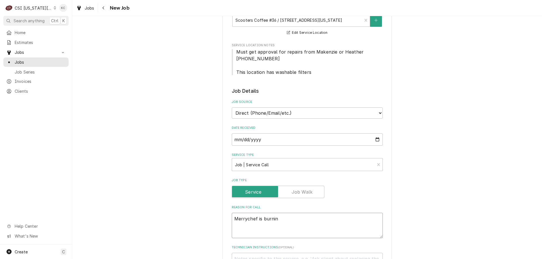
type textarea "Merrychef is burning"
type textarea "x"
type textarea "Merrychef is burning"
type textarea "x"
type textarea "Merrychef is burning o"
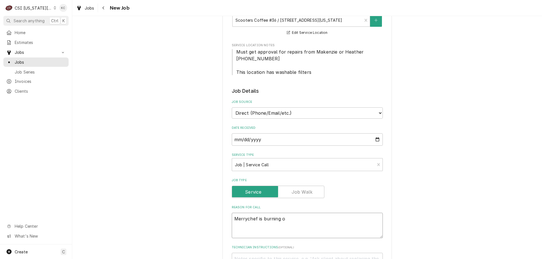
type textarea "x"
type textarea "Merrychef is burning ou"
type textarea "x"
type textarea "Merrychef is burning out"
type textarea "x"
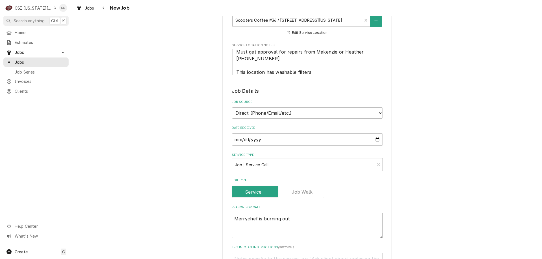
type textarea "Merrychef is burning outs"
type textarea "x"
type textarea "Merrychef is burning outsi"
type textarea "x"
type textarea "Merrychef is burning outsid"
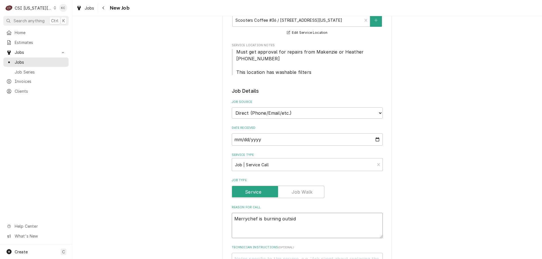
type textarea "x"
type textarea "Merrychef is burning outside"
type textarea "x"
type textarea "Merrychef is burning outside"
type textarea "x"
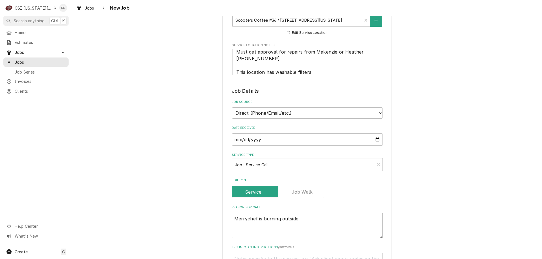
type textarea "Merrychef is burning outside b"
type textarea "x"
type textarea "Merrychef is burning outside bu"
type textarea "x"
type textarea "Merrychef is burning outside but"
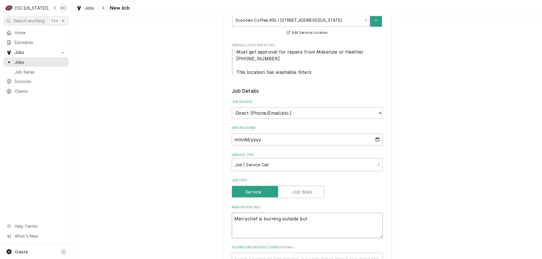
type textarea "x"
type textarea "Merrychef is burning outside but"
type textarea "x"
type textarea "Merrychef is burning outside but n"
type textarea "x"
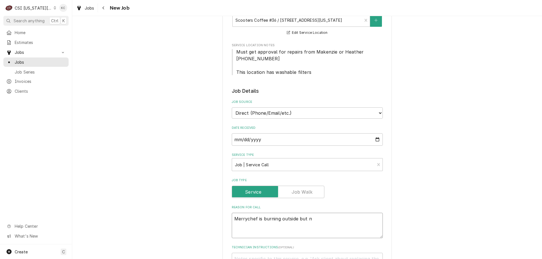
type textarea "Merrychef is burning outside but no"
type textarea "x"
type textarea "Merrychef is burning outside but not"
type textarea "x"
type textarea "Merrychef is burning outside but not"
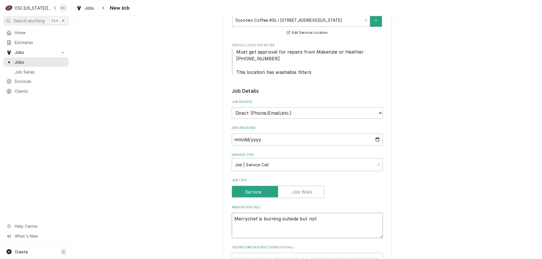
type textarea "x"
type textarea "Merrychef is burning outside but not c"
type textarea "x"
type textarea "Merrychef is burning outside but not co"
type textarea "x"
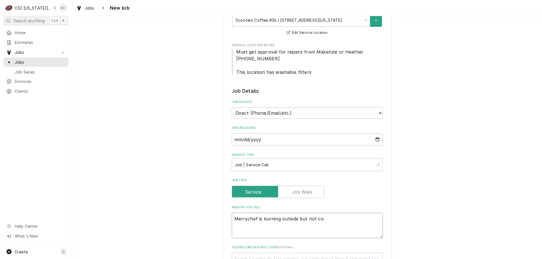
type textarea "Merrychef is burning outside but not coo"
type textarea "x"
type textarea "Merrychef is burning outside but not cook"
type textarea "x"
type textarea "Merrychef is burning outside but not cooki"
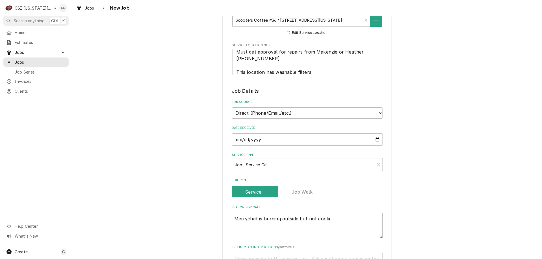
type textarea "x"
type textarea "Merrychef is burning outside but not cooking"
type textarea "x"
type textarea "Merrychef is burning outside but not cooking"
type textarea "x"
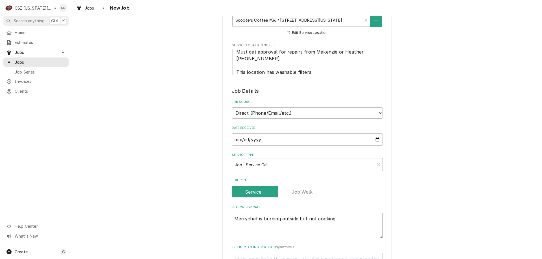
type textarea "Merrychef is burning outside but not cooking a"
type textarea "x"
type textarea "Merrychef is burning outside but not cooking al"
type textarea "x"
type textarea "Merrychef is burning outside but not cooking all"
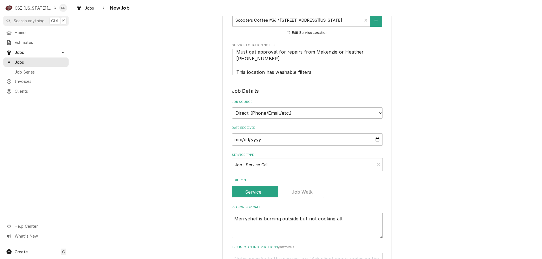
type textarea "x"
type textarea "Merrychef is burning outside but not cooking all t"
type textarea "x"
type textarea "Merrychef is burning outside but not cooking all the"
type textarea "x"
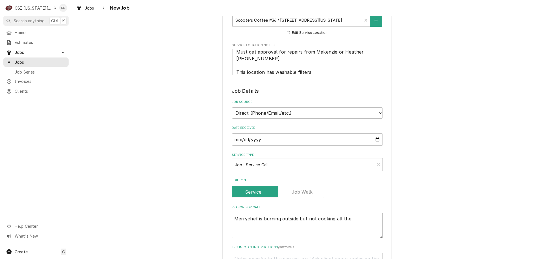
type textarea "Merrychef is burning outside but not cooking all the"
type textarea "x"
type textarea "Merrychef is burning outside but not cooking all the w"
type textarea "x"
type textarea "Merrychef is burning outside but not cooking all the wa"
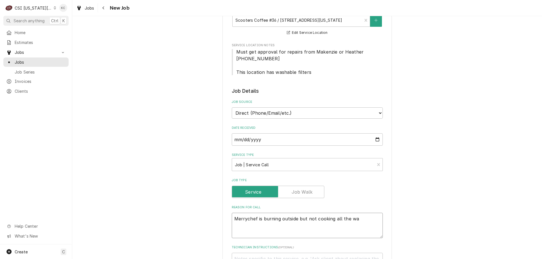
type textarea "x"
type textarea "Merrychef is burning outside but not cooking all the way"
type textarea "x"
type textarea "Merrychef is burning outside but not cooking all the way"
type textarea "x"
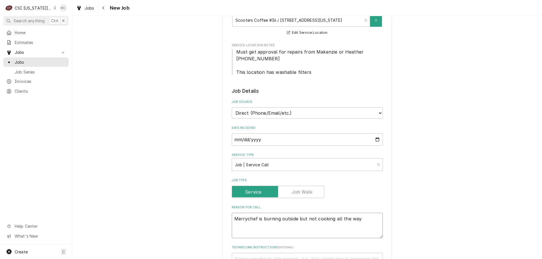
type textarea "Merrychef is burning outside but not cooking all the way t"
type textarea "x"
type textarea "Merrychef is burning outside but not cooking all the way th"
type textarea "x"
type textarea "Merrychef is burning outside but not cooking all the way thr"
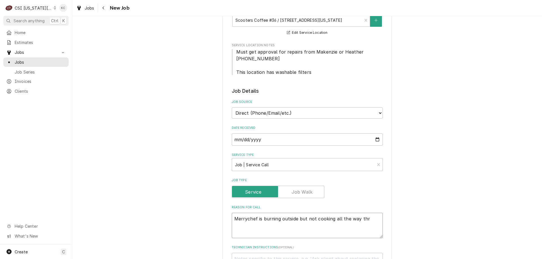
type textarea "x"
type textarea "Merrychef is burning outside but not cooking all the way thro"
type textarea "x"
type textarea "Merrychef is burning outside but not cooking all the way throu"
type textarea "x"
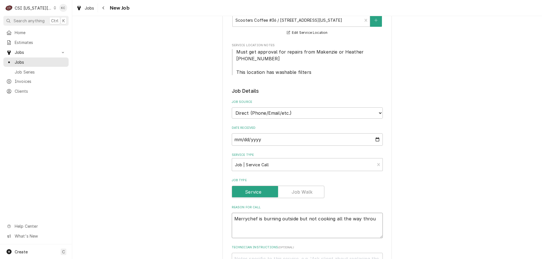
type textarea "Merrychef is burning outside but not cooking all the way throug"
type textarea "x"
type textarea "Merrychef is burning outside but not cooking all the way through"
type textarea "x"
type textarea "Merrychef is burning outside but not cooking all the way through"
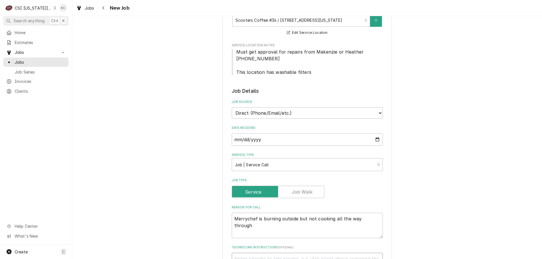
scroll to position [116, 0]
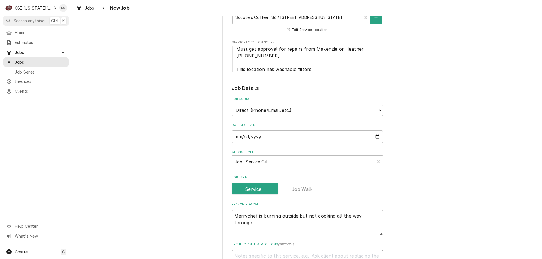
type textarea "x"
type textarea "L"
type textarea "x"
type textarea "Lu"
type textarea "x"
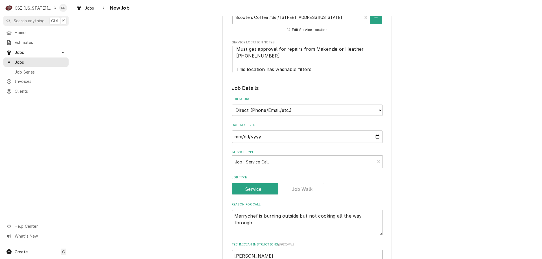
type textarea "Lucas"
type textarea "x"
type textarea "Lucas"
type textarea "x"
type textarea "Lucas -"
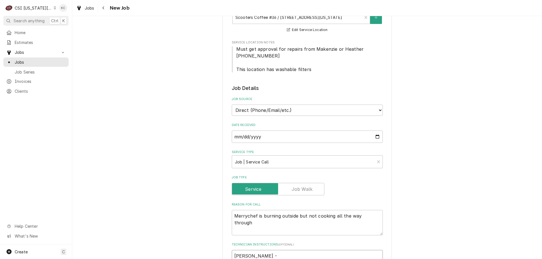
type textarea "x"
type textarea "Lucas -"
type textarea "x"
type textarea "Lucas - 9"
type textarea "x"
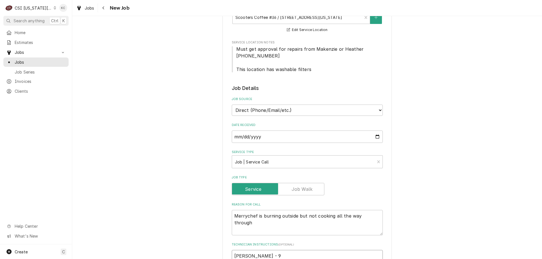
type textarea "Lucas - 91"
type textarea "x"
type textarea "Lucas - 913"
type textarea "x"
type textarea "Lucas - 913"
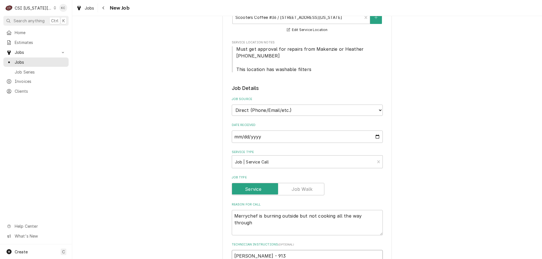
type textarea "x"
type textarea "Lucas - 913 7"
type textarea "x"
type textarea "Lucas - 913 76"
type textarea "x"
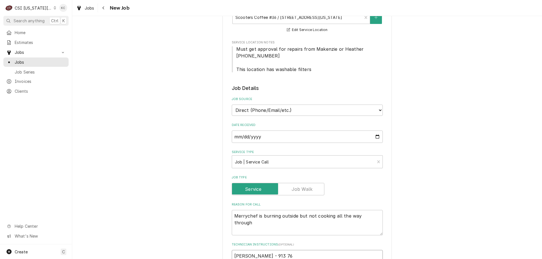
type textarea "Lucas - 913 766"
type textarea "x"
type textarea "Lucas - 913 766-"
type textarea "x"
type textarea "Lucas - 913 766-3"
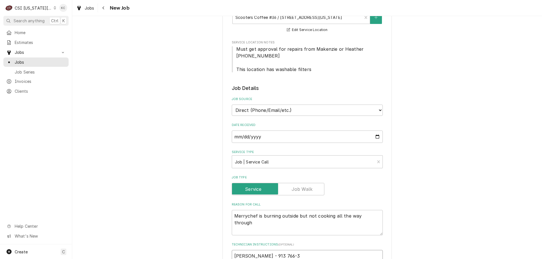
type textarea "x"
type textarea "Lucas - 913 766-33"
type textarea "x"
type textarea "Lucas - 913 766-333"
type textarea "x"
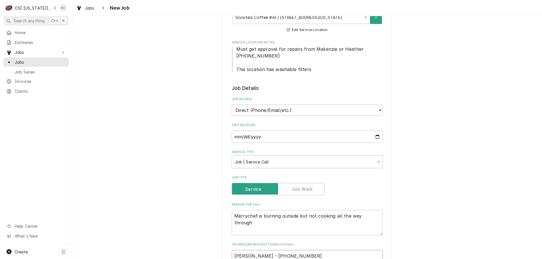
type textarea "Lucas - 913 766-3334"
type textarea "x"
type textarea "Lucas - 913 766-3334"
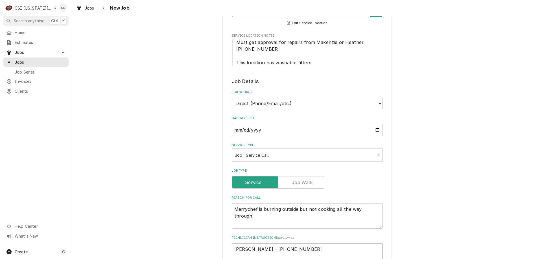
type textarea "x"
type textarea "Lucas - 913 766-3334"
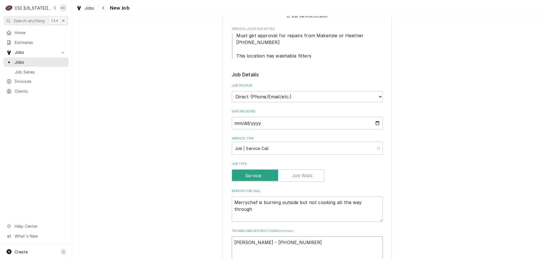
type textarea "x"
type textarea "Lucas - 913 766-3334 1"
type textarea "x"
type textarea "Lucas - 913 766-3334 10"
type textarea "x"
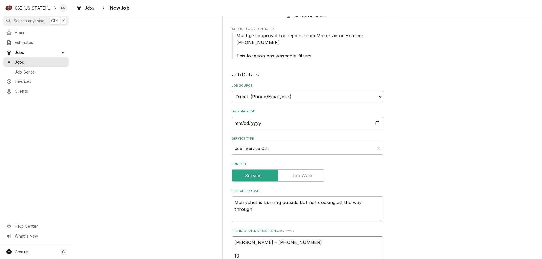
type textarea "Lucas - 913 766-3334 10a"
type textarea "x"
type textarea "Lucas - 913 766-3334 10am"
type textarea "x"
type textarea "Lucas - 913 766-3334 10am"
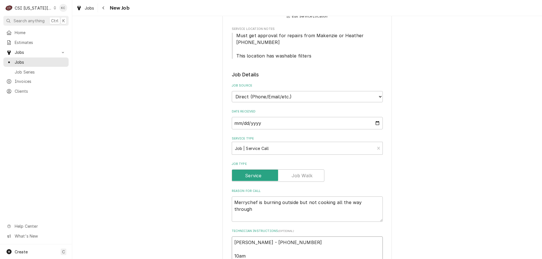
type textarea "x"
type textarea "Lucas - 913 766-3334 10am -"
type textarea "x"
type textarea "Lucas - 913 766-3334 10am -"
type textarea "x"
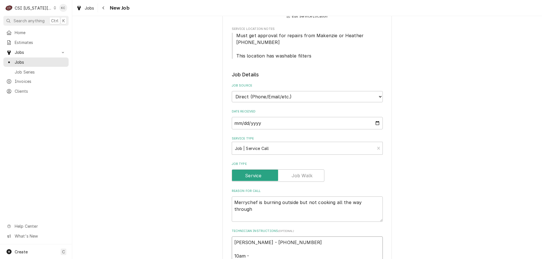
type textarea "Lucas - 913 766-3334 10am - 1"
type textarea "x"
type textarea "Lucas - 913 766-3334 10am - 10"
type textarea "x"
type textarea "Lucas - 913 766-3334 10am - 10p"
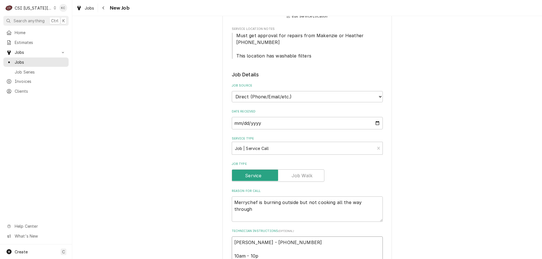
type textarea "x"
type textarea "Lucas - 913 766-3334 10am - 10pm"
type textarea "x"
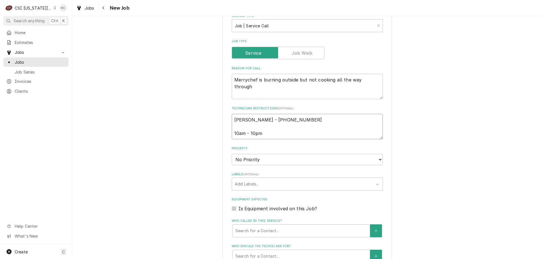
scroll to position [242, 0]
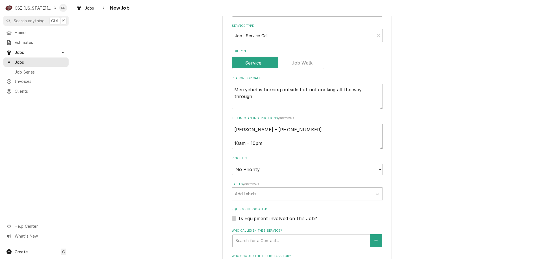
type textarea "Lucas - 913 766-3334 10am - 10pm"
click at [261, 172] on select "No Priority Urgent High Medium Low" at bounding box center [307, 169] width 151 height 11
select select "4"
click at [232, 164] on select "No Priority Urgent High Medium Low" at bounding box center [307, 169] width 151 height 11
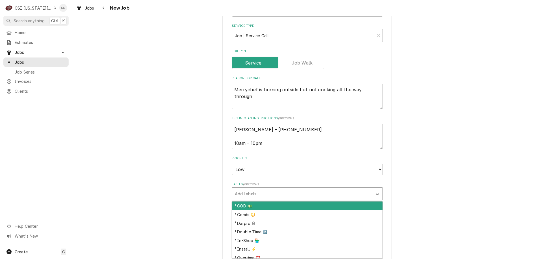
click at [258, 195] on div "Labels" at bounding box center [302, 194] width 135 height 10
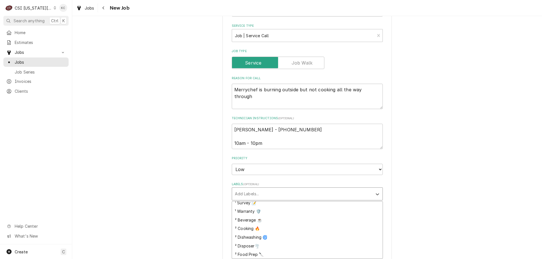
scroll to position [91, 0]
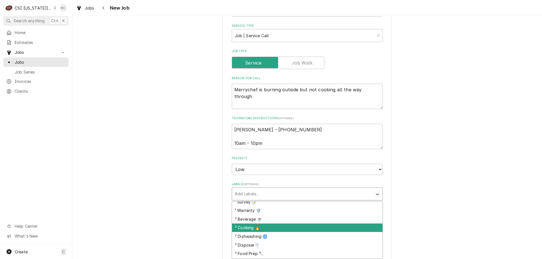
click at [261, 228] on div "² Cooking 🔥" at bounding box center [307, 228] width 150 height 9
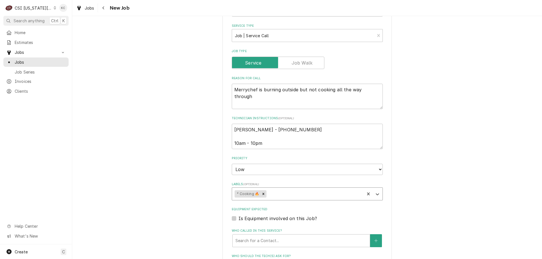
click at [399, 219] on div "Please provide the following information to create a job: Client Details Client…" at bounding box center [307, 129] width 470 height 699
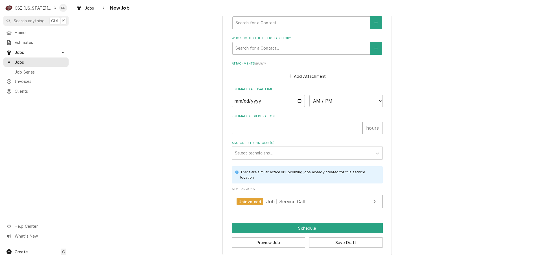
scroll to position [461, 0]
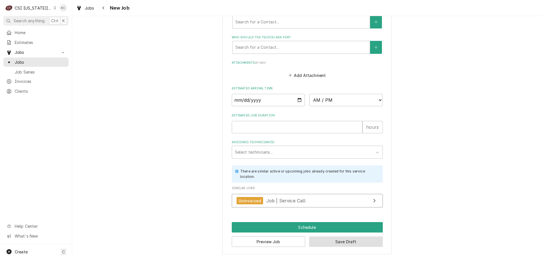
click at [352, 247] on button "Save Draft" at bounding box center [346, 242] width 74 height 10
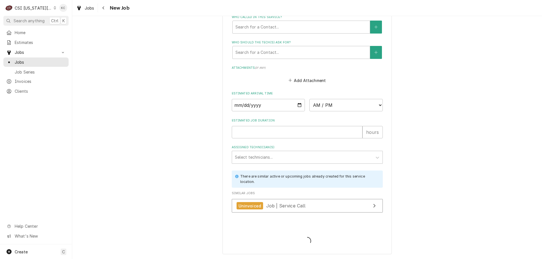
type textarea "x"
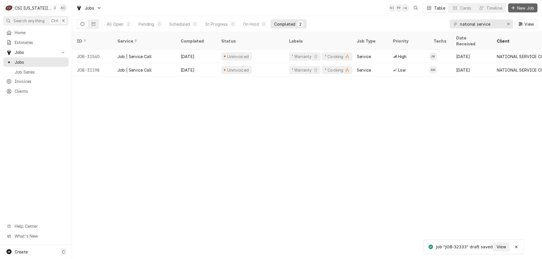
click at [516, 9] on span "New Job" at bounding box center [525, 8] width 19 height 6
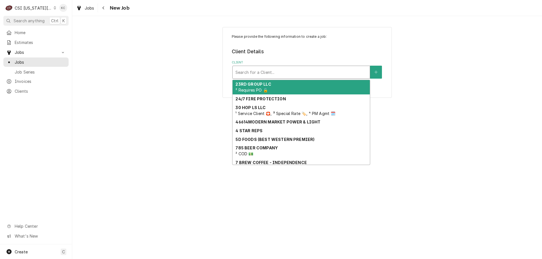
click at [253, 71] on div "Client" at bounding box center [301, 72] width 132 height 10
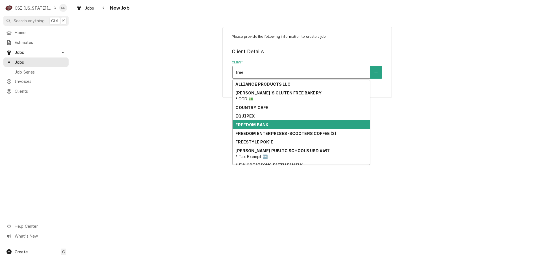
type input "free"
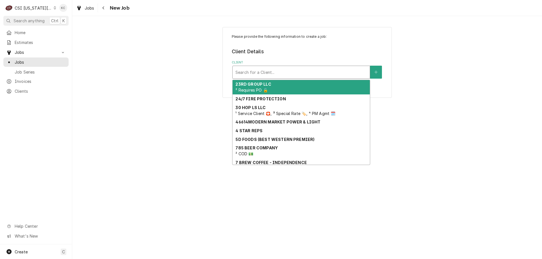
click at [274, 75] on div "Client" at bounding box center [301, 72] width 132 height 10
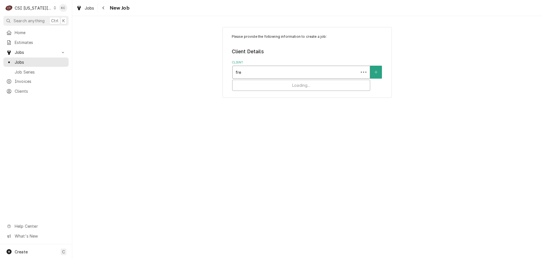
type input "free"
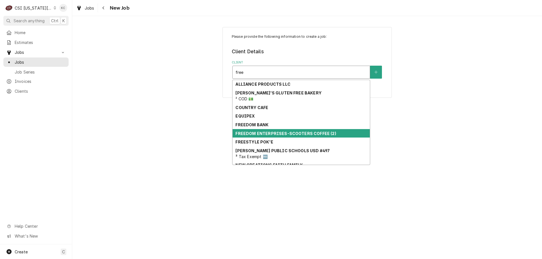
click at [269, 135] on strong "FREEDOM ENTERPRISES-SCOOTERS COFFEE (2)" at bounding box center [285, 133] width 101 height 5
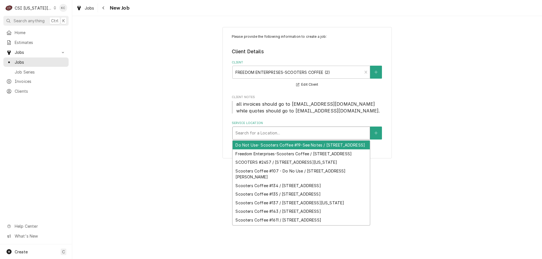
click at [279, 135] on div "Service Location" at bounding box center [301, 133] width 132 height 10
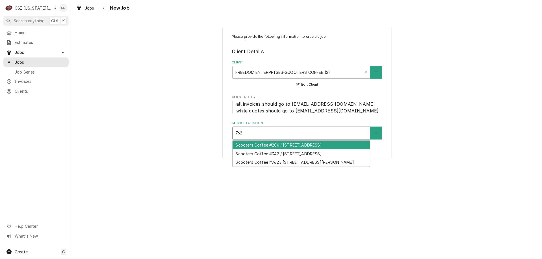
type input "762"
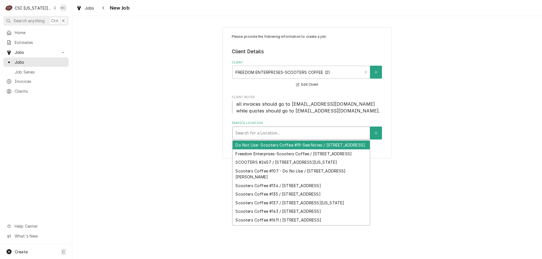
click at [307, 134] on div "Service Location" at bounding box center [301, 133] width 132 height 10
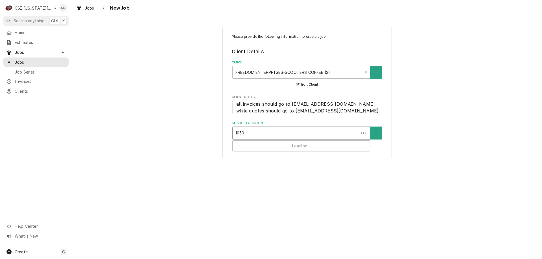
type input "10301"
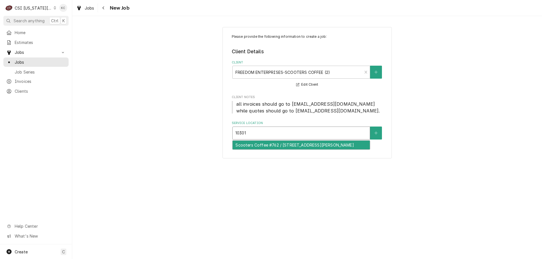
click at [316, 145] on div "Scooters Coffee #762 / [STREET_ADDRESS][PERSON_NAME]" at bounding box center [301, 145] width 137 height 9
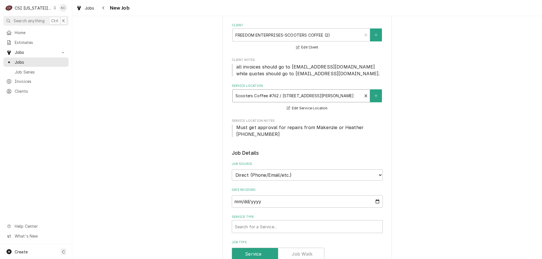
scroll to position [85, 0]
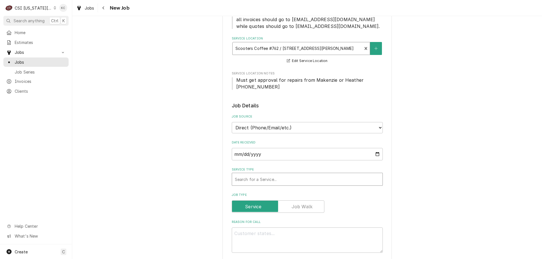
click at [274, 182] on div "Service Type" at bounding box center [307, 179] width 145 height 10
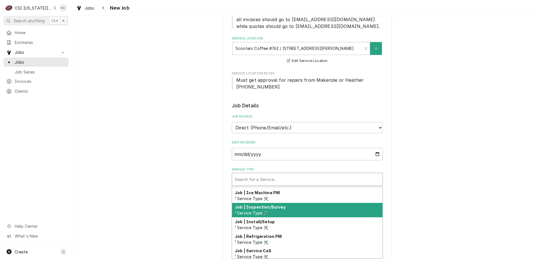
scroll to position [333, 0]
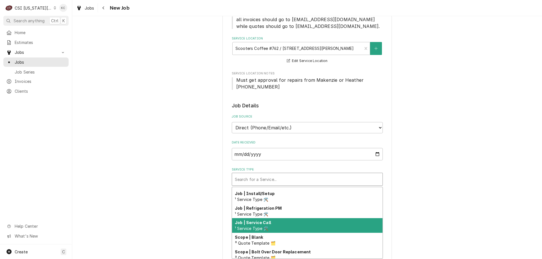
click at [289, 224] on div "Job | Service Call ¹ Service Type 🛠️" at bounding box center [307, 226] width 150 height 15
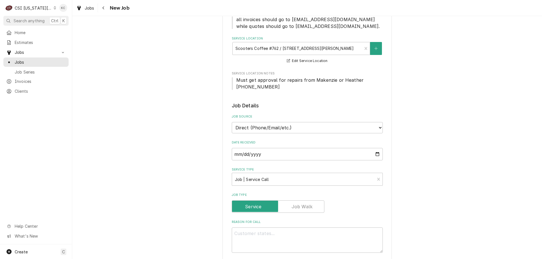
click at [450, 214] on div "Please provide the following information to create a job: Client Details Client…" at bounding box center [307, 254] width 470 height 634
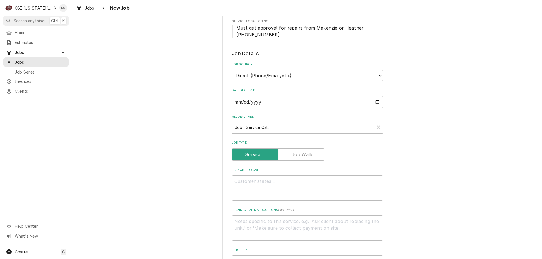
scroll to position [141, 0]
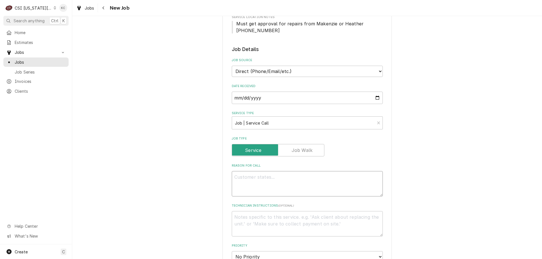
click at [297, 181] on textarea "Reason For Call" at bounding box center [307, 183] width 151 height 25
type textarea "x"
type textarea "M"
type textarea "x"
type textarea "Me"
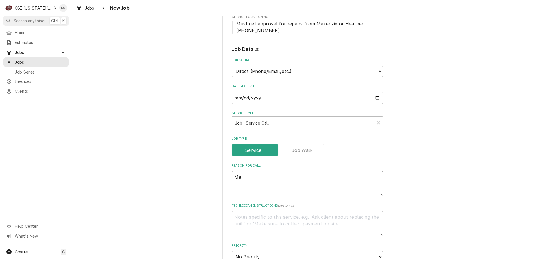
type textarea "x"
type textarea "Mer"
type textarea "x"
type textarea "Merr"
type textarea "x"
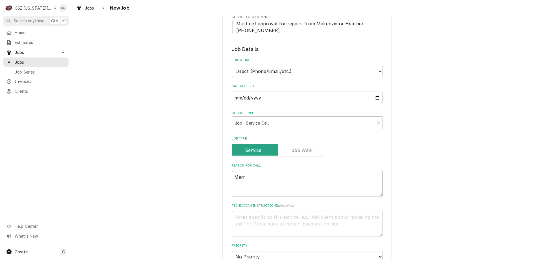
type textarea "Merry"
type textarea "x"
type textarea "Merryc"
type textarea "x"
type textarea "Merrych"
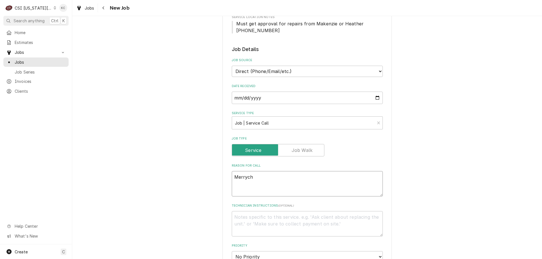
type textarea "x"
type textarea "Merryche"
type textarea "x"
type textarea "Merrychef"
type textarea "x"
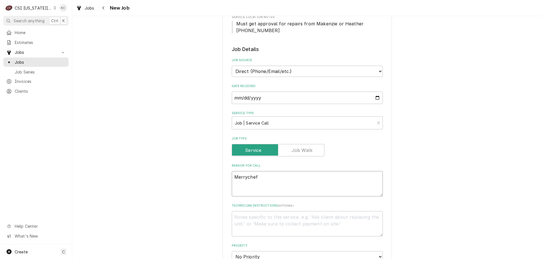
type textarea "Merrychef"
type textarea "x"
type textarea "Merrychef i"
type textarea "x"
type textarea "Merrychef is"
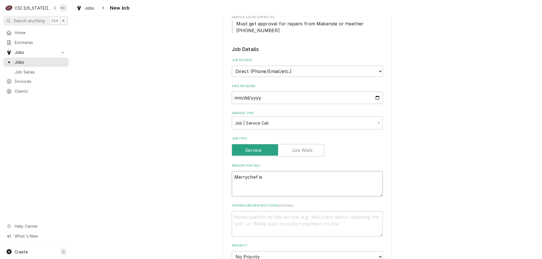
type textarea "x"
type textarea "Merrychef is"
type textarea "x"
type textarea "Merrychef is t"
type textarea "x"
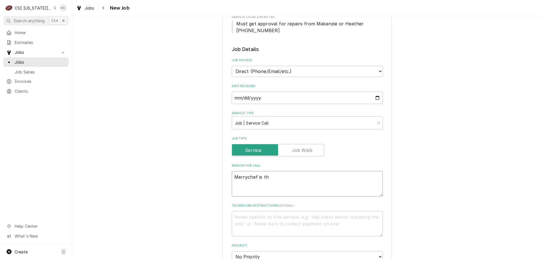
type textarea "Merrychef is thr"
type textarea "x"
type textarea "Merrychef is thro"
type textarea "x"
type textarea "Merrychef is throw"
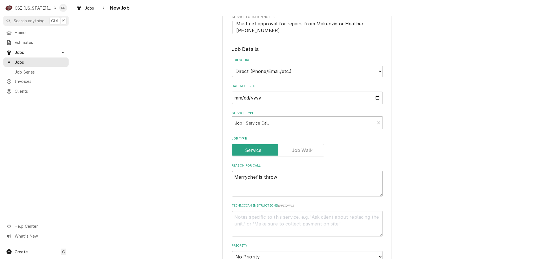
type textarea "x"
type textarea "Merrychef is throwi"
type textarea "x"
type textarea "Merrychef is throwin"
type textarea "x"
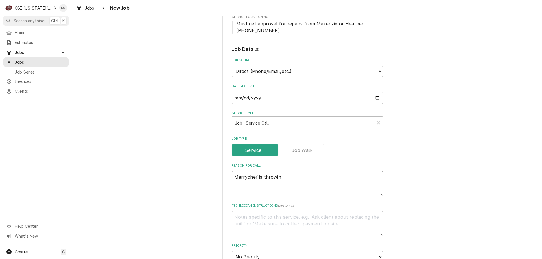
type textarea "Merrychef is throwing"
type textarea "x"
type textarea "Merrychef is throwing"
type textarea "x"
type textarea "Merrychef is throwing m"
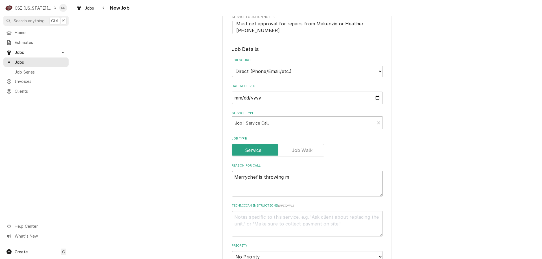
type textarea "x"
type textarea "Merrychef is throwing ma"
type textarea "x"
type textarea "Merrychef is throwing mag"
type textarea "x"
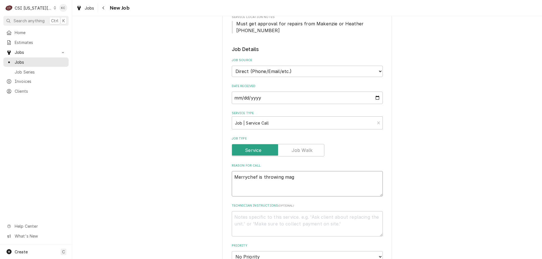
type textarea "Merrychef is throwing mage"
type textarea "x"
type textarea "Merrychef is throwing magen"
type textarea "x"
type textarea "Merrychef is throwing magent"
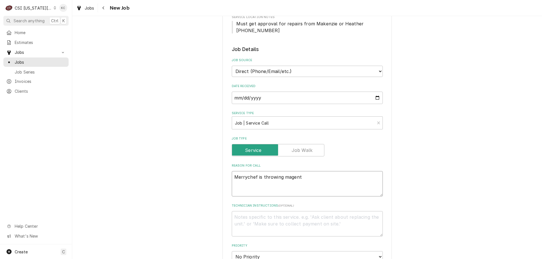
type textarea "x"
type textarea "Merrychef is throwing magentro"
type textarea "x"
type textarea "Merrychef is throwing magentron"
type textarea "x"
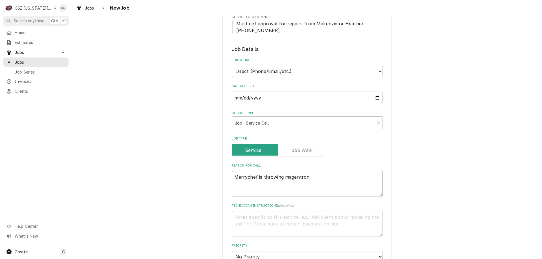
type textarea "Merrychef is throwing magentron"
type textarea "x"
type textarea "Merrychef is throwing magentron e"
type textarea "x"
type textarea "Merrychef is throwing magentron er"
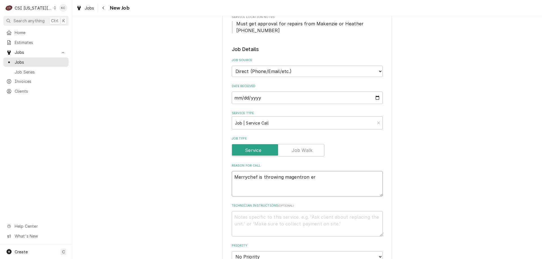
type textarea "x"
type textarea "Merrychef is throwing magentron err"
type textarea "x"
type textarea "Merrychef is throwing magentron erro"
type textarea "x"
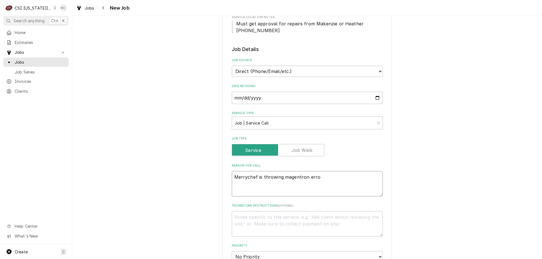
type textarea "Merrychef is throwing magentron error"
type textarea "x"
type textarea "Merrychef is throwing magentron error"
type textarea "x"
type textarea "Merrychef is throwing magentron error c"
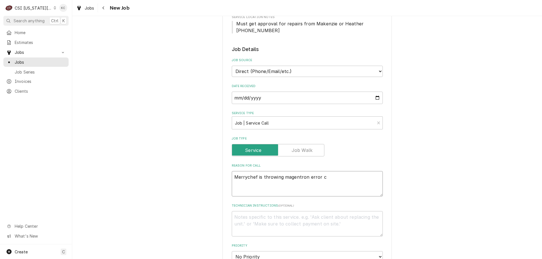
type textarea "x"
type textarea "Merrychef is throwing magentron error co"
type textarea "x"
type textarea "Merrychef is throwing magentron error cod"
type textarea "x"
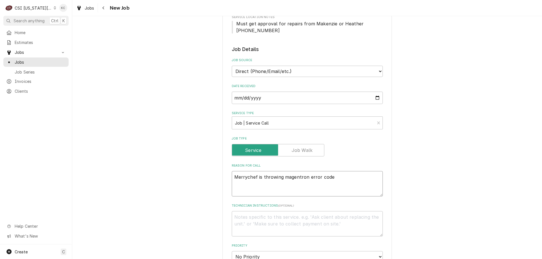
type textarea "Merrychef is throwing magentron error code"
type textarea "x"
type textarea "L"
type textarea "x"
type textarea "Lu"
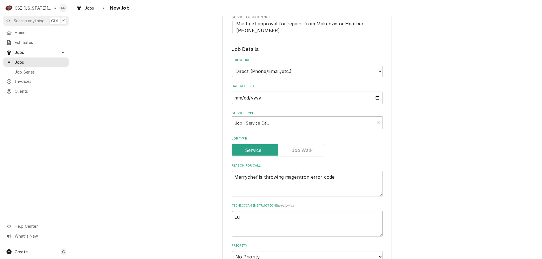
type textarea "x"
type textarea "Luc"
type textarea "x"
type textarea "Luca"
type textarea "x"
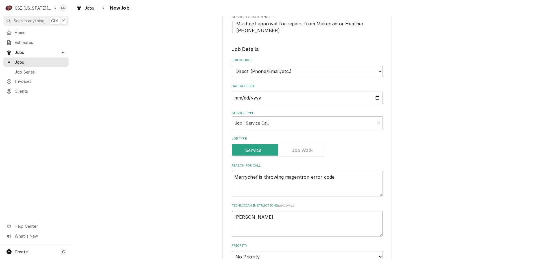
type textarea "Lucas"
type textarea "x"
type textarea "Lucas"
type textarea "x"
type textarea "Lucas -"
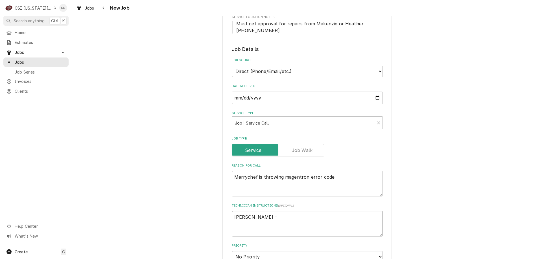
type textarea "x"
type textarea "Lucas -"
type textarea "x"
type textarea "Lucas - 9"
type textarea "x"
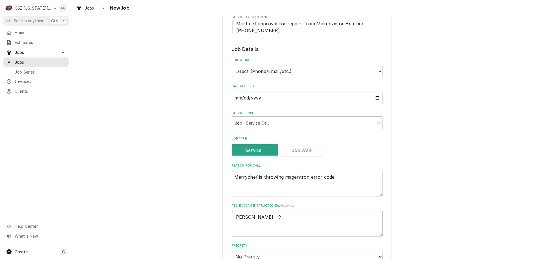
type textarea "Lucas - 91"
type textarea "x"
type textarea "Lucas - 913"
type textarea "x"
type textarea "Lucas - 913"
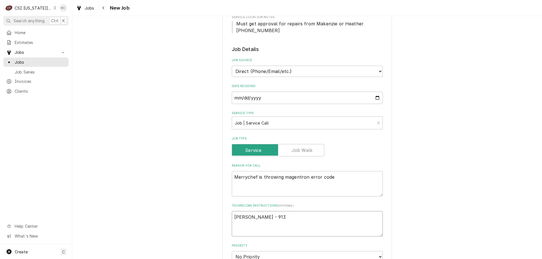
type textarea "x"
type textarea "Lucas - 913 7"
type textarea "x"
type textarea "Lucas - 913 76"
type textarea "x"
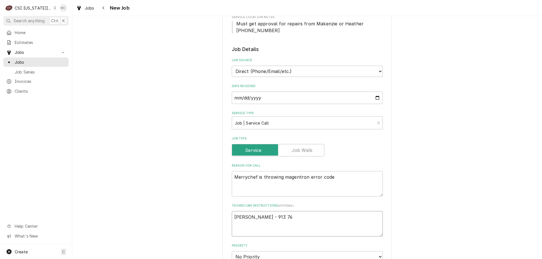
type textarea "Lucas - 913 766"
type textarea "x"
type textarea "Lucas - 913 766-"
type textarea "x"
type textarea "Lucas - 913 766-3"
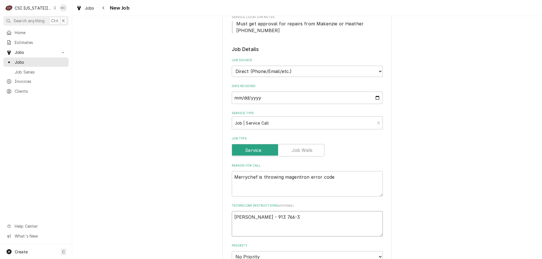
type textarea "x"
type textarea "Lucas - 913 766-33"
type textarea "x"
type textarea "Lucas - 913 766-333"
type textarea "x"
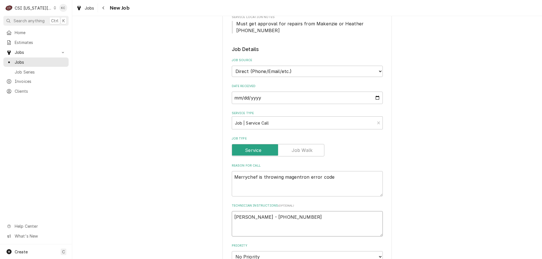
type textarea "Lucas - 913 766-3334"
type textarea "x"
type textarea "Lucas - 913 766-3334"
type textarea "x"
type textarea "Lucas - 913 766-3334"
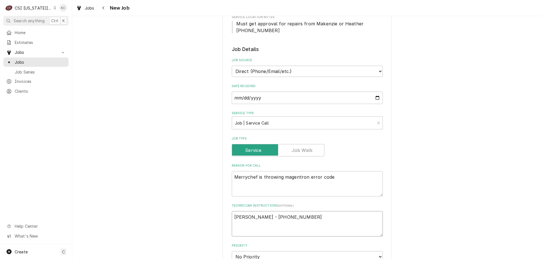
type textarea "x"
type textarea "Lucas - 913 766-3334 1"
type textarea "x"
type textarea "Lucas - 913 766-3334 10"
type textarea "x"
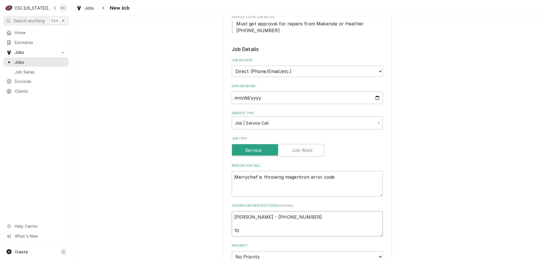
type textarea "Lucas - 913 766-3334 10a"
type textarea "x"
type textarea "Lucas - 913 766-3334 10am"
type textarea "x"
type textarea "Lucas - 913 766-3334 10am"
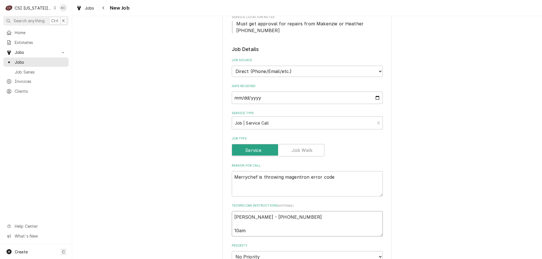
type textarea "x"
type textarea "Lucas - 913 766-3334 10am -"
type textarea "x"
type textarea "Lucas - 913 766-3334 10am -"
type textarea "x"
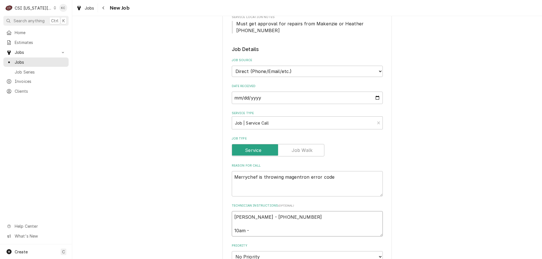
type textarea "Lucas - 913 766-3334 10am - 9"
type textarea "x"
type textarea "Lucas - 913 766-3334 10am - 9p"
type textarea "x"
type textarea "Lucas - 913 766-3334 10am - 9pm"
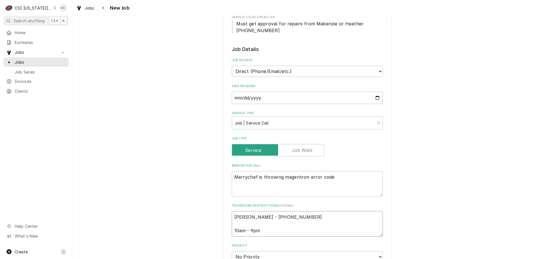
type textarea "x"
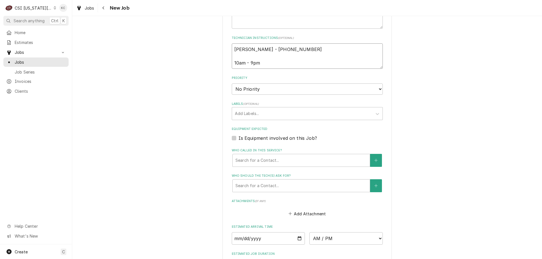
scroll to position [311, 0]
type textarea "Lucas - 913 766-3334 10am - 9pm"
click at [249, 91] on select "No Priority Urgent High Medium Low" at bounding box center [307, 87] width 151 height 11
select select "4"
click at [232, 82] on select "No Priority Urgent High Medium Low" at bounding box center [307, 87] width 151 height 11
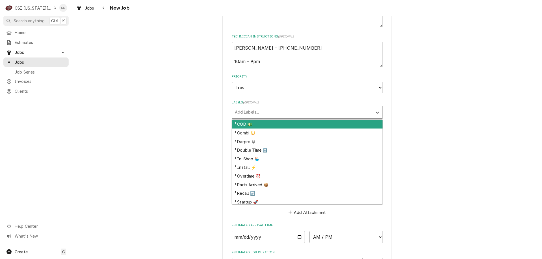
click at [261, 110] on div "Labels" at bounding box center [302, 112] width 135 height 10
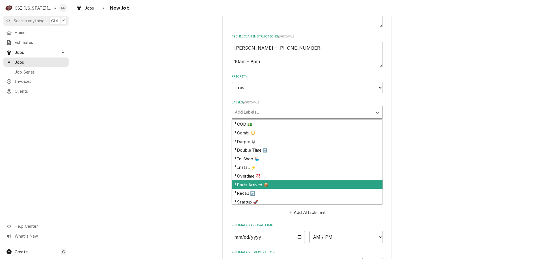
scroll to position [113, 0]
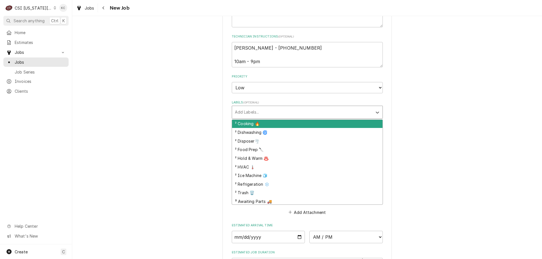
click at [257, 127] on div "² Cooking 🔥" at bounding box center [307, 124] width 150 height 9
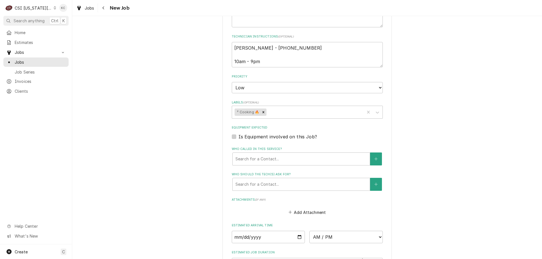
click at [399, 128] on div "Please provide the following information to create a job: Client Details Client…" at bounding box center [307, 28] width 470 height 634
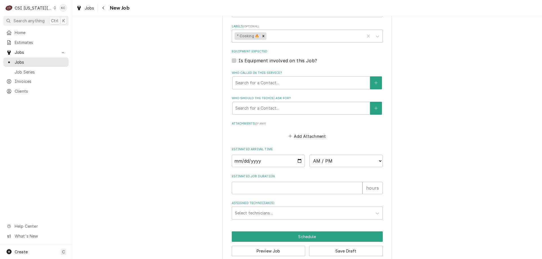
scroll to position [396, 0]
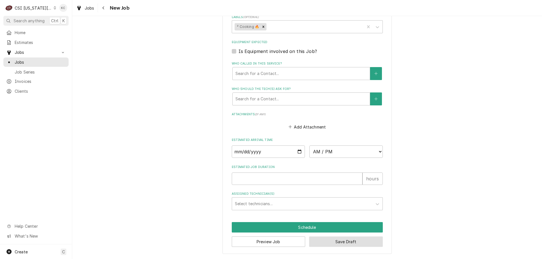
click at [339, 244] on button "Save Draft" at bounding box center [346, 242] width 74 height 10
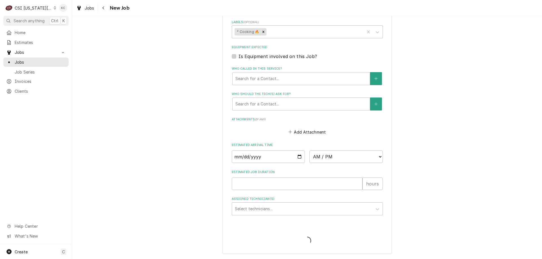
scroll to position [391, 0]
type textarea "x"
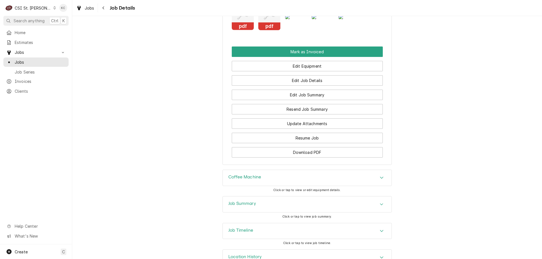
scroll to position [716, 0]
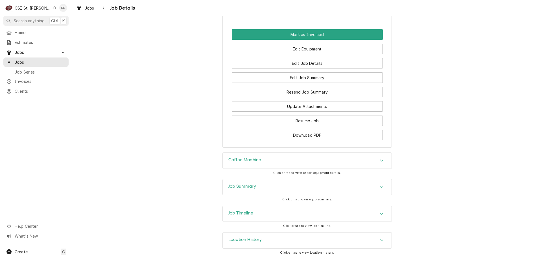
click at [234, 192] on div "Job Summary" at bounding box center [307, 188] width 169 height 16
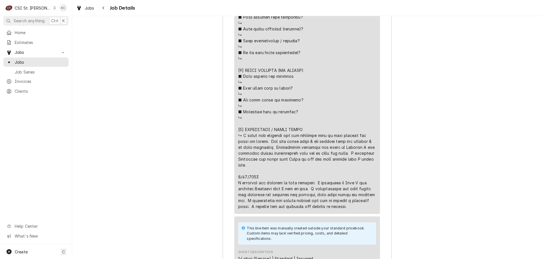
scroll to position [1284, 0]
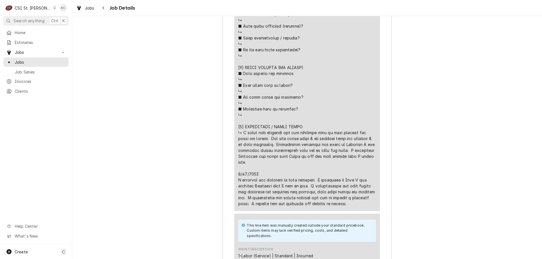
drag, startPoint x: 347, startPoint y: 215, endPoint x: 238, endPoint y: 145, distance: 128.9
click at [238, 145] on div "Line Item" at bounding box center [307, 8] width 138 height 397
copy div "ran it through a cleaning cycle. I checked ops and returned the machine to serv…"
click at [102, 6] on icon "Navigate back" at bounding box center [103, 8] width 3 height 4
